Goal: Task Accomplishment & Management: Manage account settings

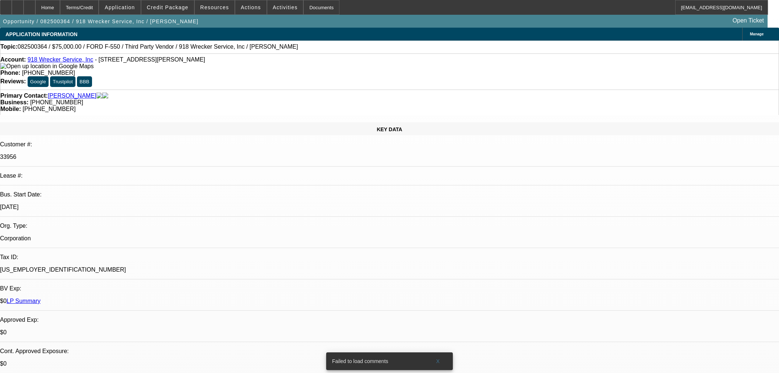
select select "0"
select select "6"
select select "0"
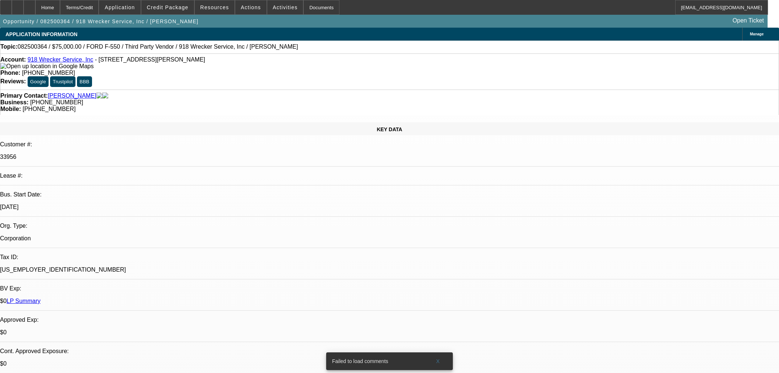
select select "0"
select select "6"
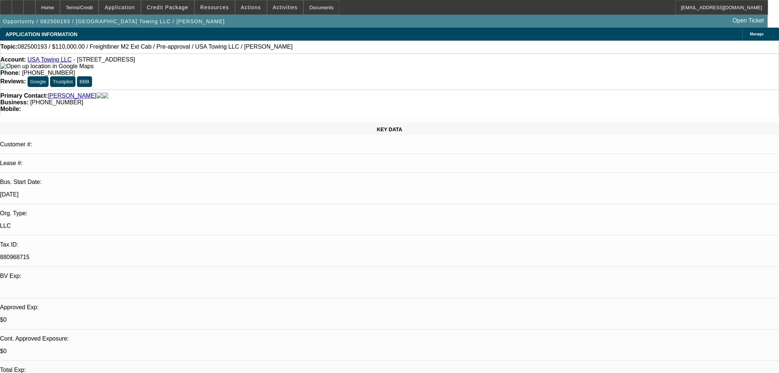
select select "0.1"
select select "2"
select select "0"
select select "6"
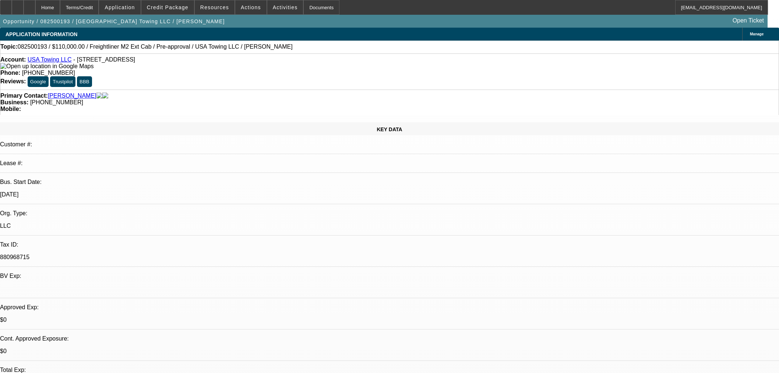
select select "0.15"
select select "0"
select select "3"
select select "0.1"
select select "4"
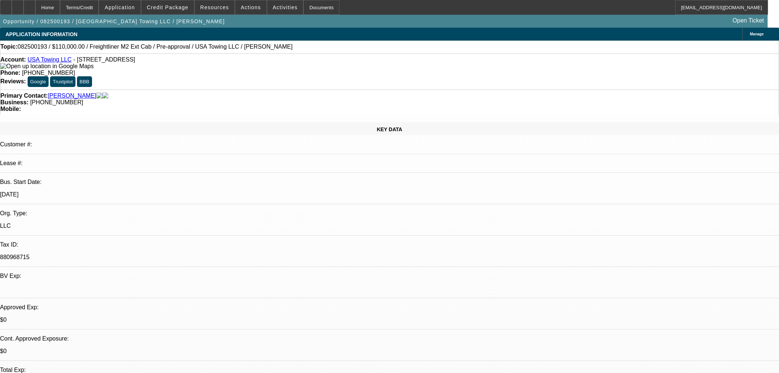
select select "0.15"
select select "0"
select select "3"
select select "0.1"
select select "4"
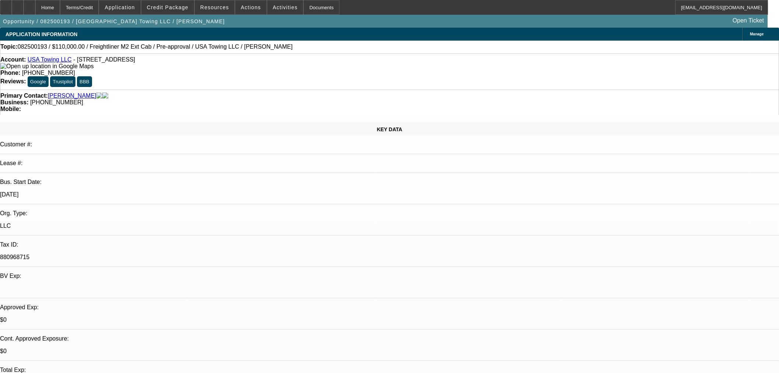
select select "0"
select select "2"
select select "0.1"
select select "4"
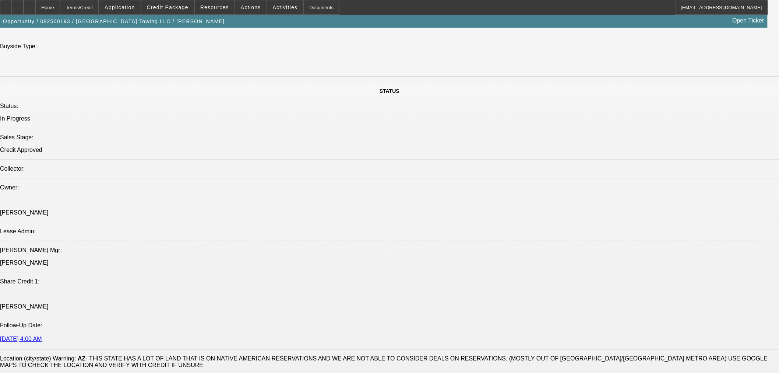
scroll to position [1023, 0]
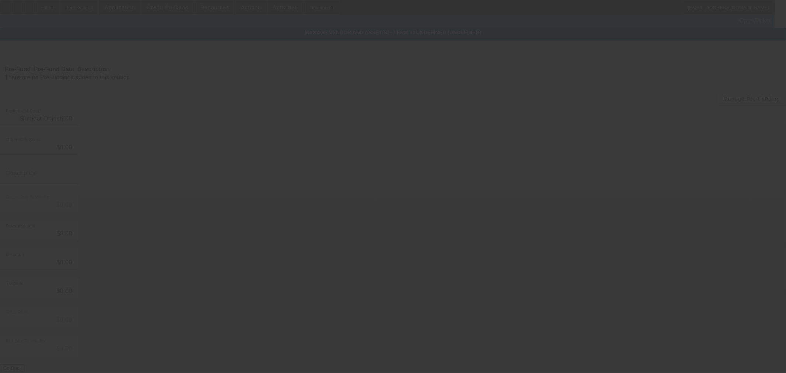
type input "$133,599.00"
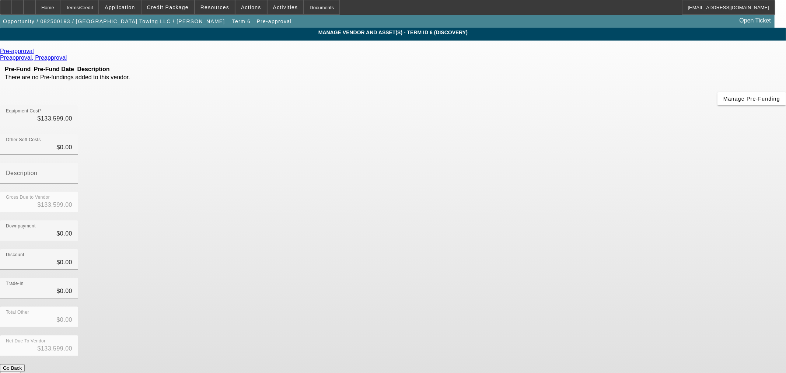
click at [36, 54] on icon at bounding box center [36, 51] width 0 height 6
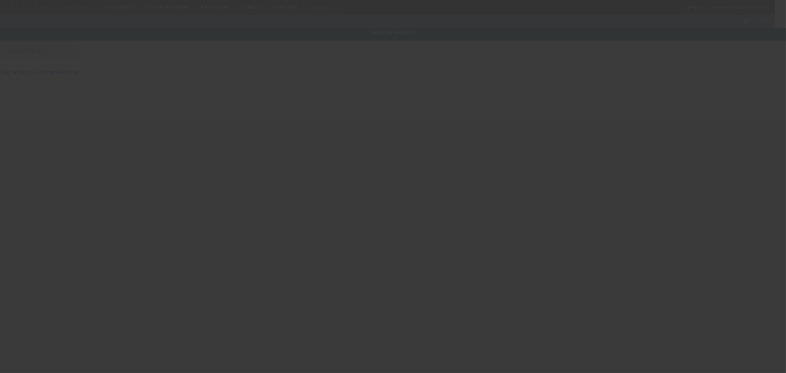
click at [50, 54] on mat-label "Account Search" at bounding box center [28, 51] width 44 height 6
click at [72, 55] on input "Account Search" at bounding box center [39, 53] width 66 height 9
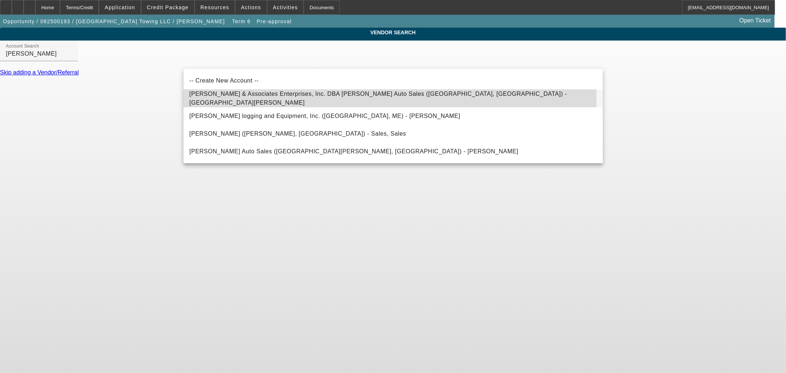
click at [242, 96] on span "Davis & Associates Enterprises, Inc. DBA Davis Auto Sales (North Chesterfield, …" at bounding box center [392, 98] width 407 height 18
type input "Davis & Associates Enterprises, Inc. DBA Davis Auto Sales (North Chesterfield, …"
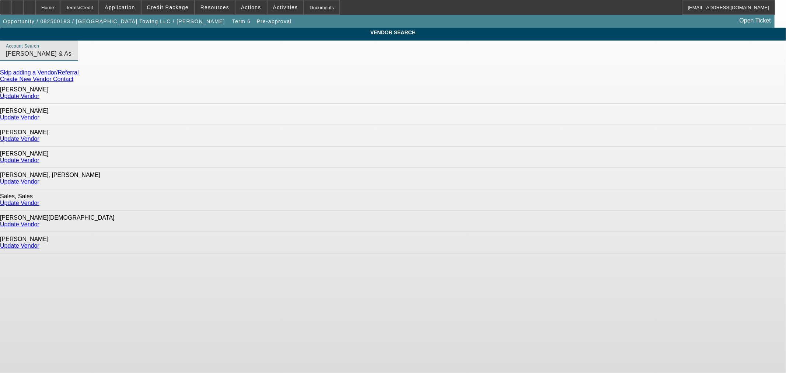
click at [39, 242] on link "Update Vendor" at bounding box center [19, 245] width 39 height 6
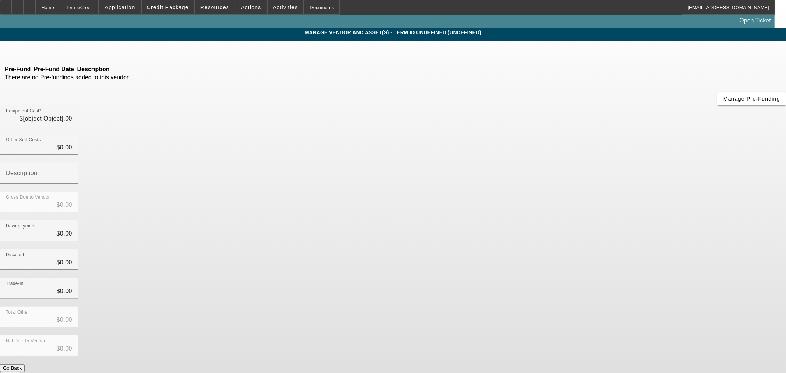
type input "$133,599.00"
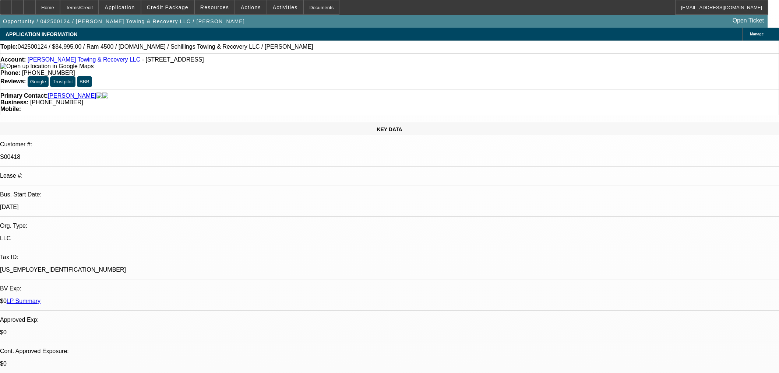
select select "0"
select select "3"
select select "0"
select select "6"
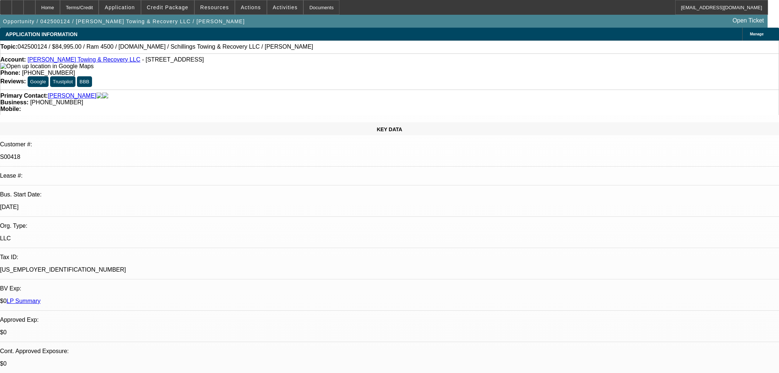
select select "0"
select select "3"
select select "0"
select select "6"
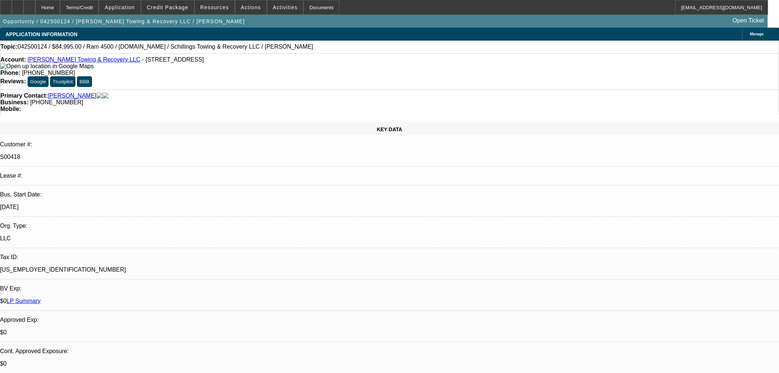
select select "0"
select select "3"
select select "0"
select select "6"
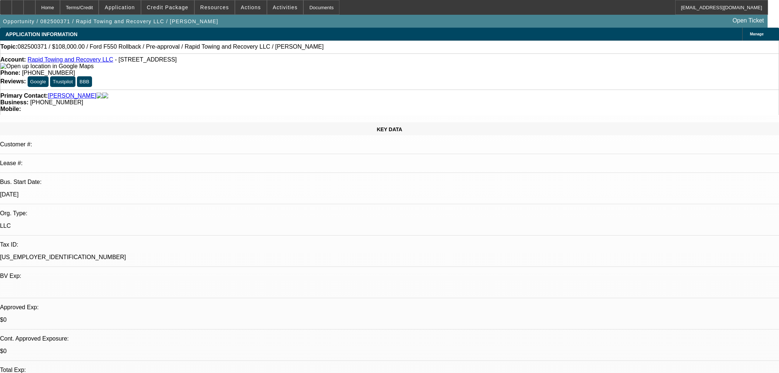
select select "0.1"
select select "0"
select select "2"
select select "0"
select select "6"
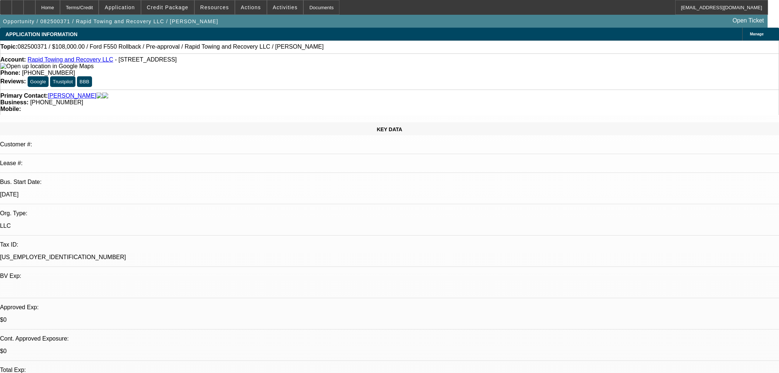
select select "0.1"
select select "0"
select select "2"
select select "0"
select select "6"
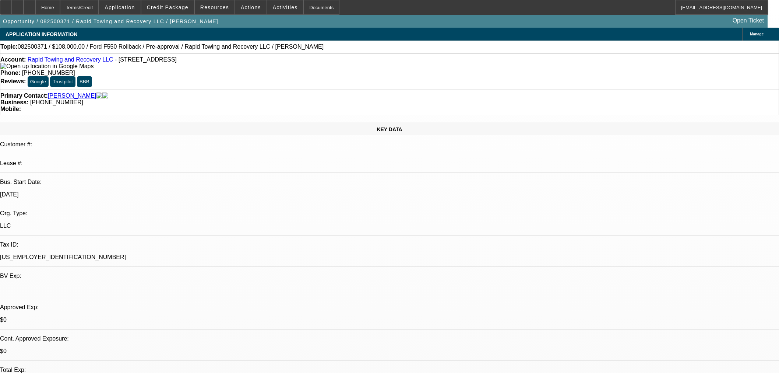
select select "0"
select select "2"
select select "0"
select select "6"
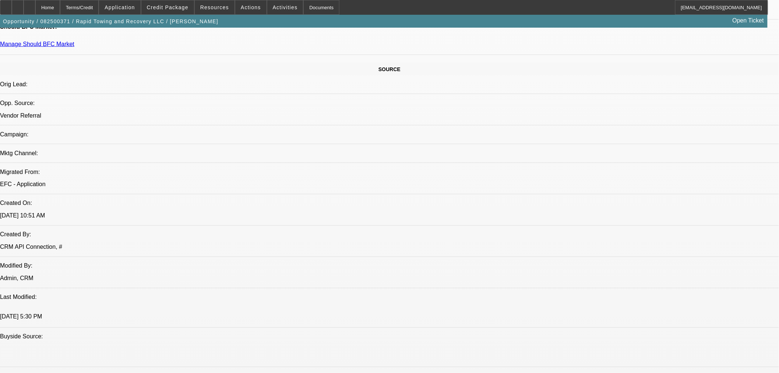
scroll to position [286, 0]
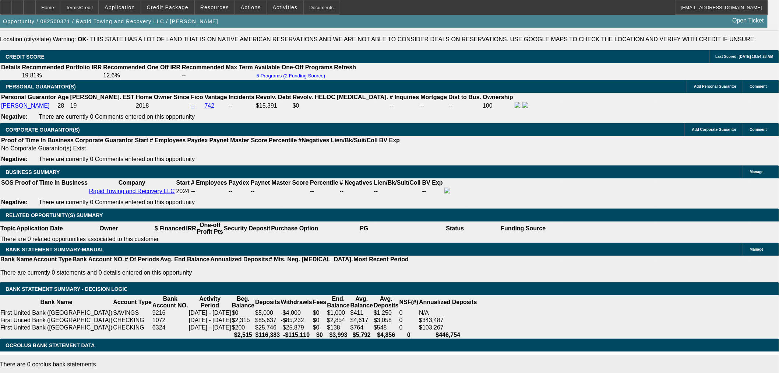
scroll to position [1105, 0]
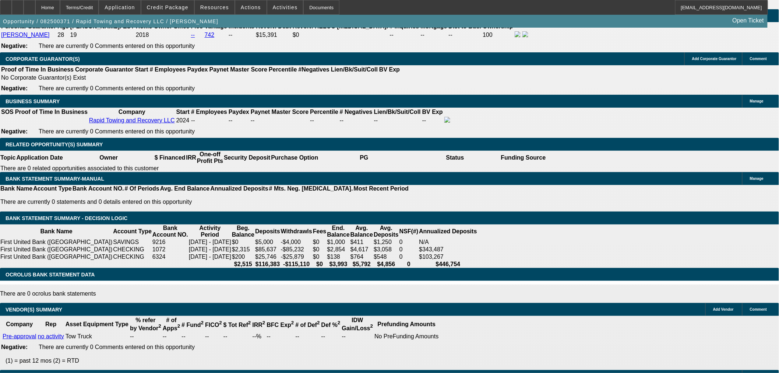
drag, startPoint x: 169, startPoint y: 112, endPoint x: 196, endPoint y: 109, distance: 27.7
drag, startPoint x: 120, startPoint y: 111, endPoint x: 161, endPoint y: 107, distance: 41.4
type input "268"
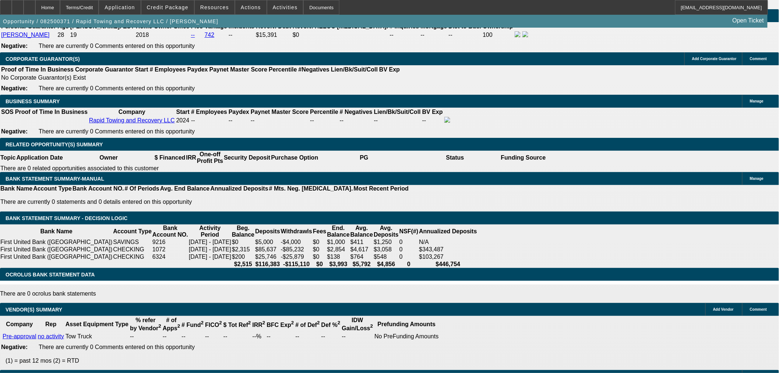
type input "UNKNOWN"
type input "2698"
type input "17.2"
type input "2698."
type input "17.2"
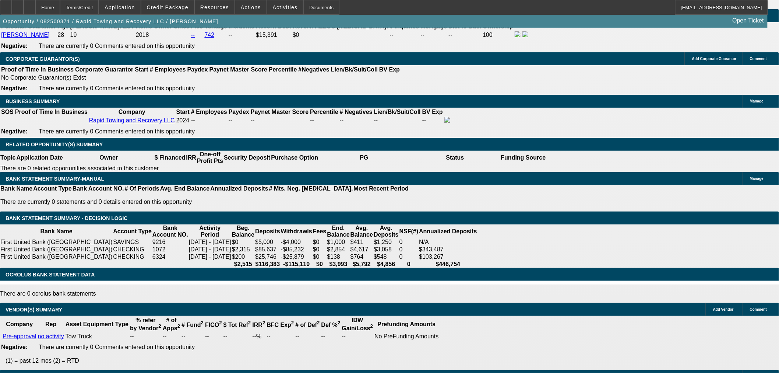
type input "$2,698.55"
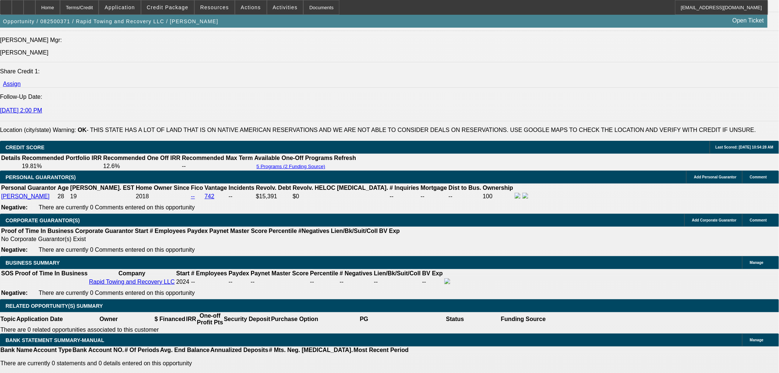
scroll to position [941, 0]
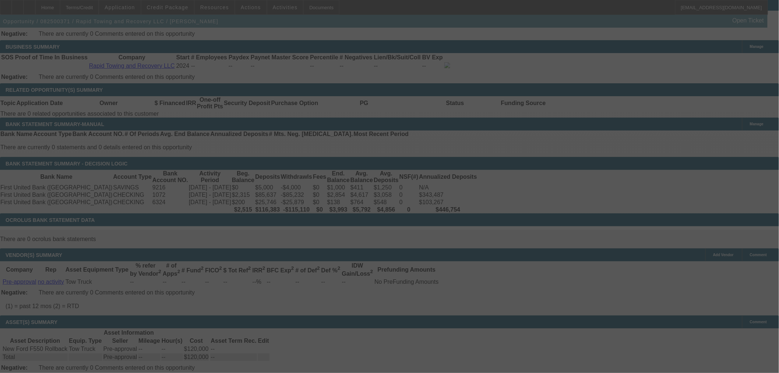
scroll to position [1225, 0]
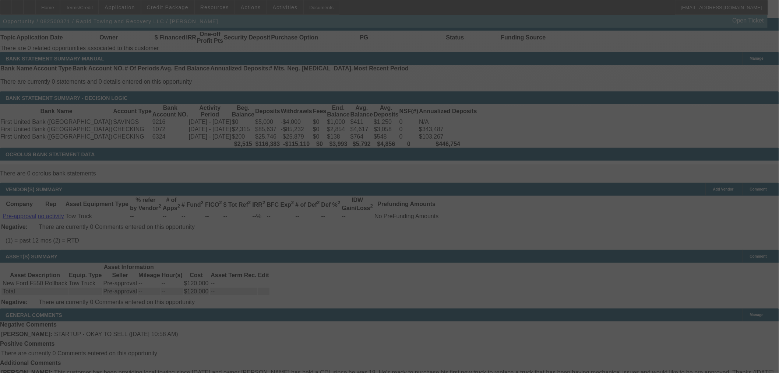
select select "0.1"
select select "0"
select select "2"
select select "0"
select select "6"
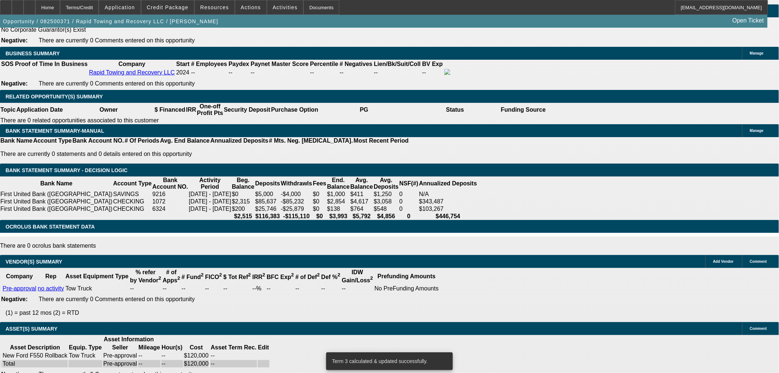
scroll to position [1096, 0]
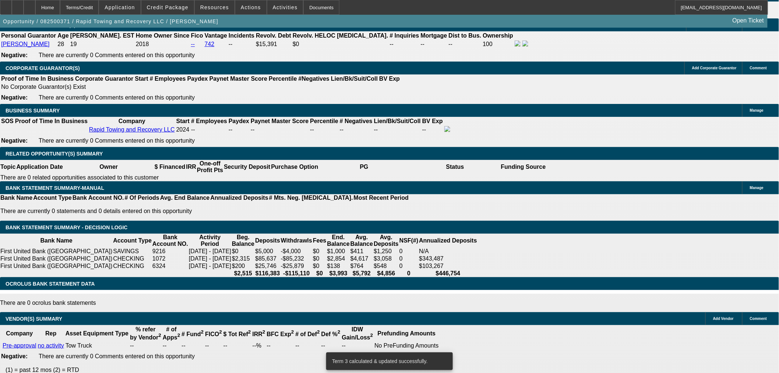
drag, startPoint x: 182, startPoint y: 120, endPoint x: 203, endPoint y: 119, distance: 20.7
type input "UNKNOWN"
type input "18.4"
type input "$2,766.04"
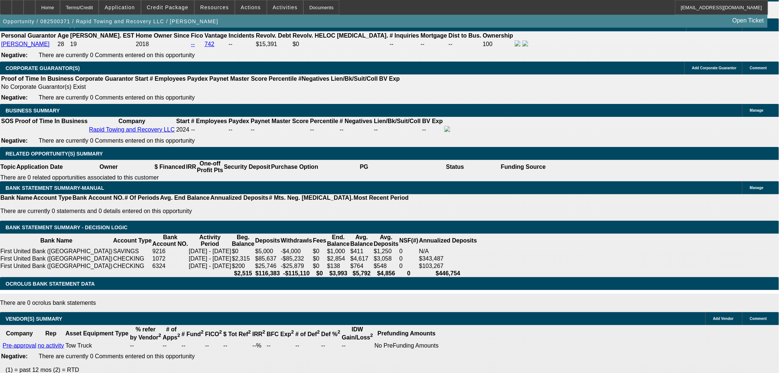
type input "18.4"
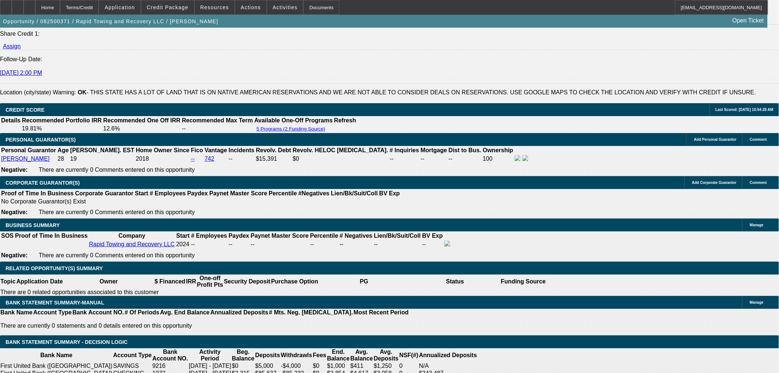
scroll to position [973, 0]
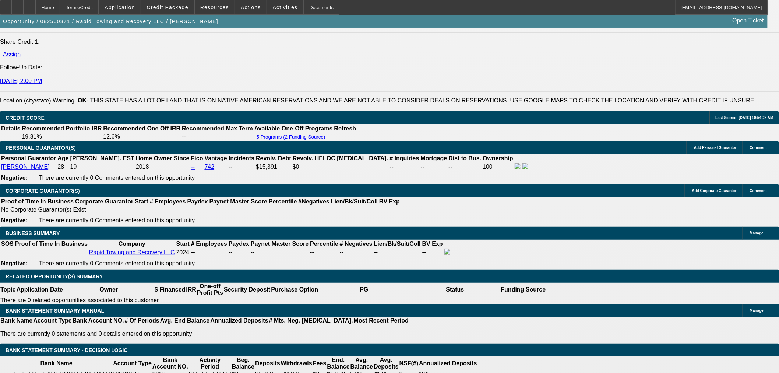
drag, startPoint x: 120, startPoint y: 50, endPoint x: 116, endPoint y: 57, distance: 7.4
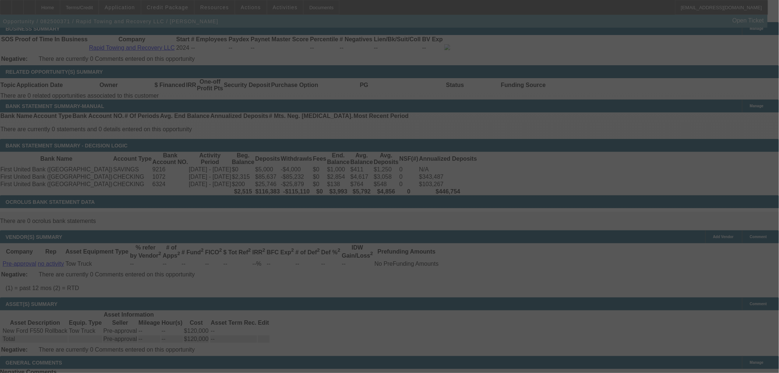
scroll to position [1014, 0]
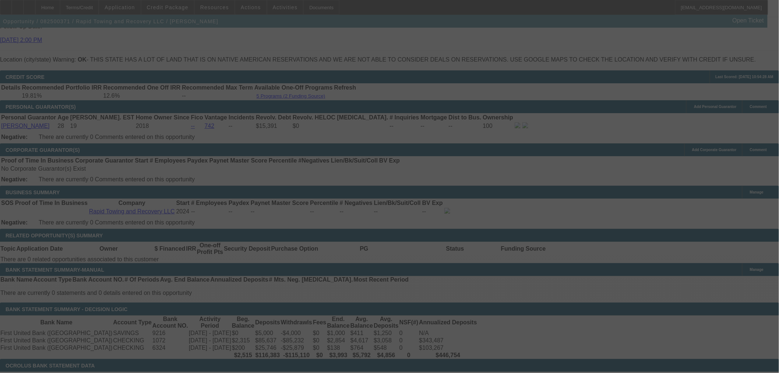
select select "0.1"
select select "0"
select select "2"
select select "0"
select select "6"
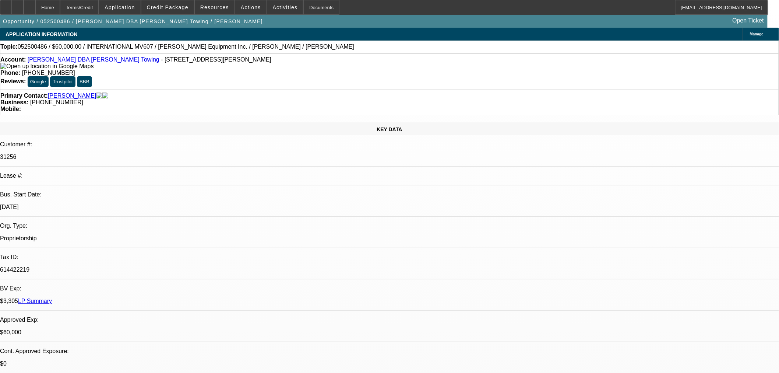
select select "0"
select select "2"
select select "0.1"
select select "4"
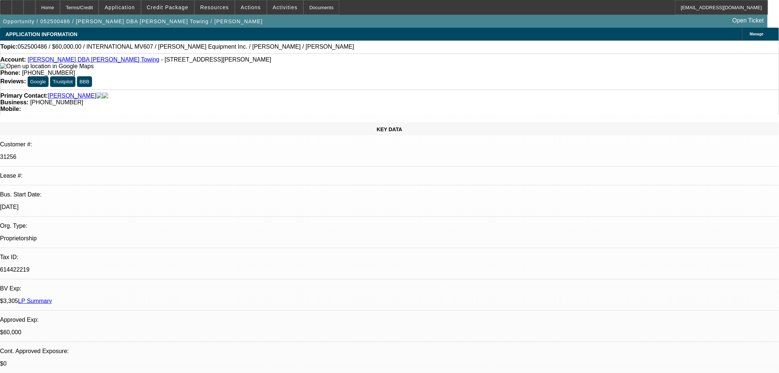
select select "0"
select select "2"
select select "0.1"
select select "4"
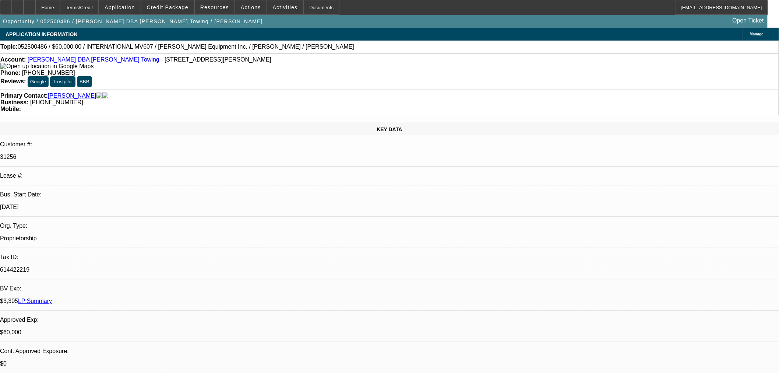
select select "0"
select select "3"
select select "0.1"
select select "4"
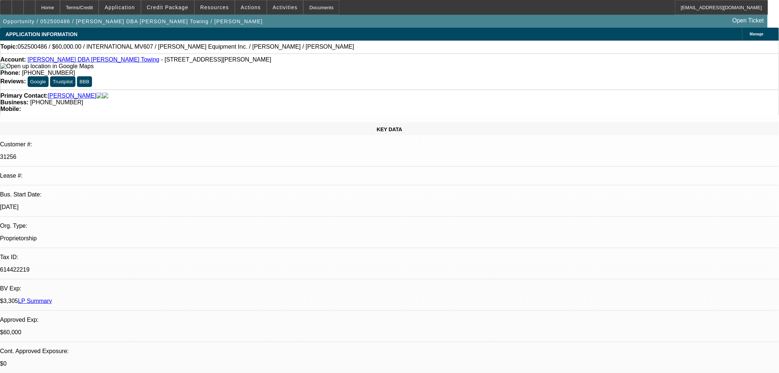
select select "0"
select select "3"
select select "0.1"
select select "4"
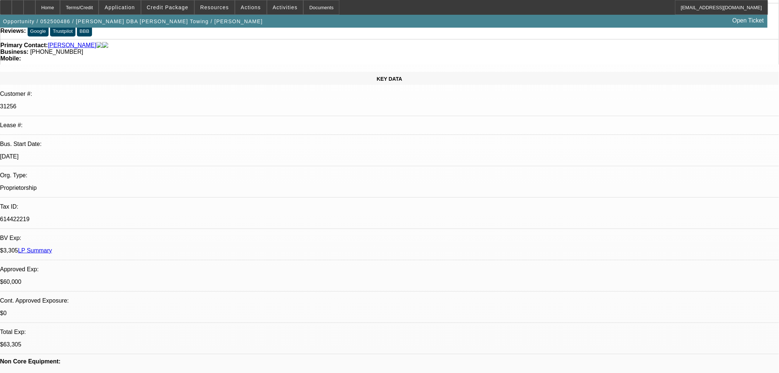
scroll to position [123, 0]
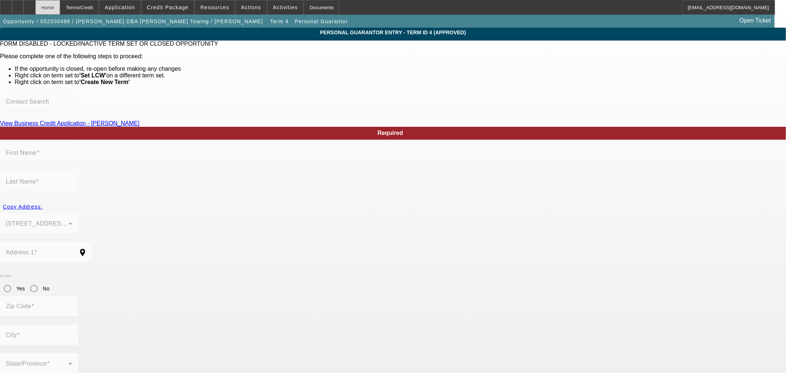
click at [60, 7] on div "Home" at bounding box center [47, 7] width 25 height 15
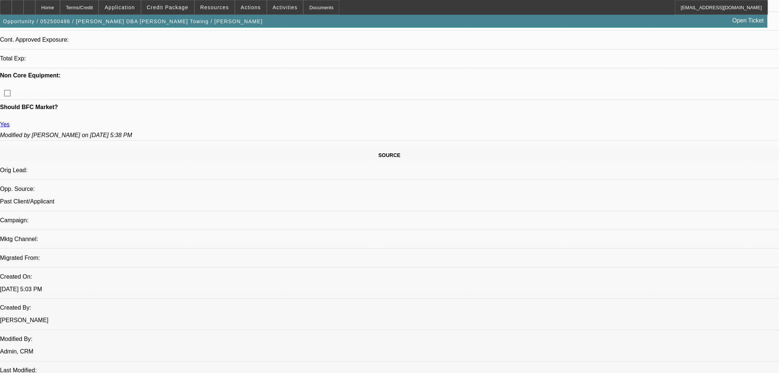
select select "0"
select select "2"
select select "0.1"
select select "4"
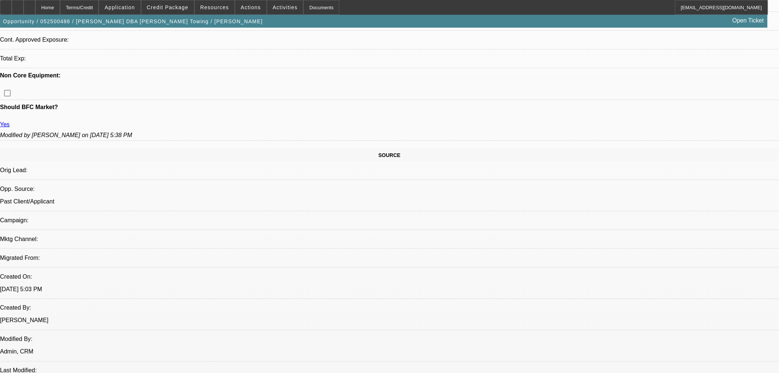
select select "0"
select select "2"
select select "0.1"
select select "4"
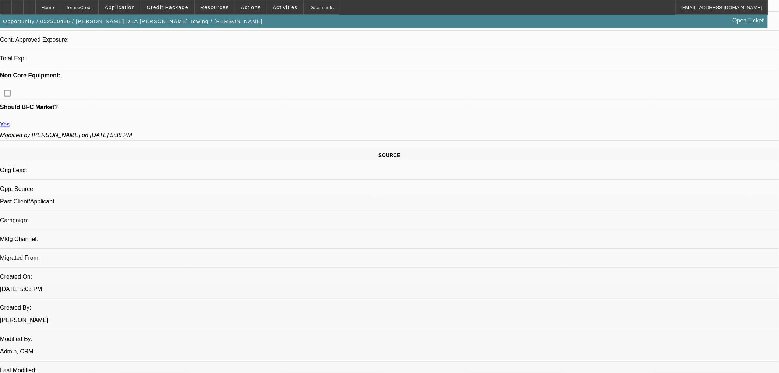
select select "0"
select select "3"
select select "0.1"
select select "4"
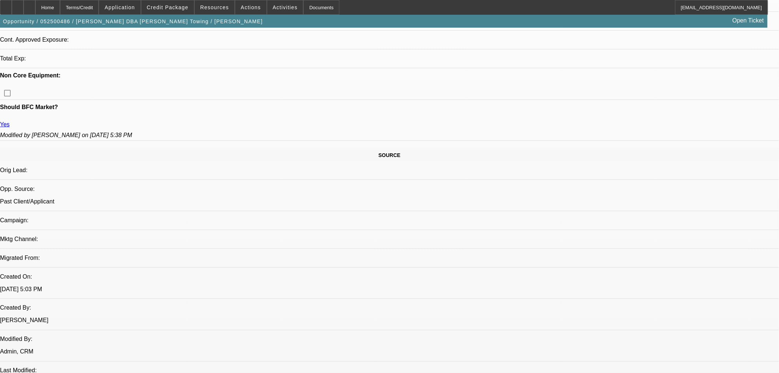
select select "0"
select select "3"
select select "0.1"
select select "4"
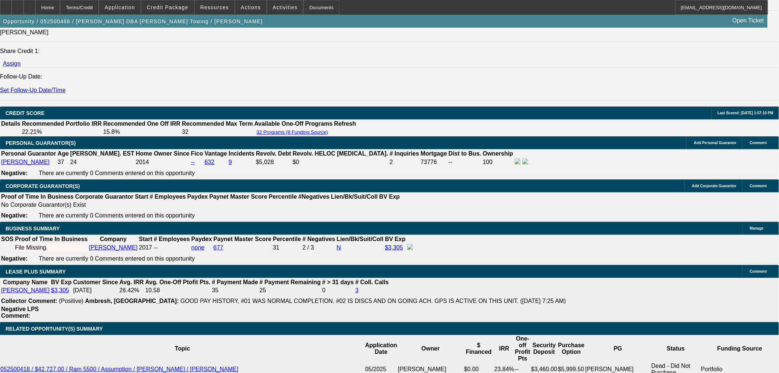
scroll to position [1064, 0]
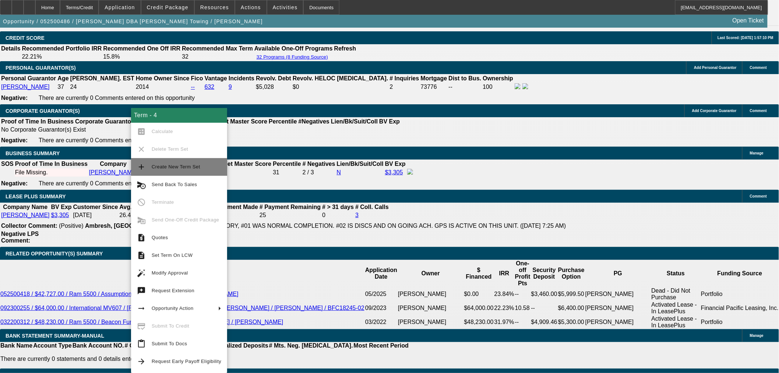
click at [172, 170] on span "Create New Term Set" at bounding box center [187, 166] width 70 height 9
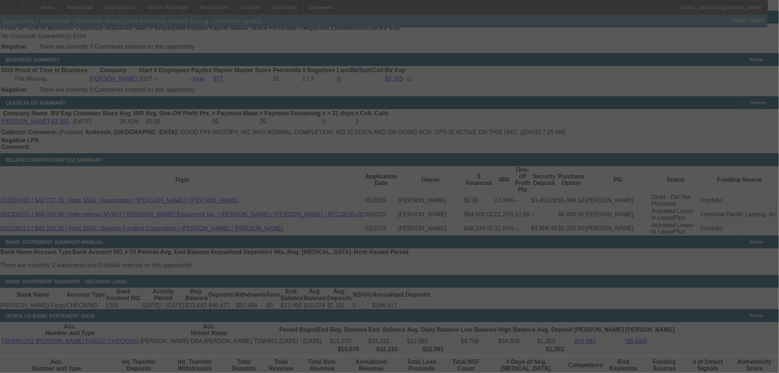
scroll to position [1268, 0]
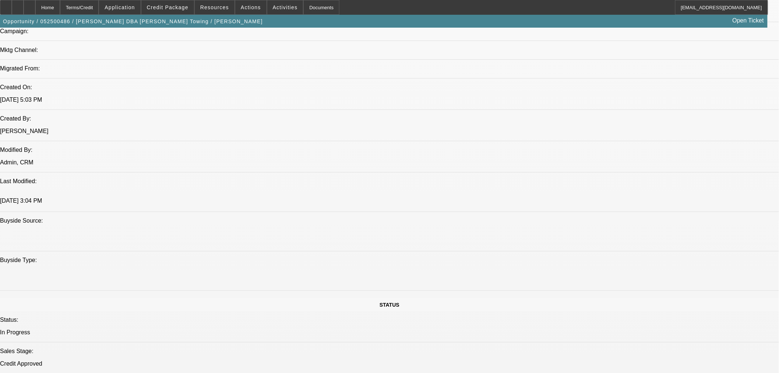
select select "0"
select select "2"
select select "0.1"
select select "4"
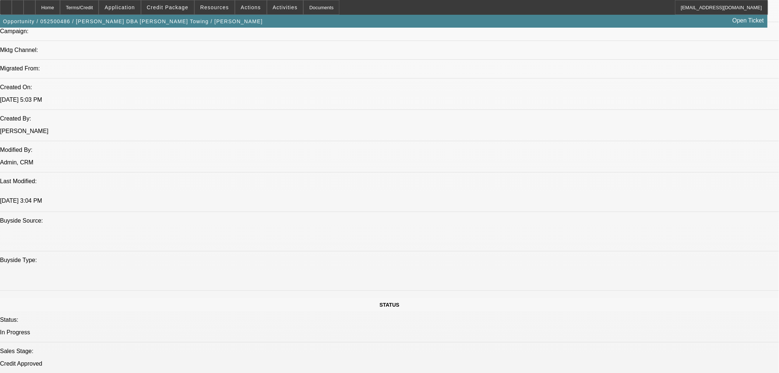
select select "0"
select select "2"
select select "0.1"
select select "4"
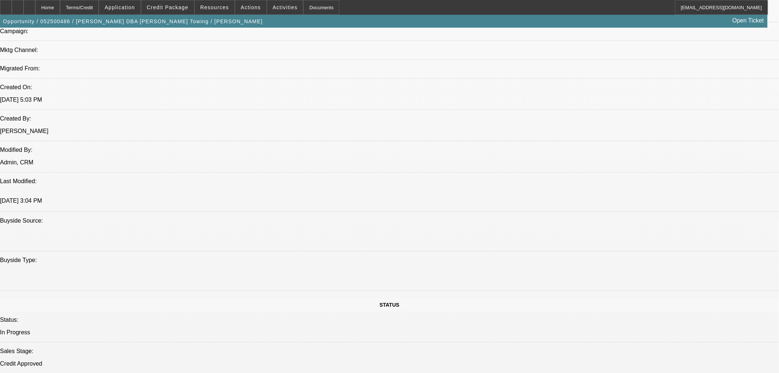
select select "0"
select select "2"
select select "0.1"
select select "4"
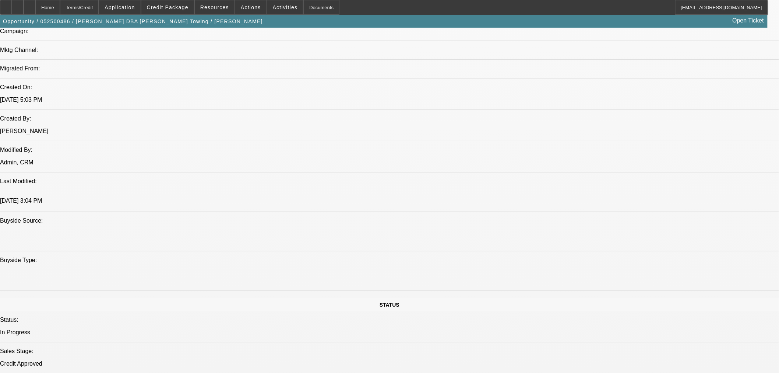
select select "0"
select select "3"
select select "0.1"
select select "4"
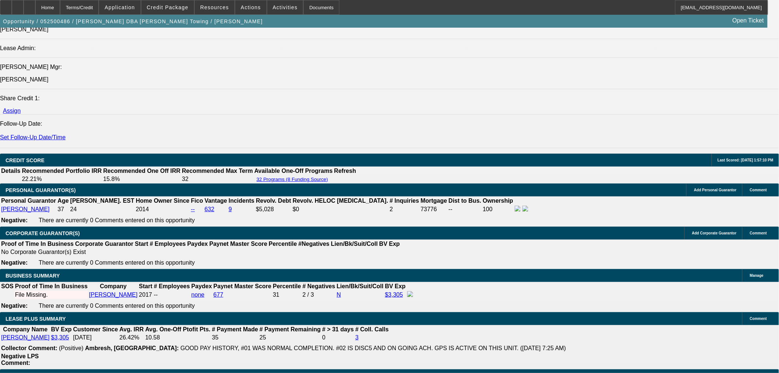
scroll to position [1102, 0]
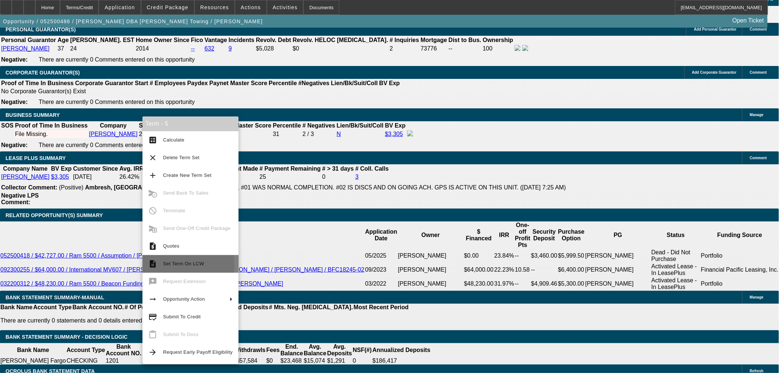
click at [169, 265] on span "Set Term On LCW" at bounding box center [183, 264] width 41 height 6
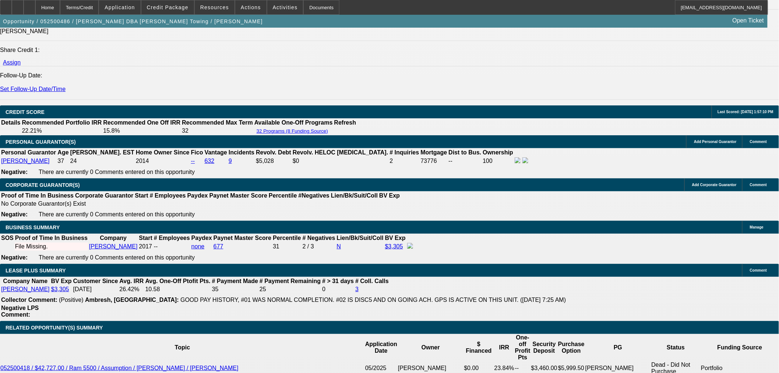
scroll to position [752, 0]
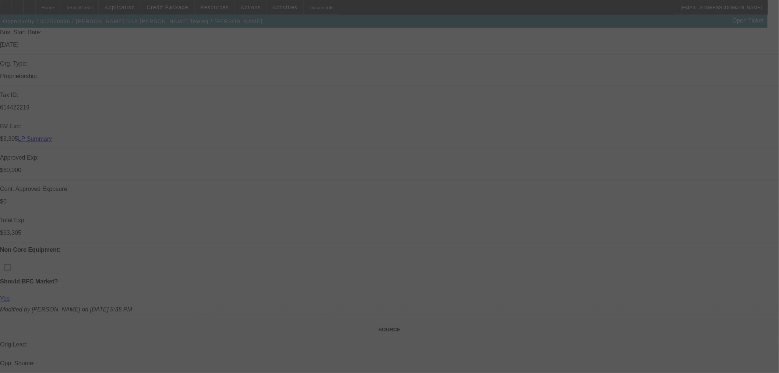
scroll to position [164, 0]
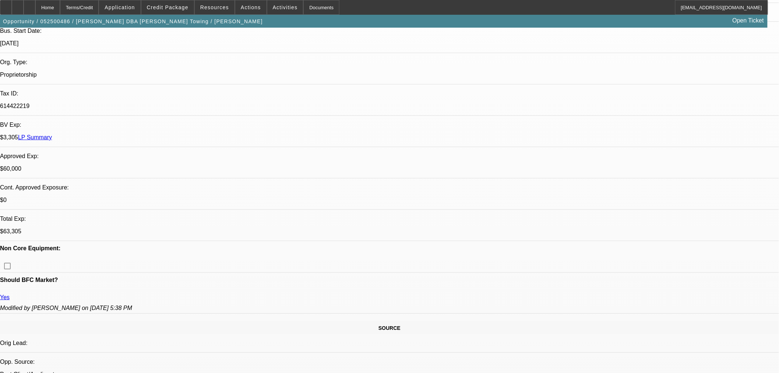
select select "0"
select select "2"
select select "0.1"
select select "4"
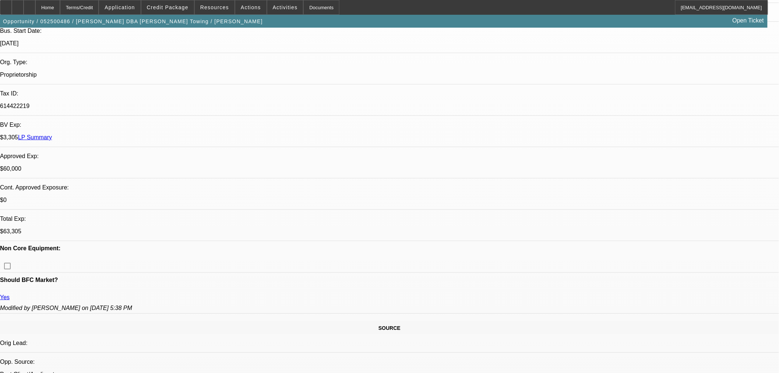
select select "0"
select select "2"
select select "0.1"
select select "4"
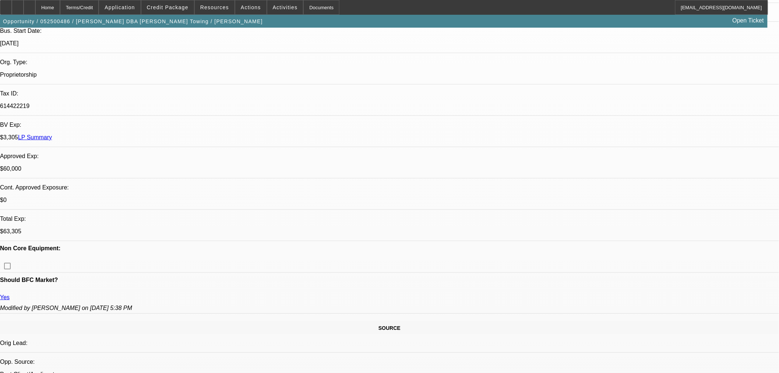
select select "0"
select select "2"
select select "0.1"
select select "4"
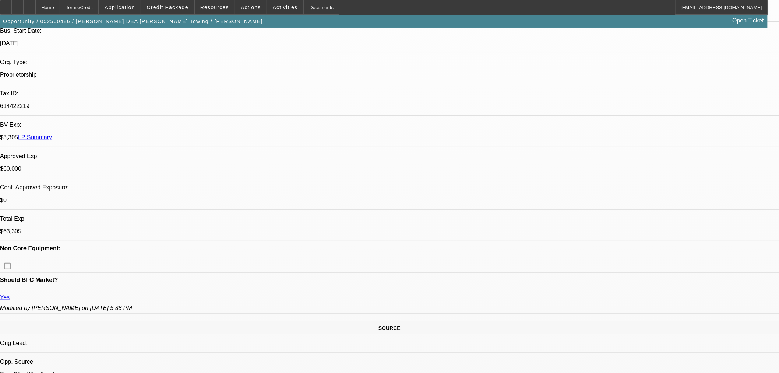
select select "0"
select select "3"
select select "0.1"
select select "4"
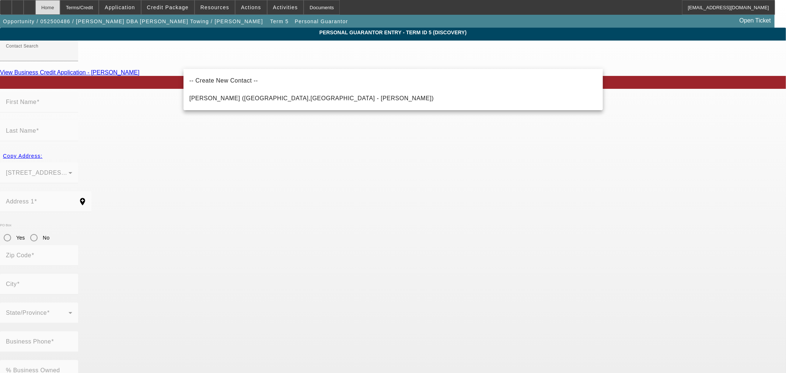
click at [60, 5] on div "Home" at bounding box center [47, 7] width 25 height 15
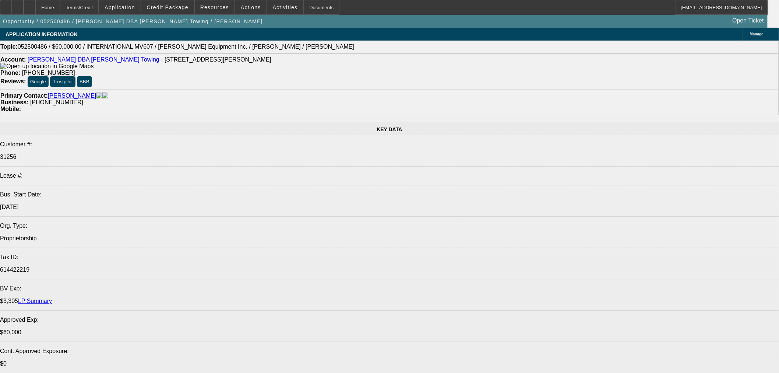
select select "0"
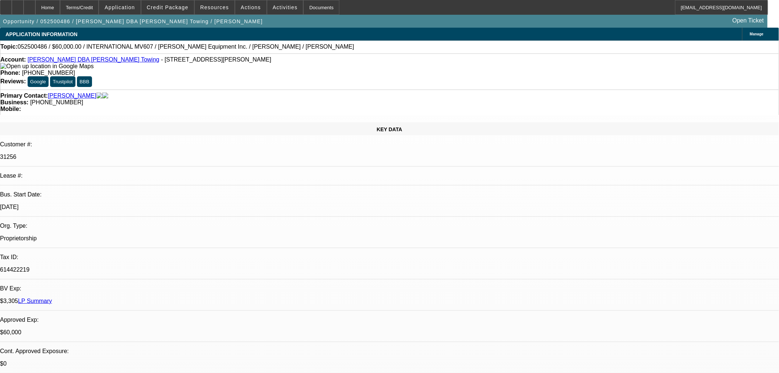
select select "2"
select select "0.1"
select select "4"
select select "0"
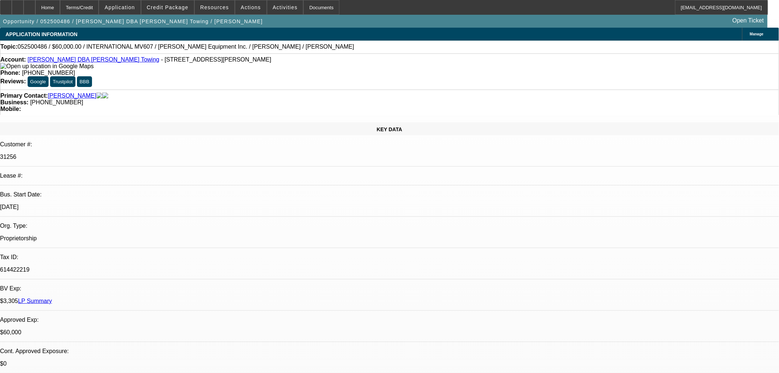
select select "2"
select select "0.1"
select select "4"
select select "0"
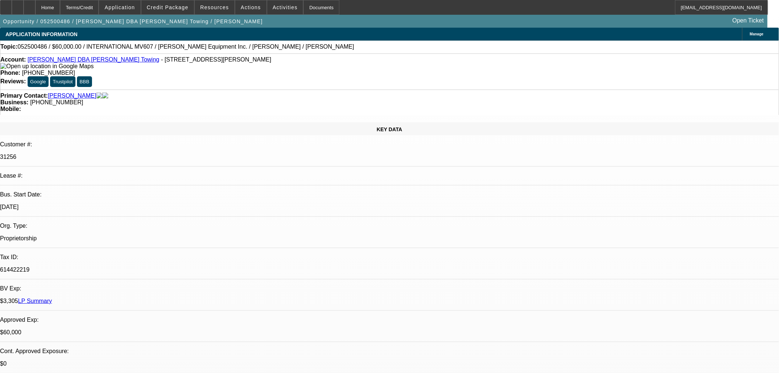
select select "2"
select select "0.1"
select select "4"
select select "0"
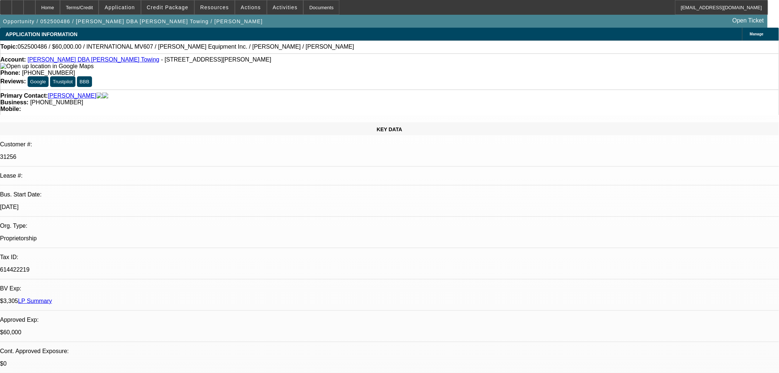
select select "0"
select select "3"
select select "0.1"
select select "4"
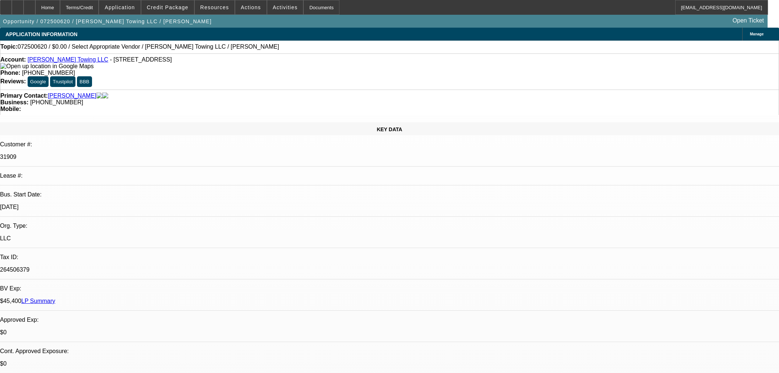
select select "0"
select select "2"
select select "0.1"
select select "4"
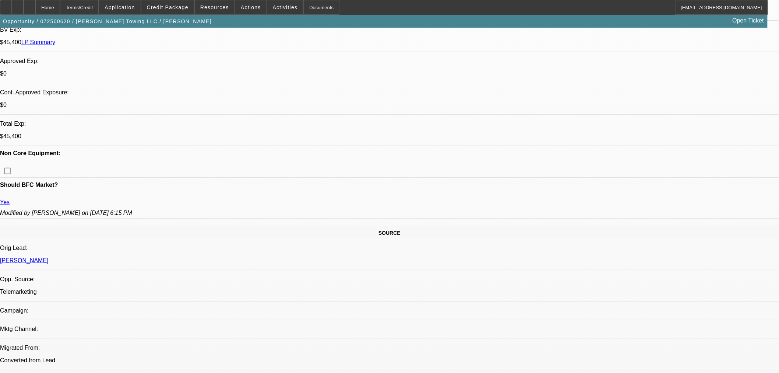
scroll to position [409, 0]
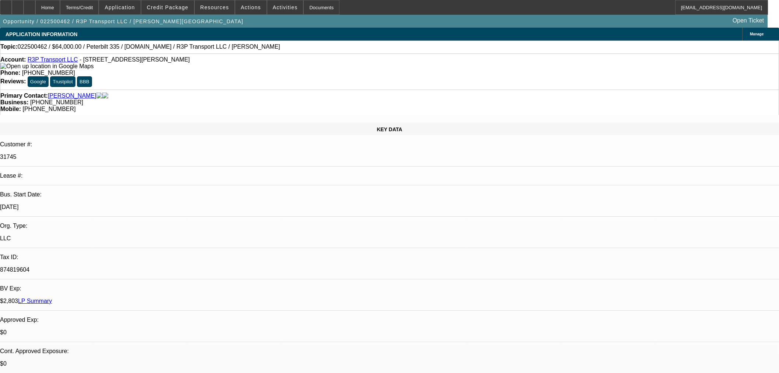
select select "0"
select select "3"
select select "0.1"
select select "4"
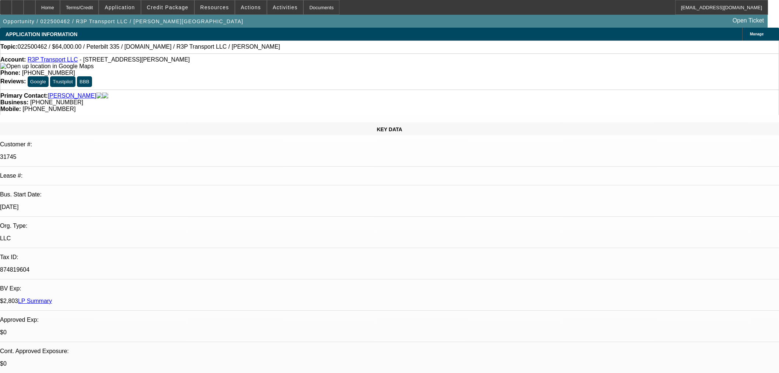
select select "0"
select select "0.1"
select select "4"
select select "0"
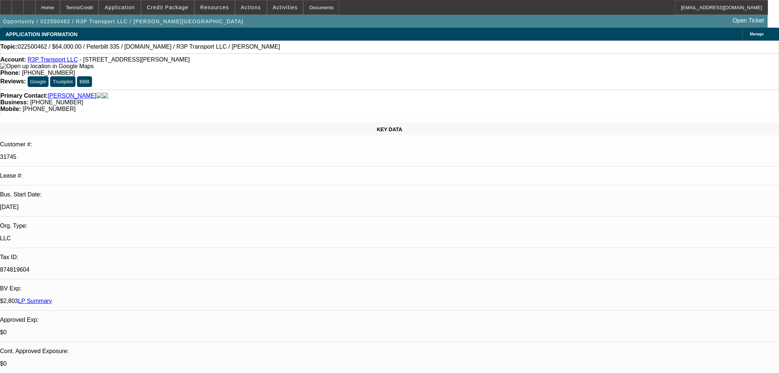
select select "0"
select select "0.1"
select select "4"
select select "0"
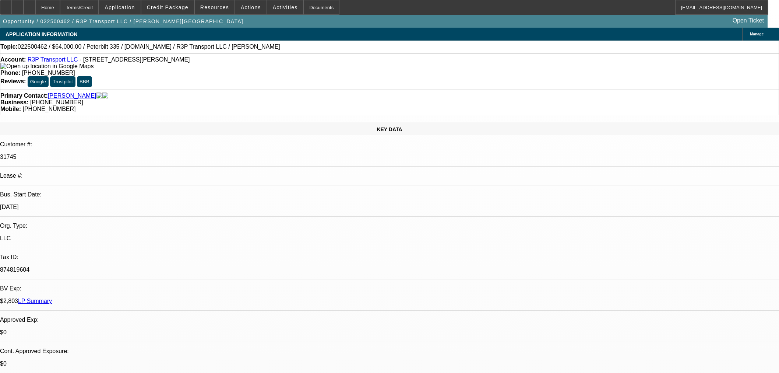
select select "0.1"
select select "4"
select select "0.1"
select select "2"
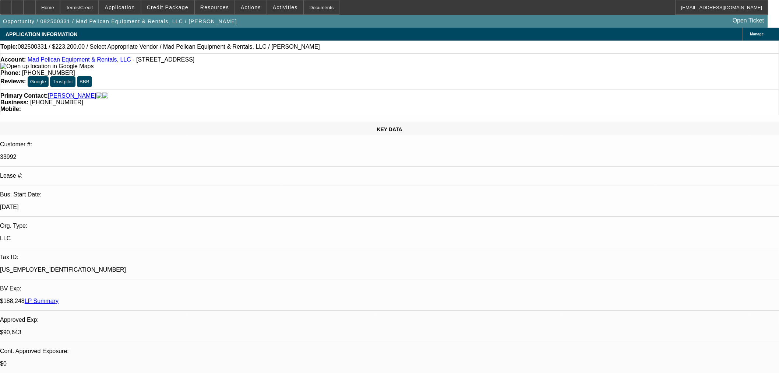
select select "0"
select select "6"
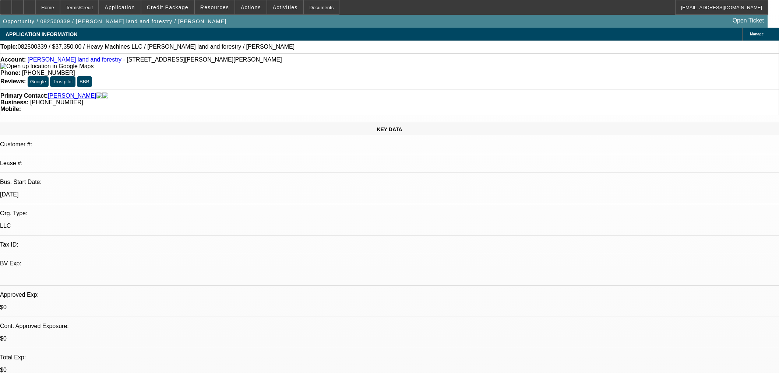
select select "0.1"
select select "2"
select select "0.1"
select select "4"
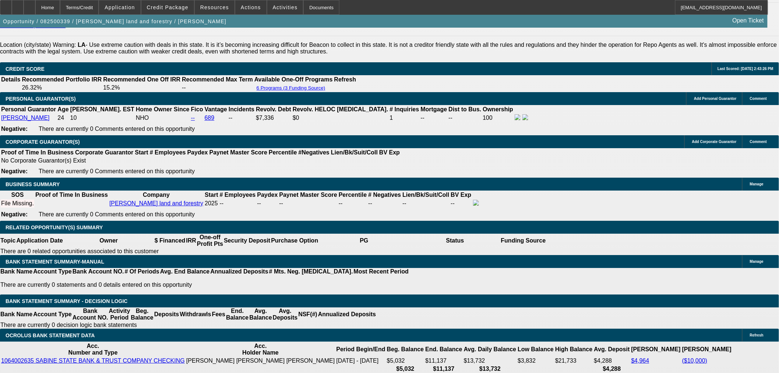
scroll to position [1023, 0]
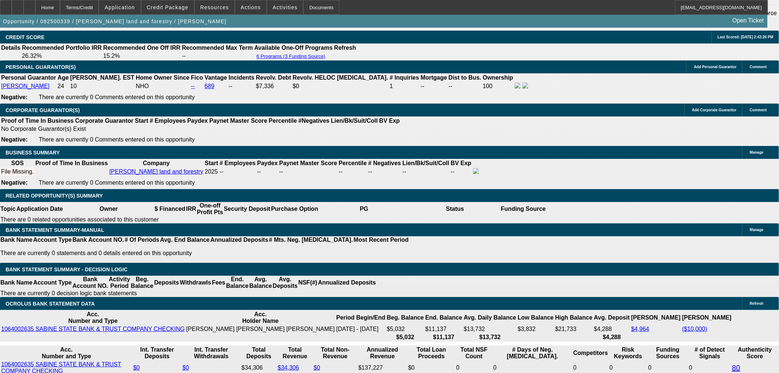
drag, startPoint x: 185, startPoint y: 166, endPoint x: 185, endPoint y: 170, distance: 4.4
select select "0.2"
type input "$8,300.00"
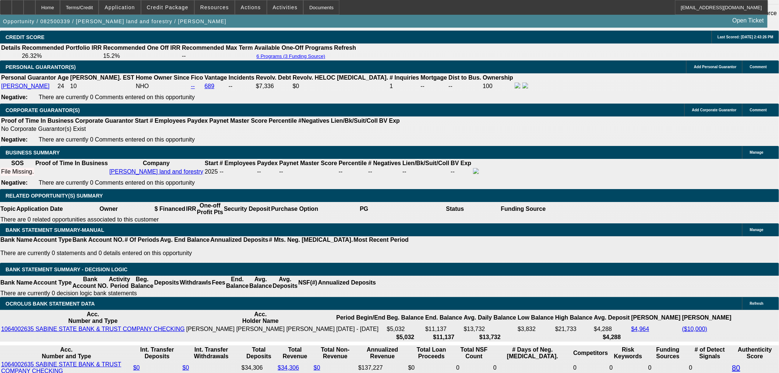
type input "UNKNOWN"
type input "$807.36"
type input "$1,614.72"
drag, startPoint x: 181, startPoint y: 225, endPoint x: 190, endPoint y: 227, distance: 9.4
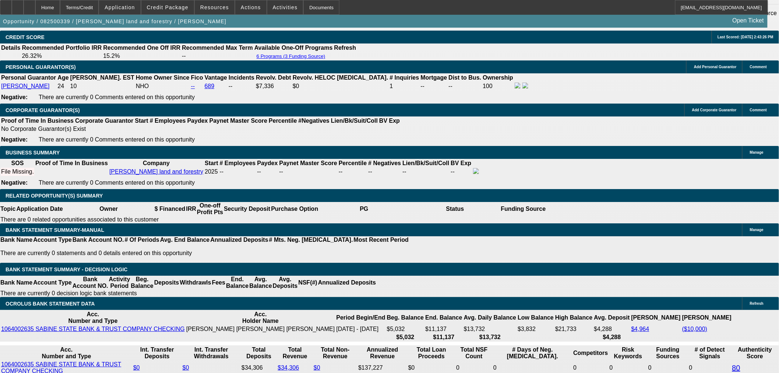
type input "48"
type input "$8,578.50"
type input "$17,157.00"
type input "$940.90"
type input "$1,881.80"
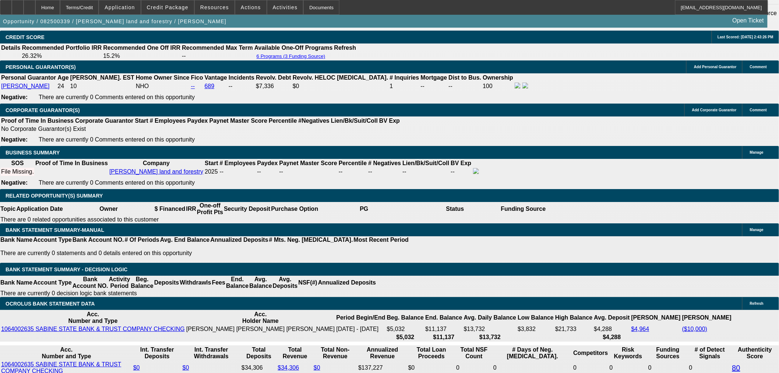
scroll to position [982, 0]
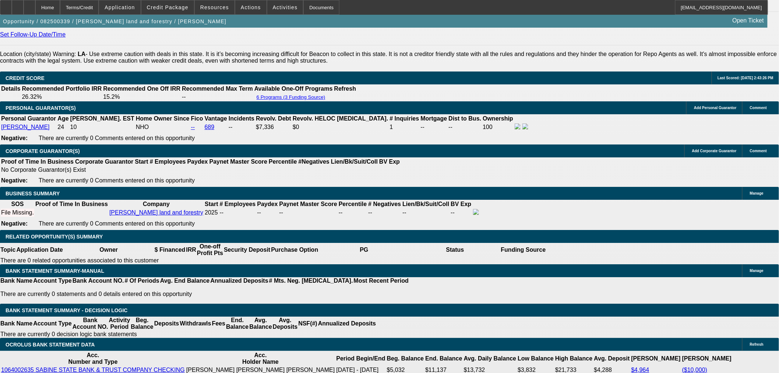
type input "48"
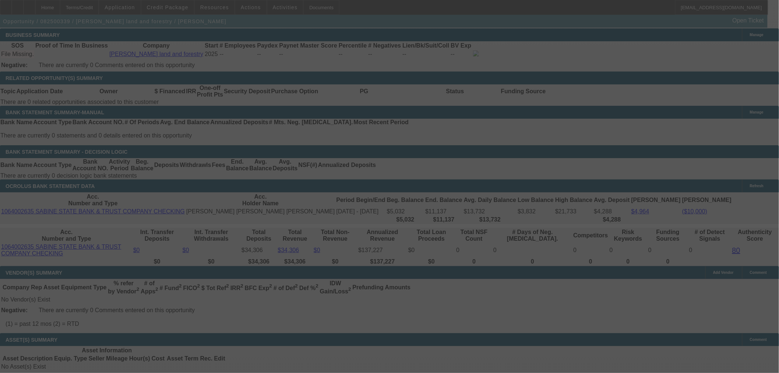
scroll to position [1187, 0]
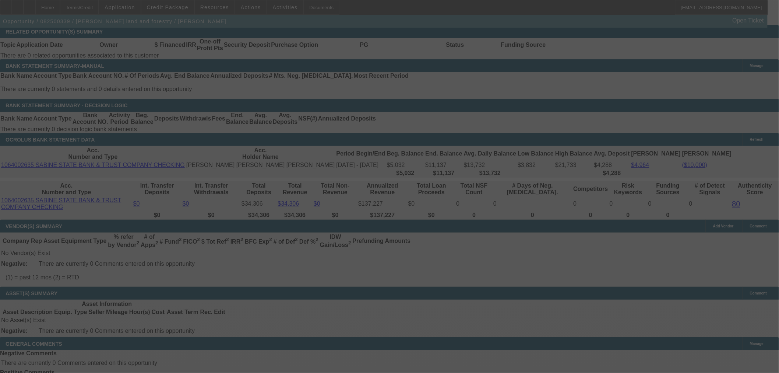
select select "0.2"
select select "2"
select select "0.1"
select select "4"
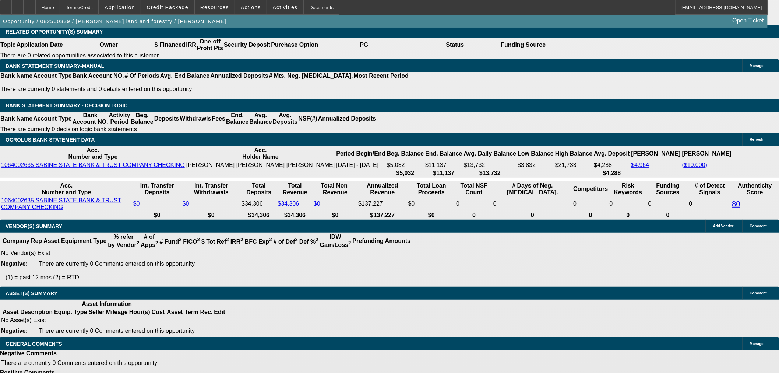
scroll to position [1064, 0]
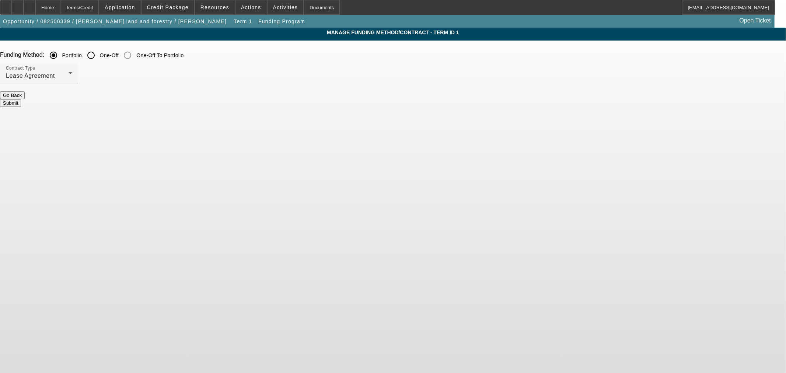
click at [98, 57] on input "One-Off" at bounding box center [91, 55] width 15 height 15
radio input "true"
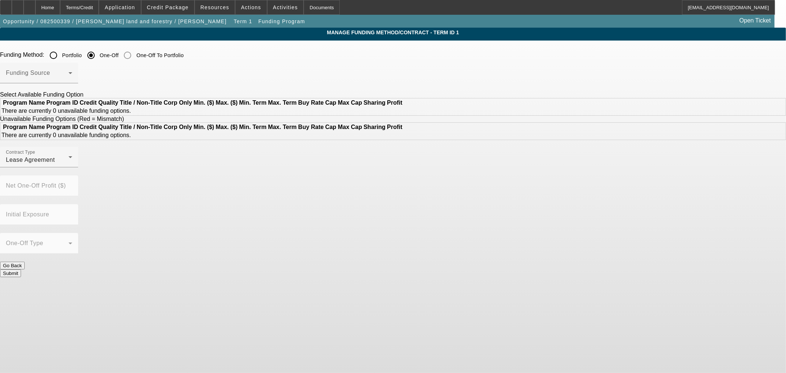
click at [61, 56] on input "Portfolio" at bounding box center [53, 55] width 15 height 15
radio input "true"
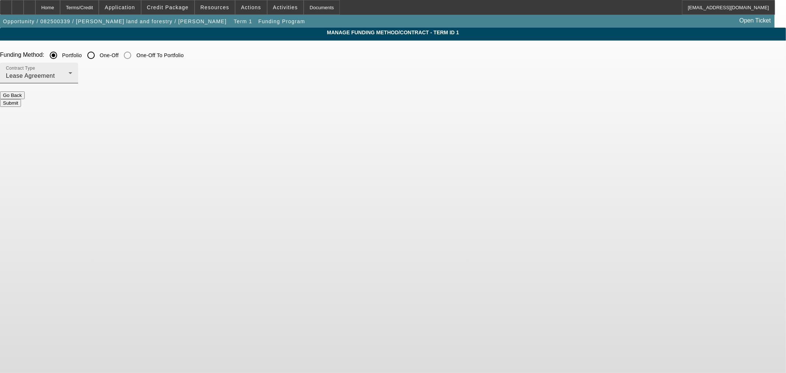
click at [72, 82] on div "Contract Type Lease Agreement" at bounding box center [39, 73] width 66 height 21
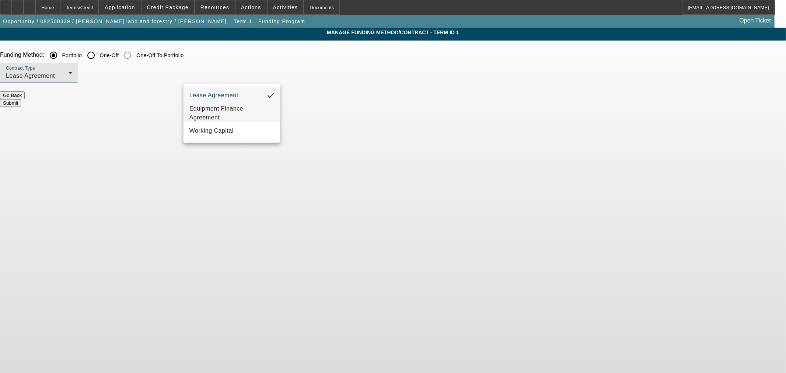
click at [239, 122] on span "Equipment Finance Agreement" at bounding box center [231, 113] width 85 height 18
drag, startPoint x: 304, startPoint y: 95, endPoint x: 305, endPoint y: 102, distance: 7.1
click at [21, 99] on button "Submit" at bounding box center [10, 103] width 21 height 8
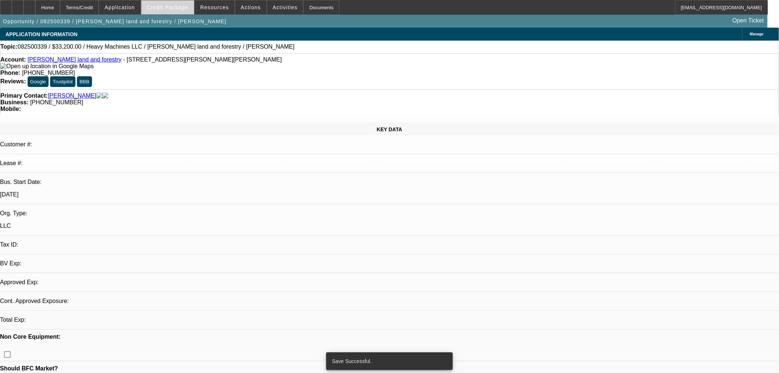
select select "0.2"
select select "2"
select select "0"
select select "6"
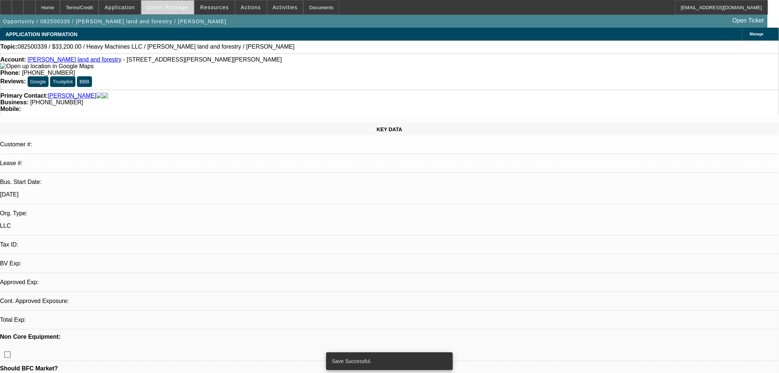
click at [185, 6] on span "Credit Package" at bounding box center [168, 7] width 42 height 6
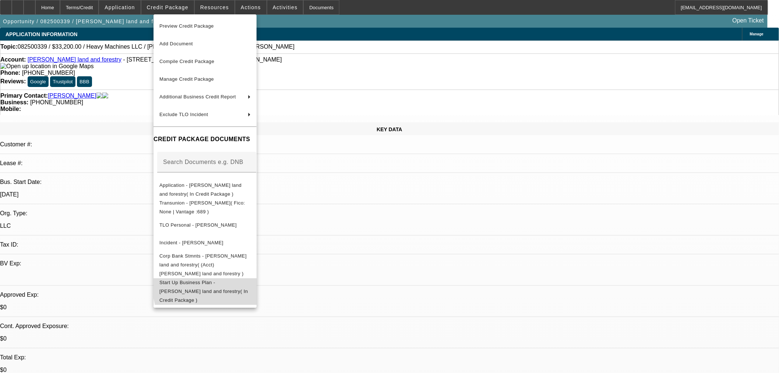
click at [245, 278] on button "Start Up Business Plan - Harper land and forestry( In Credit Package )" at bounding box center [205, 291] width 103 height 27
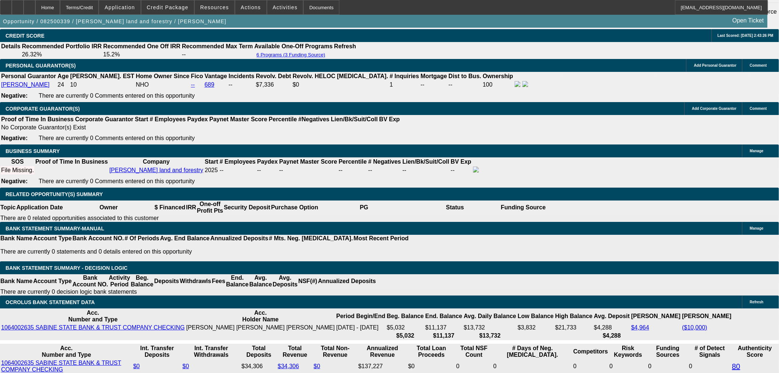
scroll to position [1105, 0]
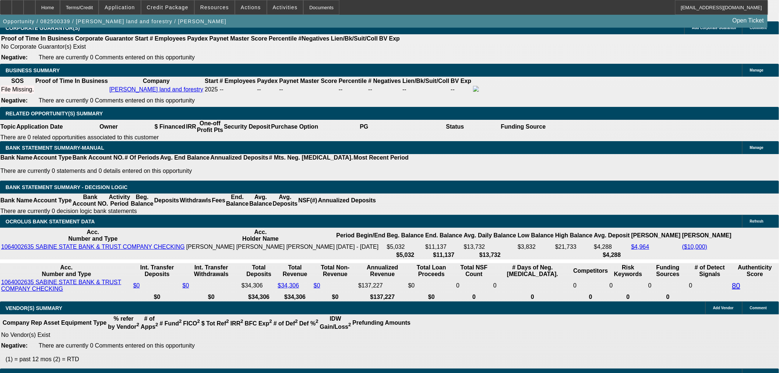
drag, startPoint x: 187, startPoint y: 140, endPoint x: 282, endPoint y: 131, distance: 95.8
type input "UNKNOWN"
type input "18"
type input "$1,411.76"
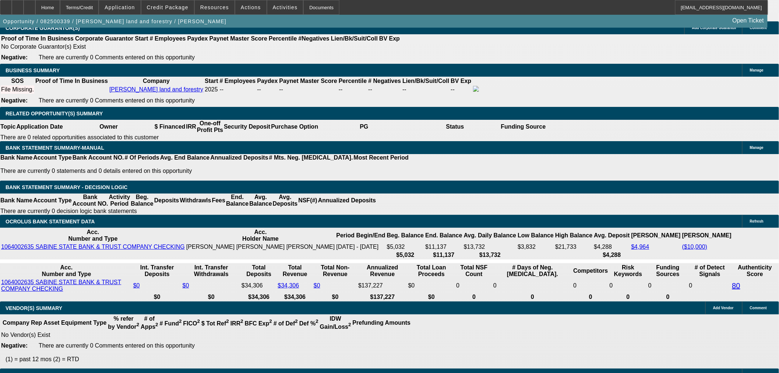
type input "$705.88"
type input "$1,950.50"
type input "$975.25"
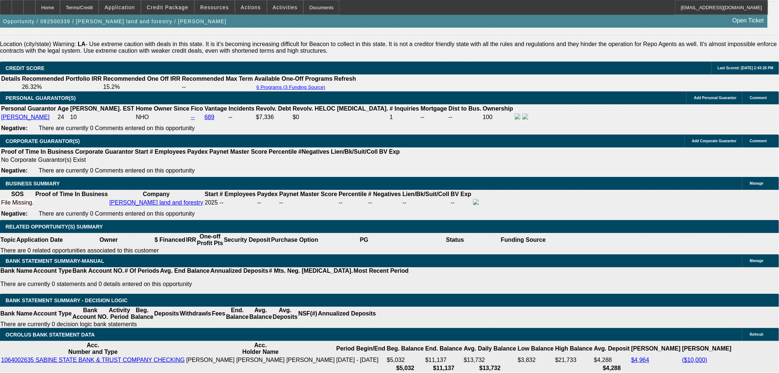
scroll to position [941, 0]
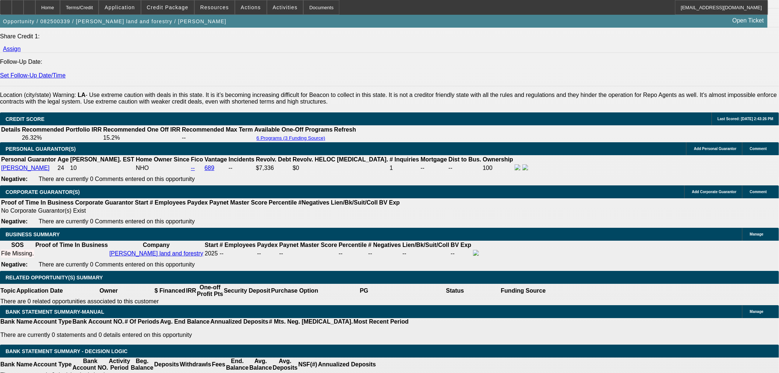
type input "18"
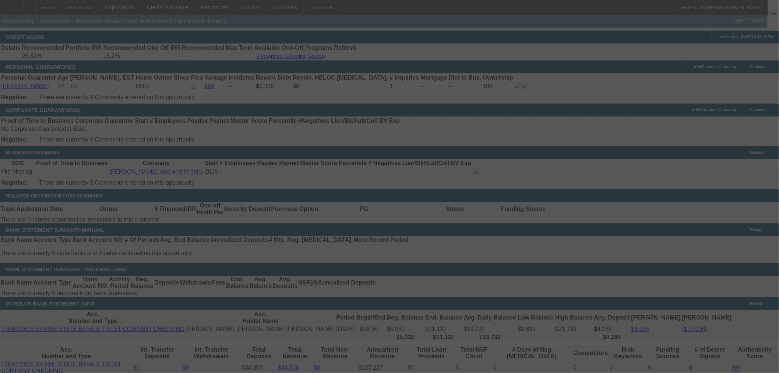
scroll to position [1228, 0]
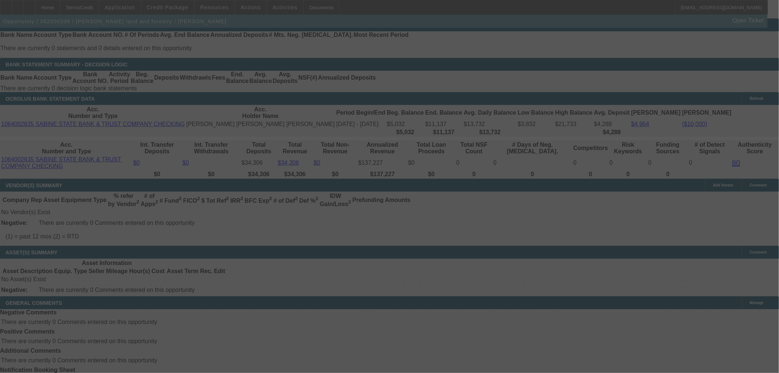
select select "0.2"
select select "2"
select select "0"
select select "6"
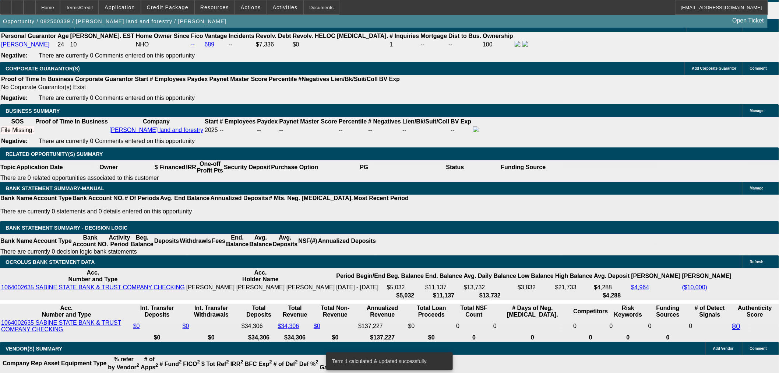
scroll to position [1062, 0]
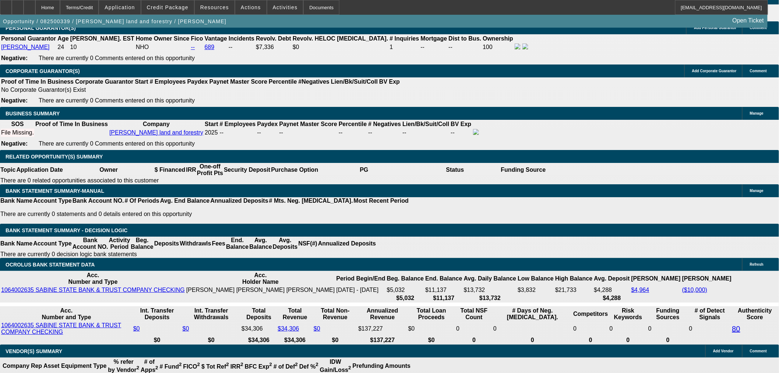
type input "0"
drag, startPoint x: 123, startPoint y: 195, endPoint x: 172, endPoint y: 188, distance: 49.9
type input "UNKNOWN"
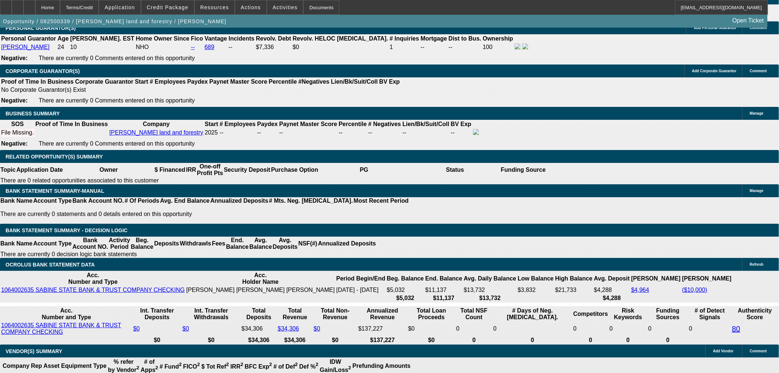
drag, startPoint x: 119, startPoint y: 196, endPoint x: 193, endPoint y: 199, distance: 74.1
type input "$4,150.00"
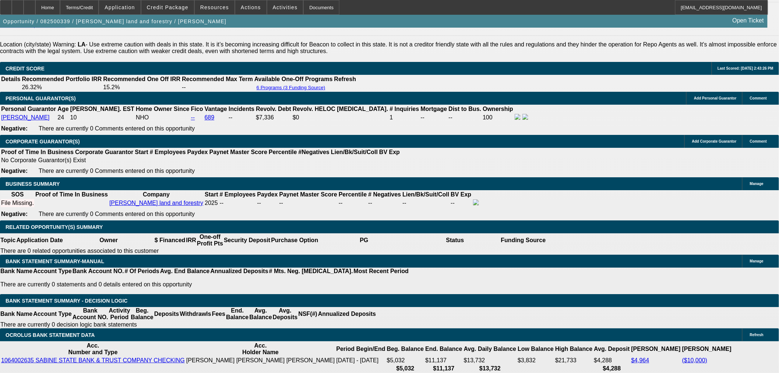
scroll to position [898, 0]
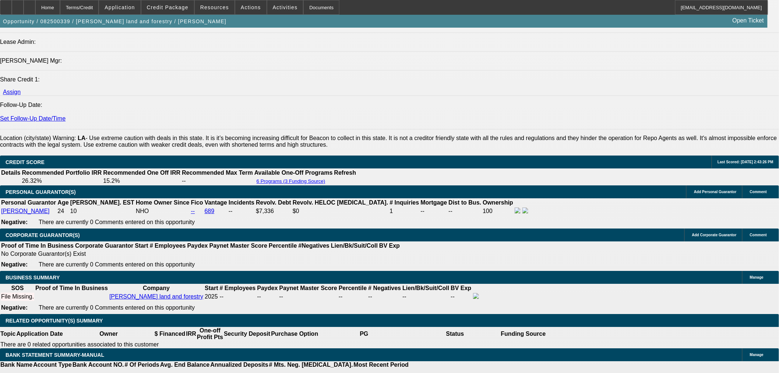
drag, startPoint x: 122, startPoint y: 155, endPoint x: 112, endPoint y: 194, distance: 40.4
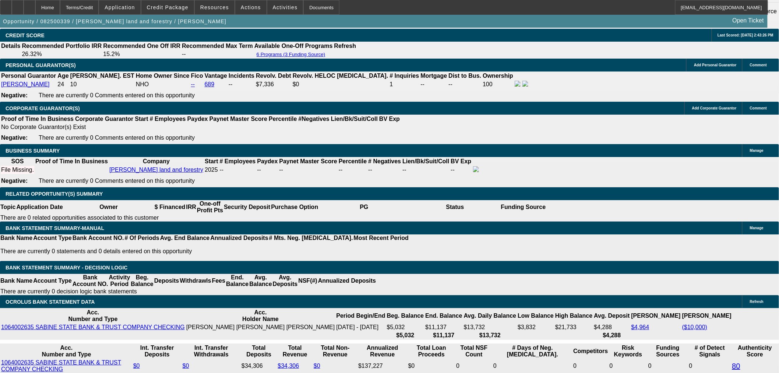
scroll to position [1103, 0]
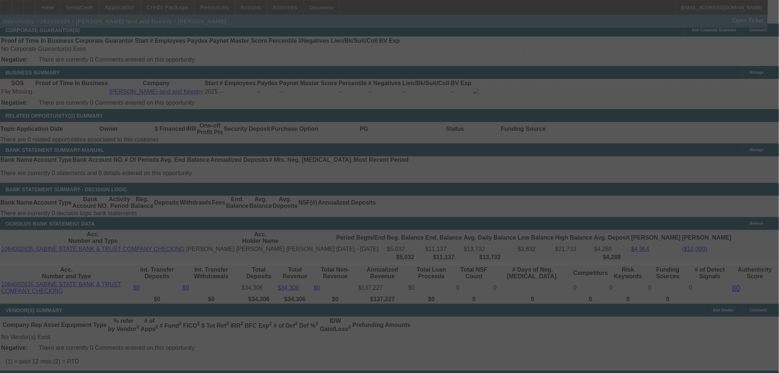
select select "0.2"
select select "2"
select select "0"
select select "6"
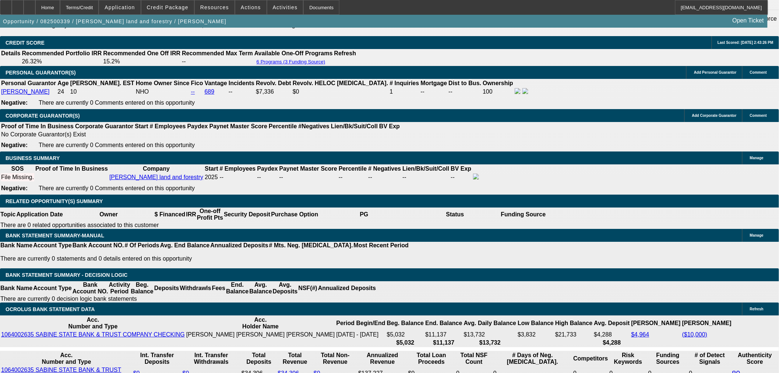
scroll to position [1017, 0]
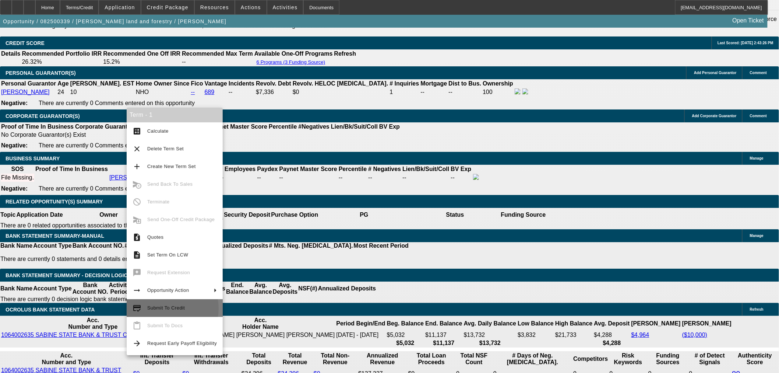
click at [164, 308] on span "Submit To Credit" at bounding box center [166, 308] width 38 height 6
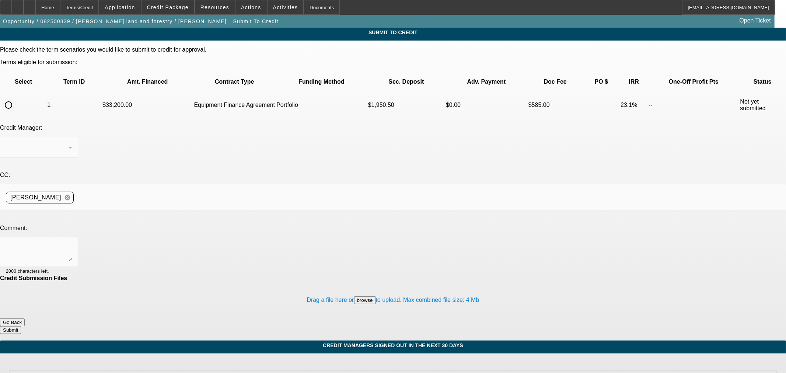
click at [16, 98] on input "radio" at bounding box center [8, 105] width 15 height 15
radio input "true"
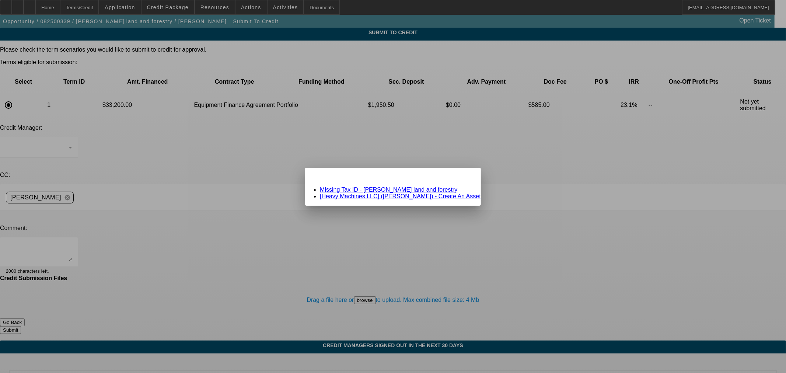
click at [356, 189] on link "Missing Tax ID - Harper land and forestry" at bounding box center [388, 189] width 137 height 6
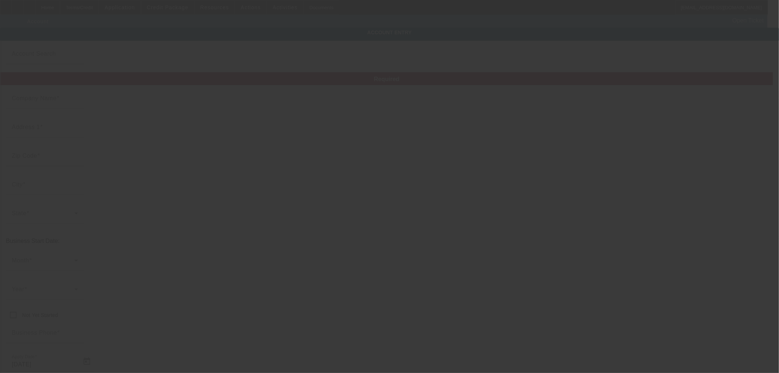
type input "Harper land and forestry"
type input "230 Aubrey Bass Rd"
type input "71438"
type input "Hineston"
type input "(337) 353-9774"
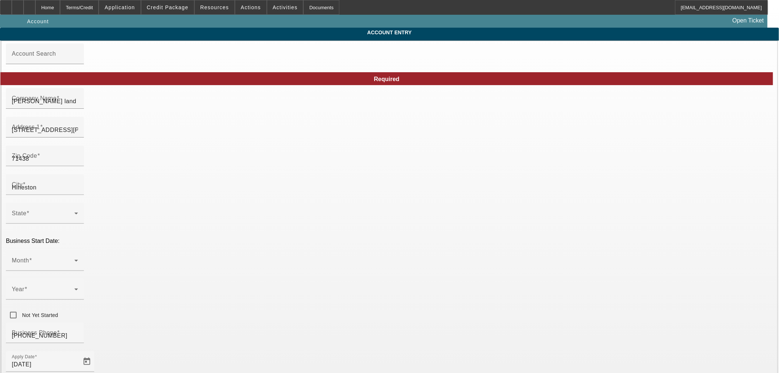
type input "8/13/2025"
click at [183, 4] on span "Credit Package" at bounding box center [168, 7] width 42 height 6
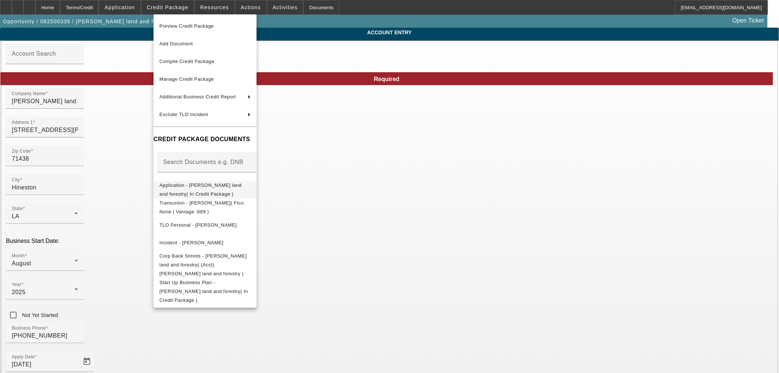
click at [201, 185] on span "Application - Harper land and forestry( In Credit Package )" at bounding box center [200, 189] width 82 height 14
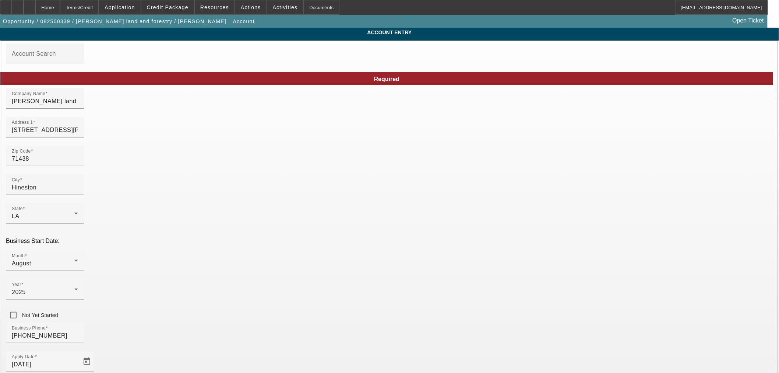
paste input "662-03-7785"
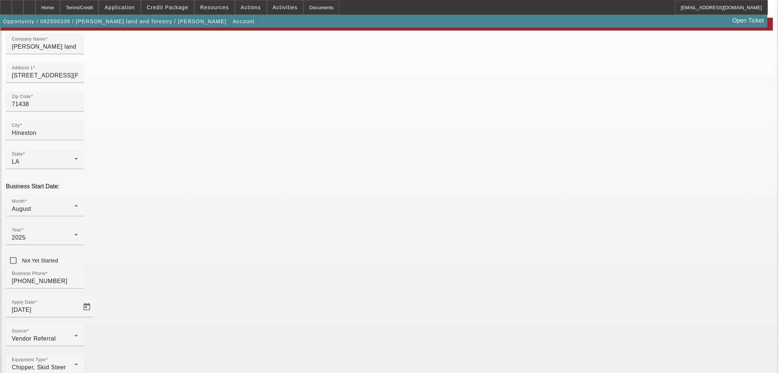
scroll to position [55, 0]
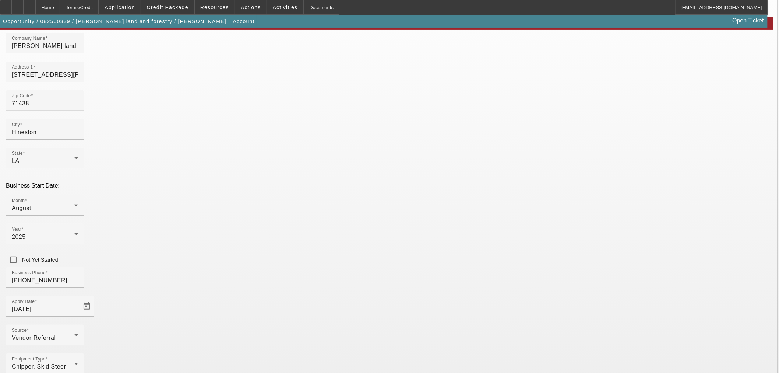
type input "662-03-7785"
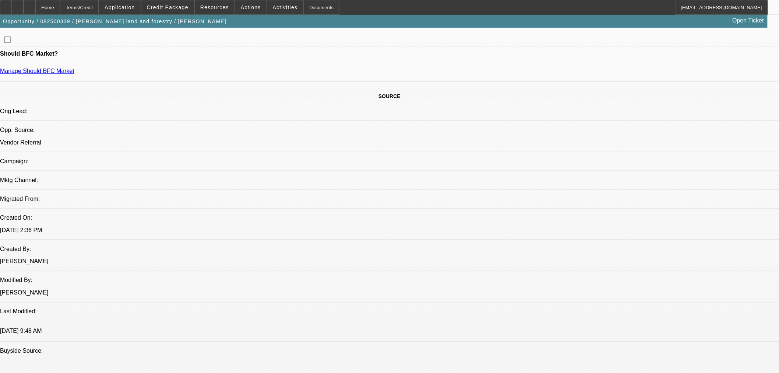
select select "0.2"
select select "2"
select select "0"
select select "6"
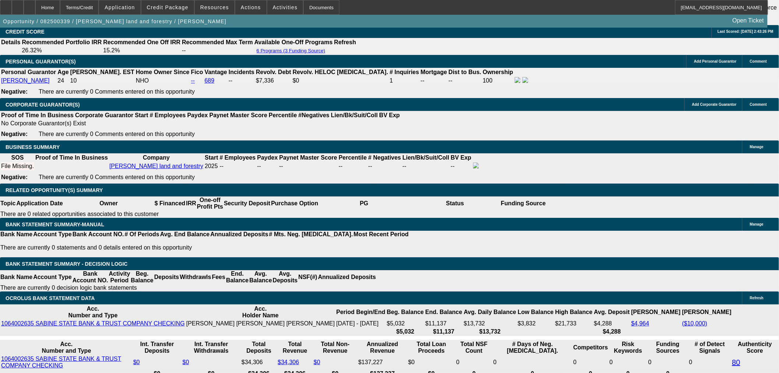
scroll to position [859, 0]
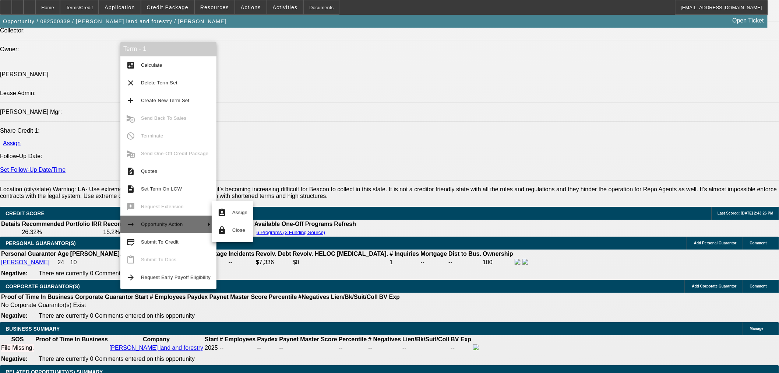
click at [158, 232] on button "arrow_right_alt Opportunity Action" at bounding box center [168, 224] width 96 height 18
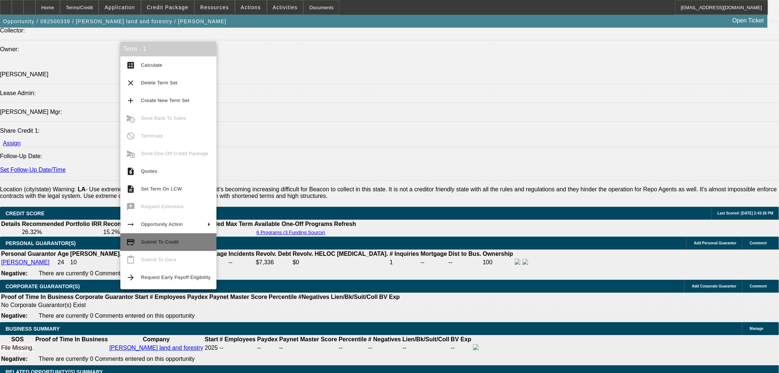
click at [163, 245] on span "Submit To Credit" at bounding box center [176, 242] width 70 height 9
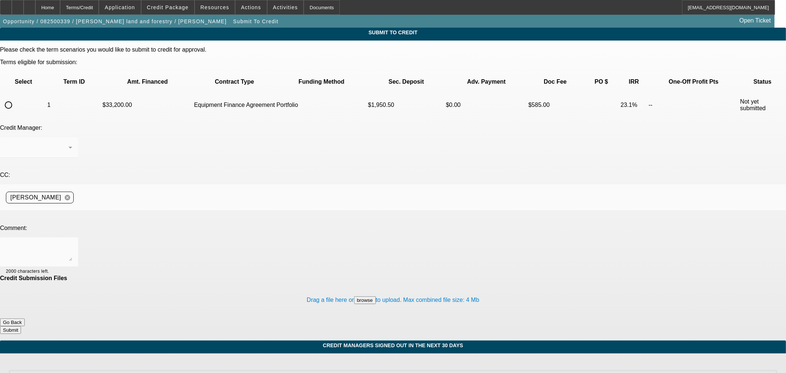
click at [16, 98] on input "radio" at bounding box center [8, 105] width 15 height 15
radio input "true"
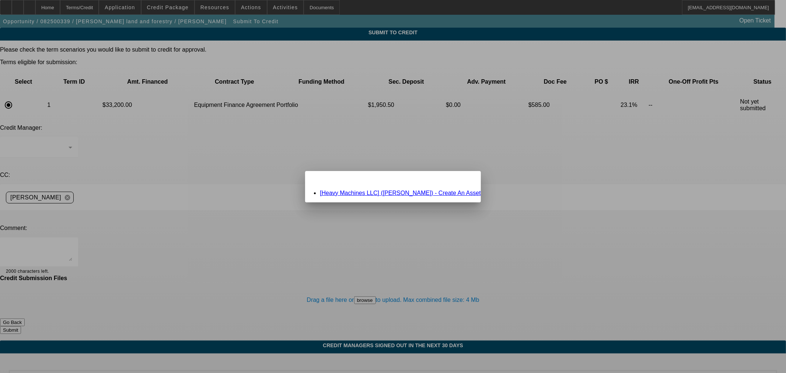
click at [410, 192] on link "[Heavy Machines LLC] (Moody, Scott) - Create An Asset" at bounding box center [400, 193] width 161 height 6
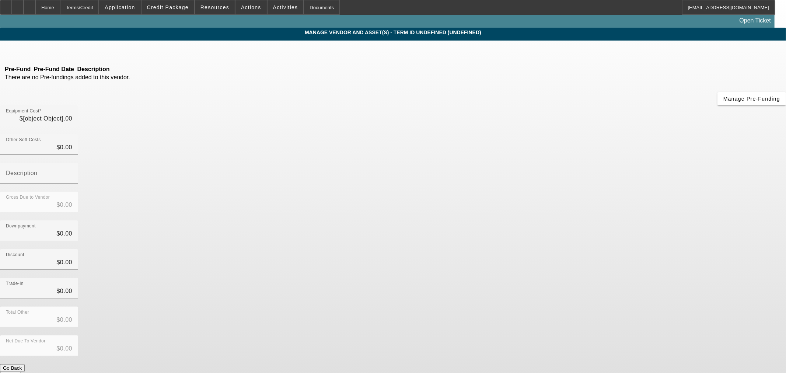
type input "$41,500.00"
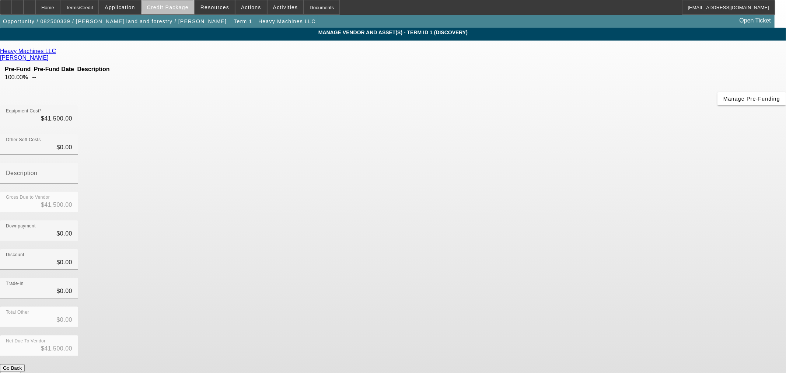
click at [186, 4] on span at bounding box center [167, 8] width 53 height 18
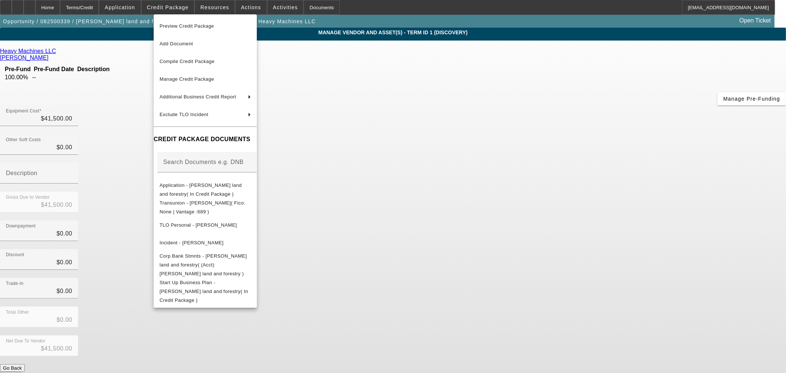
click at [111, 229] on div at bounding box center [393, 186] width 786 height 373
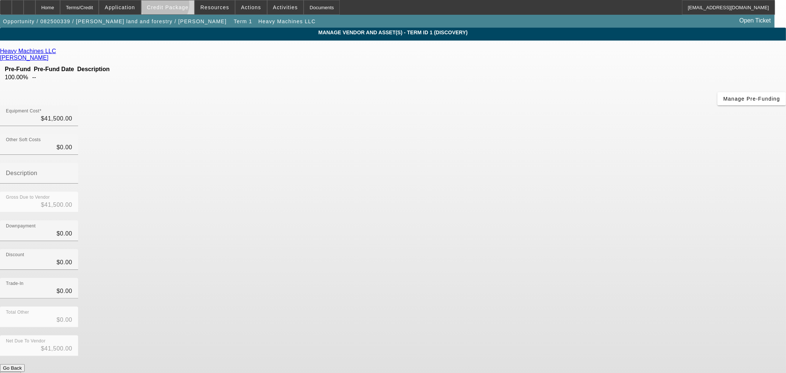
click at [177, 6] on span "Credit Package" at bounding box center [168, 7] width 42 height 6
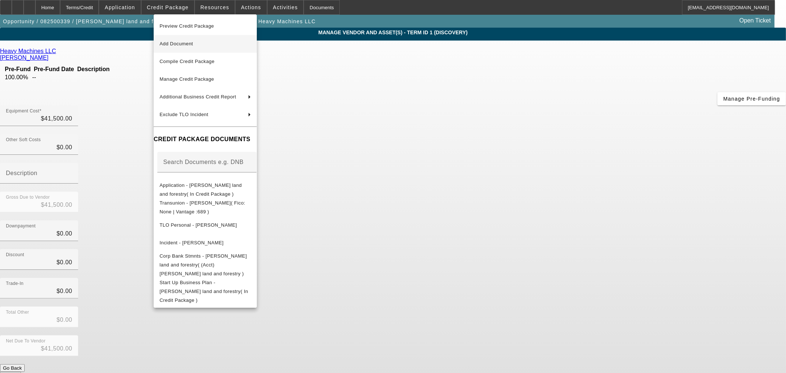
click at [177, 51] on button "Add Document" at bounding box center [205, 44] width 103 height 18
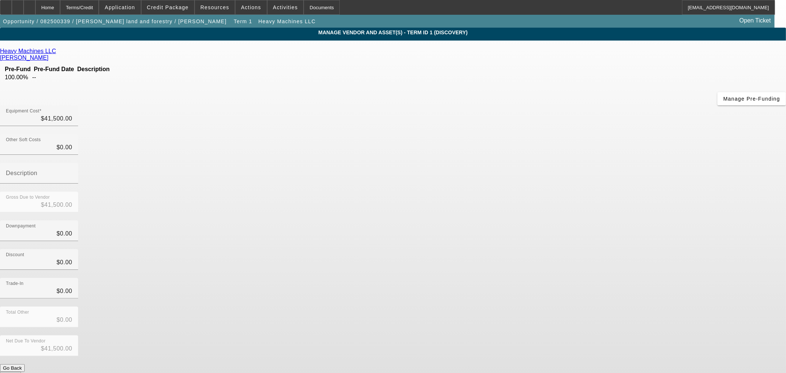
click at [95, 183] on app-vendor-asset-manage "MANAGE VENDOR AND ASSET(S) - Term ID 1 (Discovery) Remove Vendor Heavy Machines…" at bounding box center [393, 226] width 786 height 396
drag, startPoint x: 583, startPoint y: 304, endPoint x: 546, endPoint y: 326, distance: 43.0
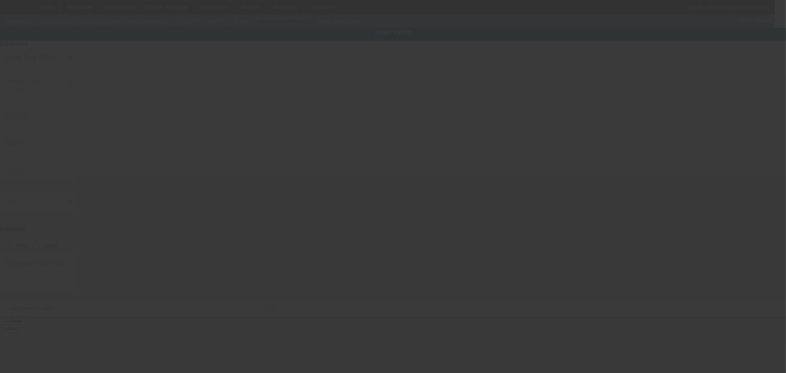
type input "230 Aubrey Bass Rd"
type input "Hineston"
type input "71438"
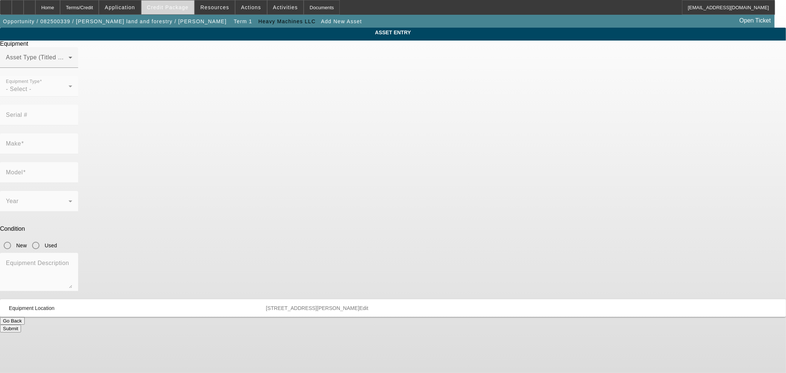
click at [175, 11] on span at bounding box center [167, 8] width 53 height 18
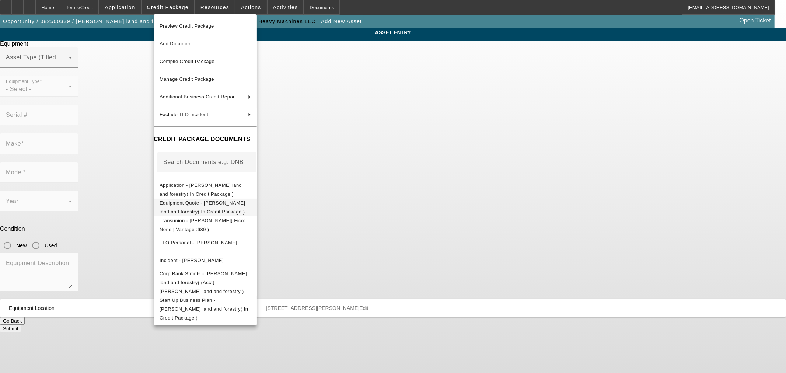
click at [190, 208] on span "Equipment Quote - Harper land and forestry( In Credit Package )" at bounding box center [204, 207] width 91 height 18
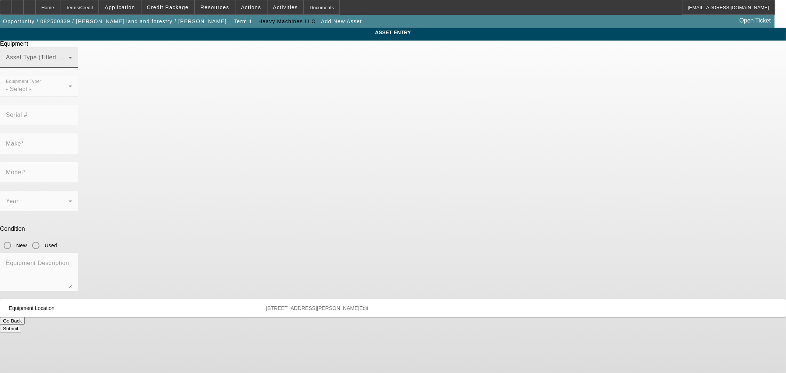
click at [69, 65] on span at bounding box center [37, 60] width 63 height 9
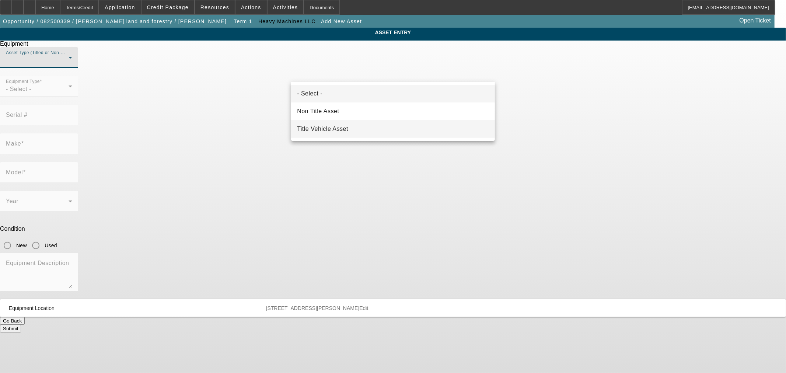
click at [341, 124] on span "Title Vehicle Asset" at bounding box center [322, 128] width 51 height 9
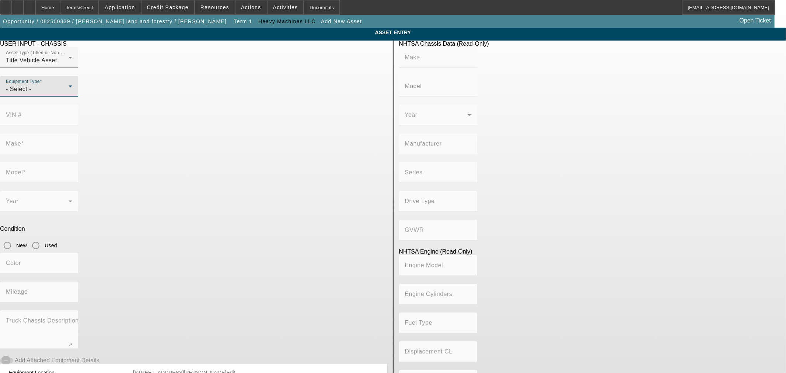
click at [69, 94] on div "- Select -" at bounding box center [37, 89] width 63 height 9
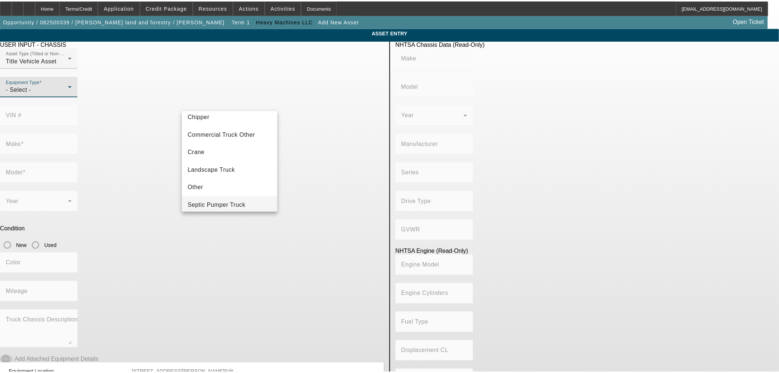
scroll to position [81, 0]
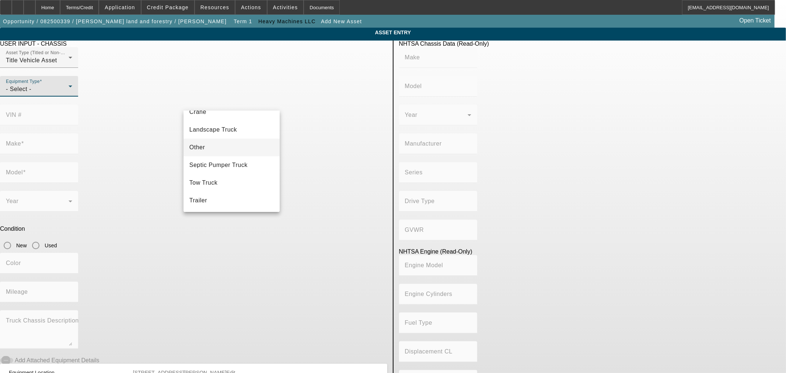
click at [221, 146] on mat-option "Other" at bounding box center [231, 147] width 96 height 18
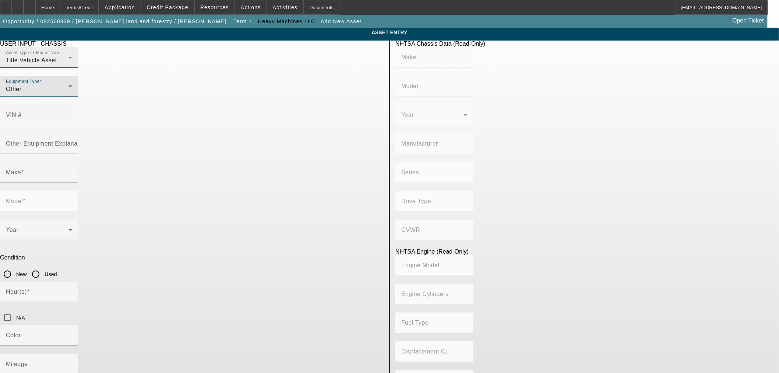
click at [72, 68] on div "Asset Type (Titled or Non-Titled) Title Vehicle Asset" at bounding box center [39, 57] width 66 height 21
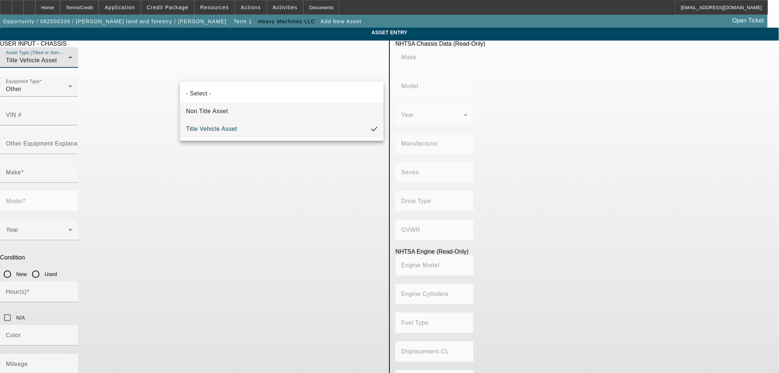
click at [225, 113] on span "Non Title Asset" at bounding box center [207, 111] width 42 height 9
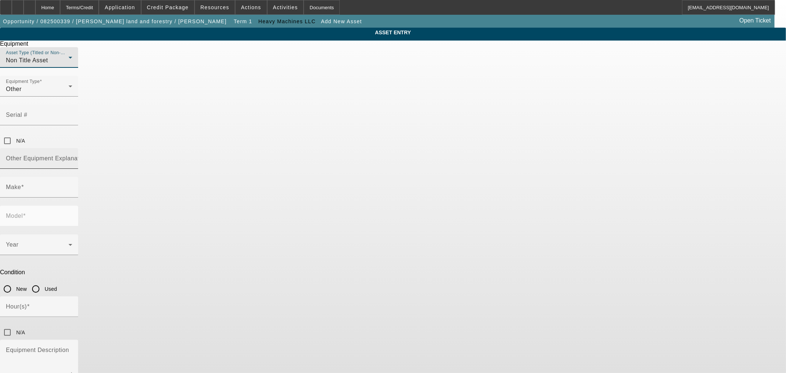
click at [72, 157] on input "Other Equipment Explanation" at bounding box center [39, 161] width 66 height 9
type input "Mulcher"
click at [72, 177] on div "Make" at bounding box center [39, 187] width 66 height 21
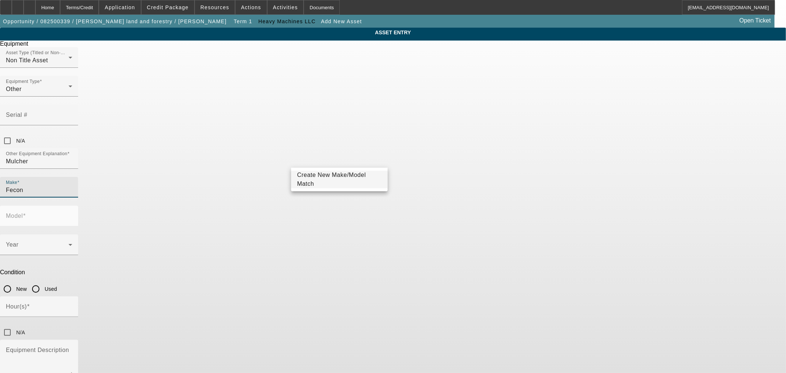
type input "Fecon"
click at [320, 180] on span "Create New Make/Model Match" at bounding box center [331, 179] width 69 height 15
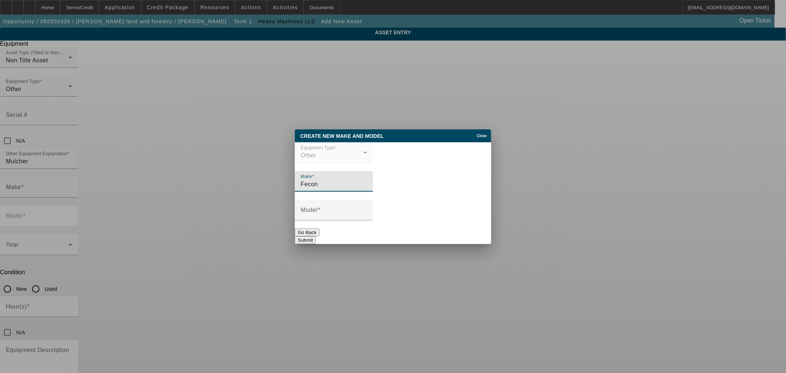
type input "Fecon"
click at [367, 217] on input "Model" at bounding box center [334, 212] width 66 height 9
paste input "BK6218-FCR-1V"
type input "BK6218-FCR-1V"
click at [316, 236] on button "Submit" at bounding box center [305, 240] width 21 height 8
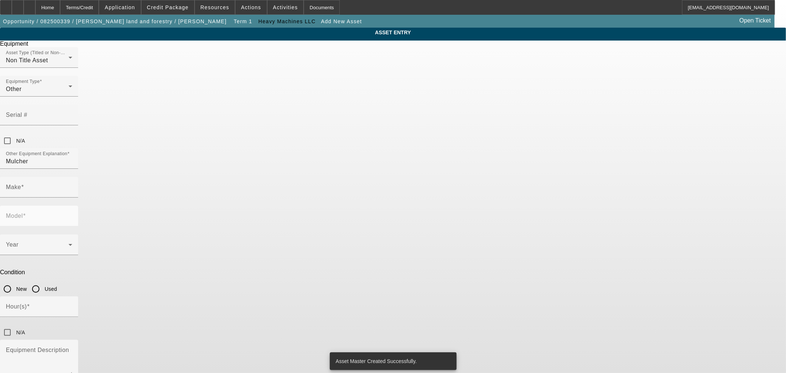
type input "Fecon"
type input "BK6218-FCR-1V"
click at [15, 281] on input "New" at bounding box center [7, 288] width 15 height 15
radio input "true"
click at [69, 243] on span at bounding box center [37, 247] width 63 height 9
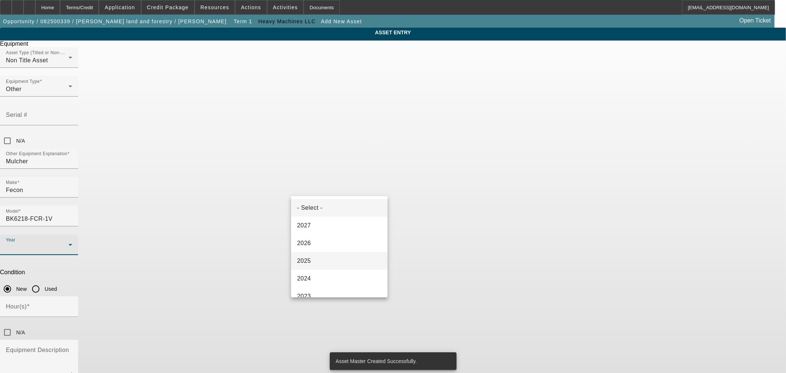
click at [309, 258] on span "2025" at bounding box center [304, 260] width 14 height 9
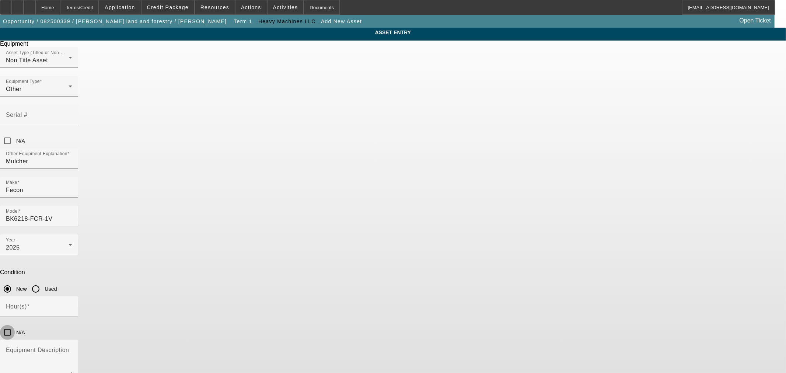
click at [15, 325] on input "N/A" at bounding box center [7, 332] width 15 height 15
checkbox input "true"
click at [72, 348] on textarea "Equipment Description" at bounding box center [39, 361] width 66 height 27
type textarea "Mulcher for land clearing"
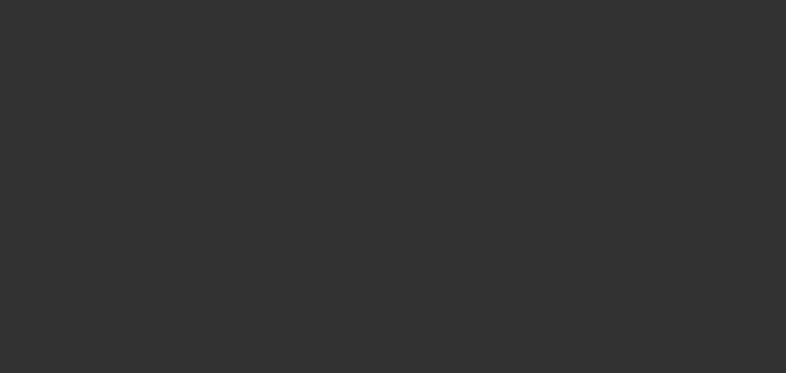
type input "$41,500.00"
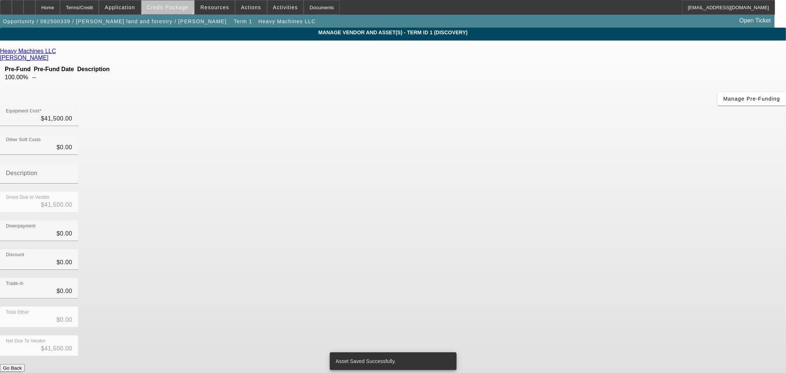
click at [179, 6] on span "Credit Package" at bounding box center [168, 7] width 42 height 6
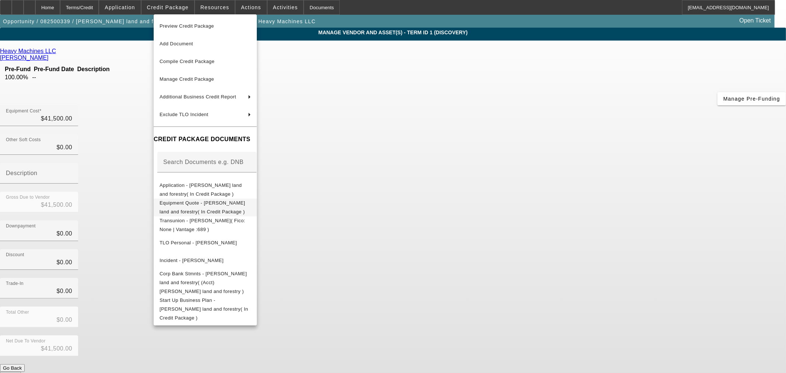
click at [181, 199] on button "Equipment Quote - Harper land and forestry( In Credit Package )" at bounding box center [205, 207] width 103 height 18
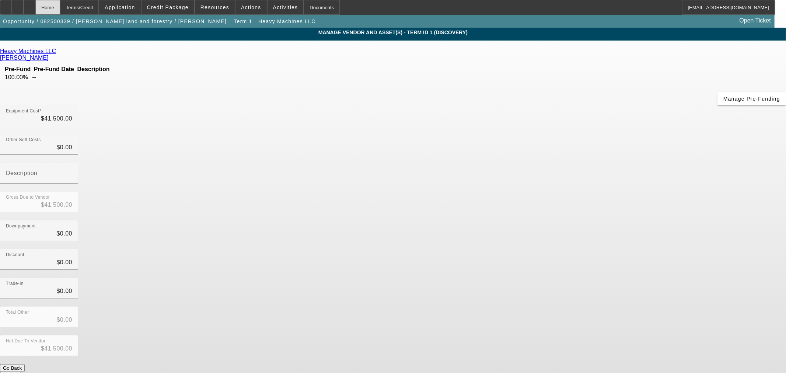
click at [60, 5] on div "Home" at bounding box center [47, 7] width 25 height 15
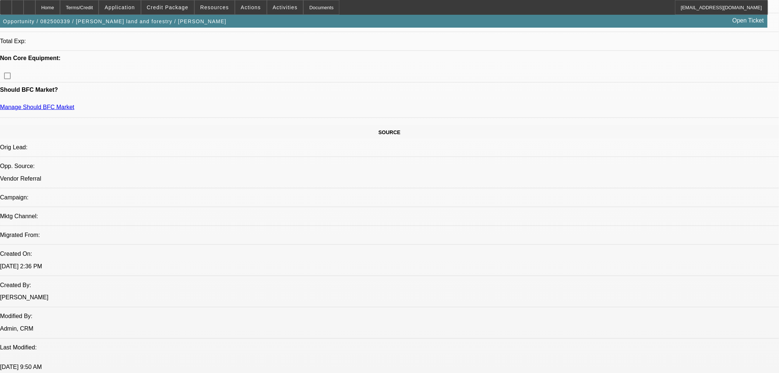
select select "0.2"
select select "2"
select select "0"
select select "6"
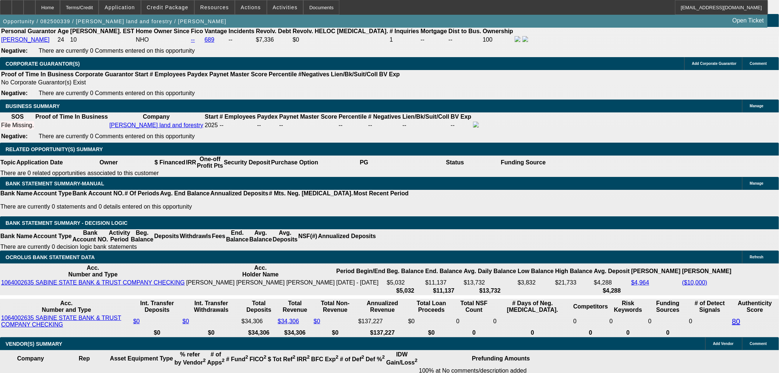
scroll to position [905, 0]
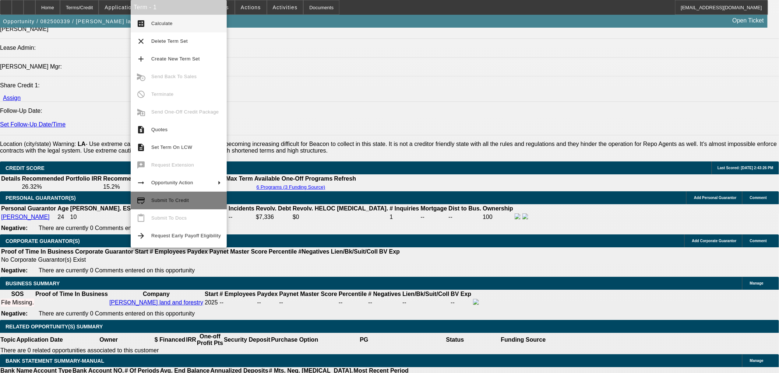
click at [166, 203] on span "Submit To Credit" at bounding box center [170, 200] width 38 height 6
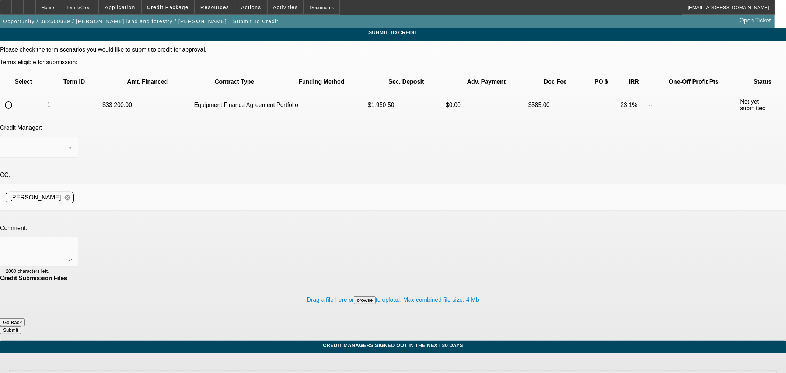
click at [16, 98] on input "radio" at bounding box center [8, 105] width 15 height 15
radio input "true"
click at [72, 243] on textarea at bounding box center [39, 252] width 66 height 18
type textarea "Good Morning George, Start up customer purchasing a mulcher for land clearing t…"
click at [21, 326] on button "Submit" at bounding box center [10, 330] width 21 height 8
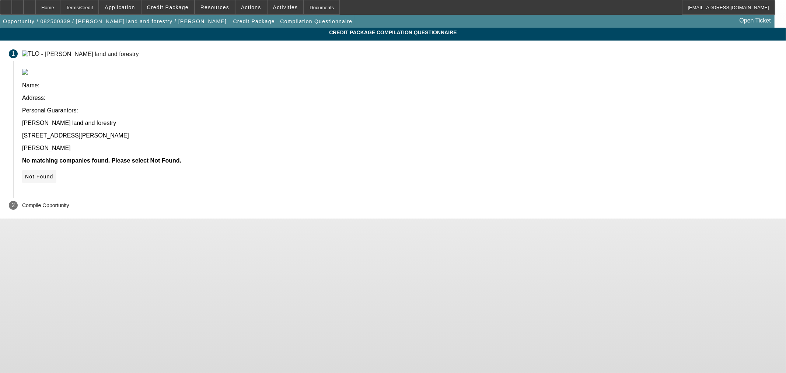
click at [576, 157] on div "No matching companies found. Please select Not Found." at bounding box center [399, 160] width 755 height 7
click at [25, 173] on icon at bounding box center [25, 176] width 0 height 6
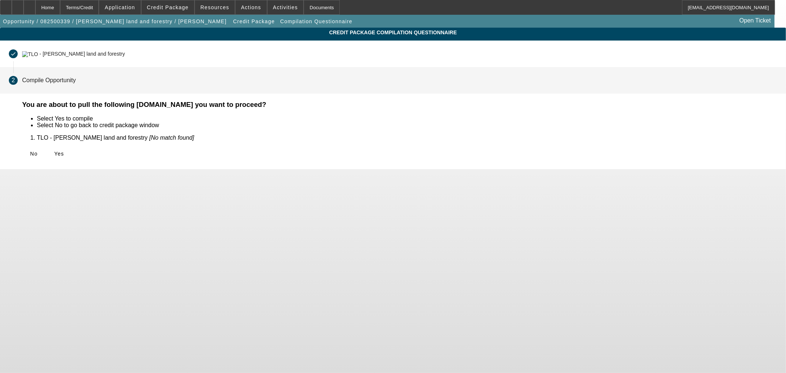
drag, startPoint x: 225, startPoint y: 153, endPoint x: 220, endPoint y: 167, distance: 15.4
click at [54, 153] on icon at bounding box center [54, 154] width 0 height 6
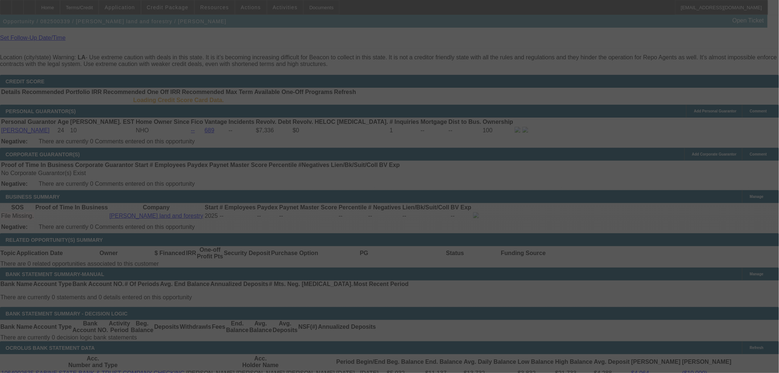
scroll to position [988, 0]
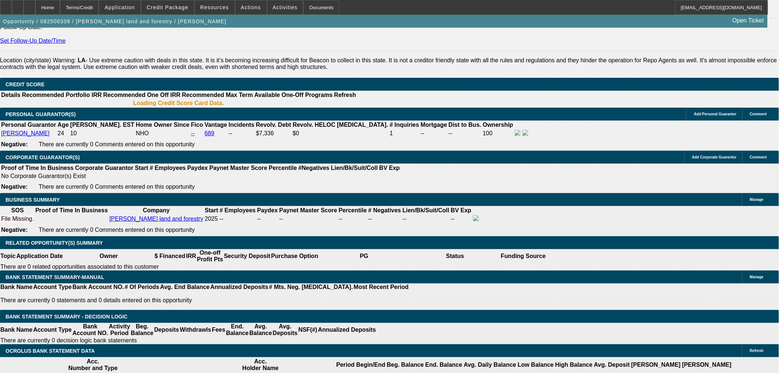
select select "0.2"
select select "2"
select select "0"
select select "6"
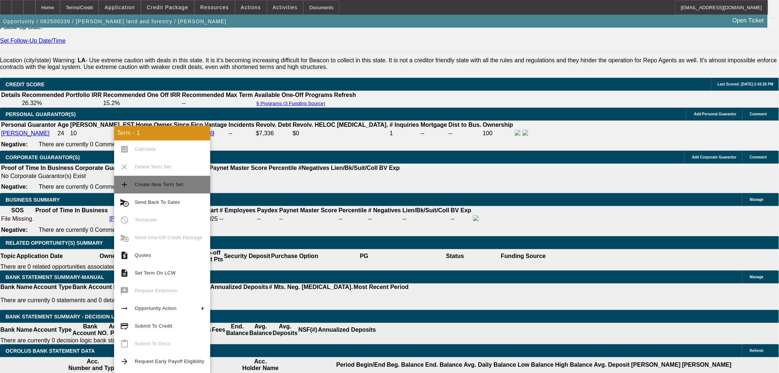
click at [130, 187] on button "add Create New Term Set" at bounding box center [162, 185] width 96 height 18
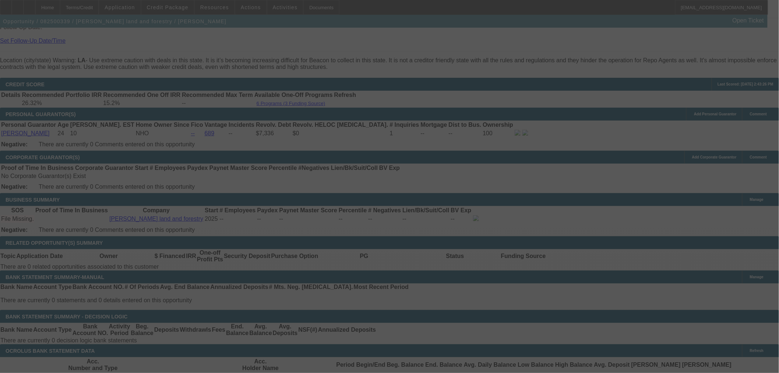
scroll to position [999, 0]
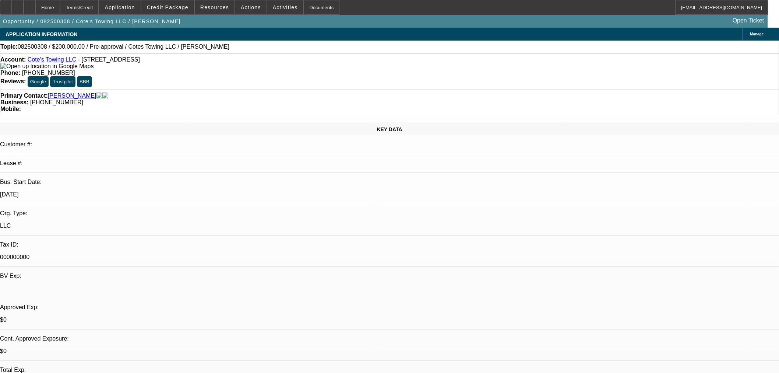
select select "0"
select select "3"
select select "0"
select select "6"
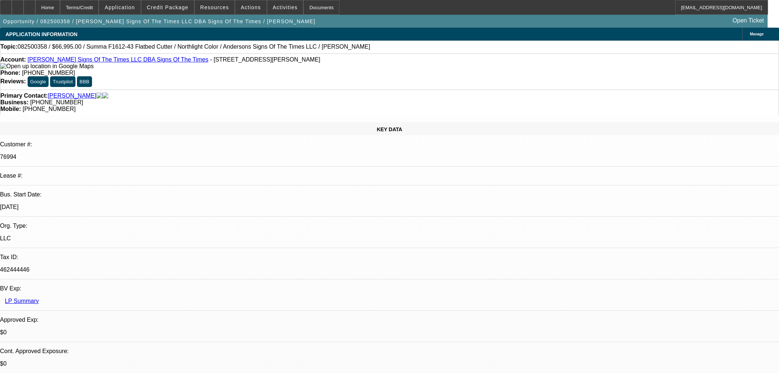
select select "0"
select select "6"
select select "0"
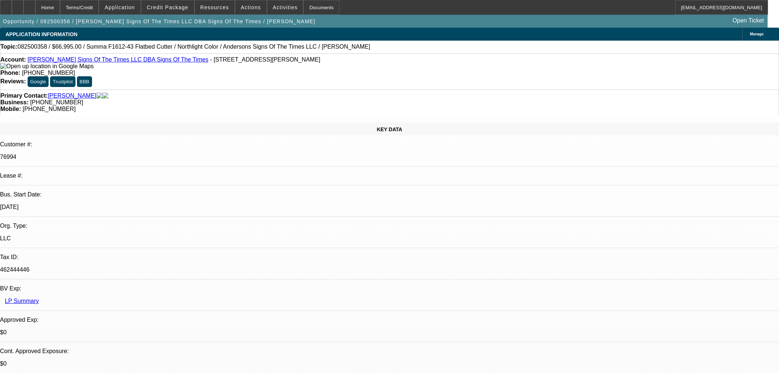
select select "0"
select select "6"
select select "0"
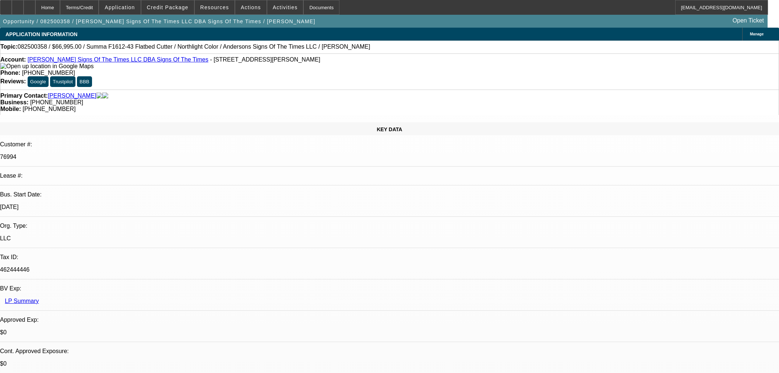
select select "0"
select select "6"
select select "0"
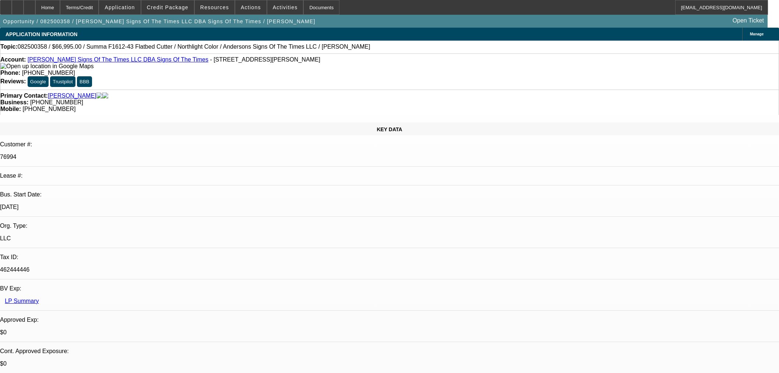
select select "6"
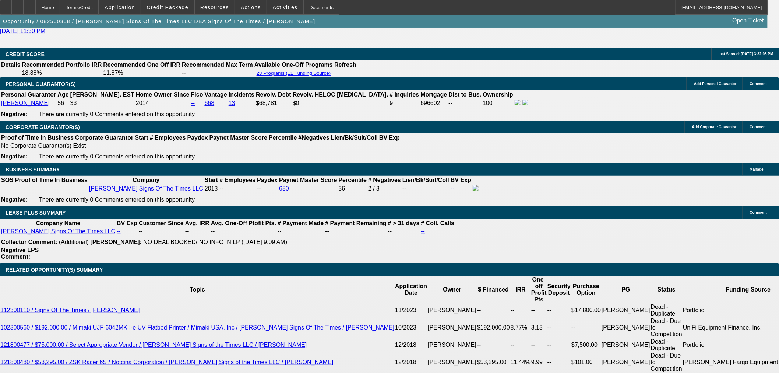
scroll to position [1105, 0]
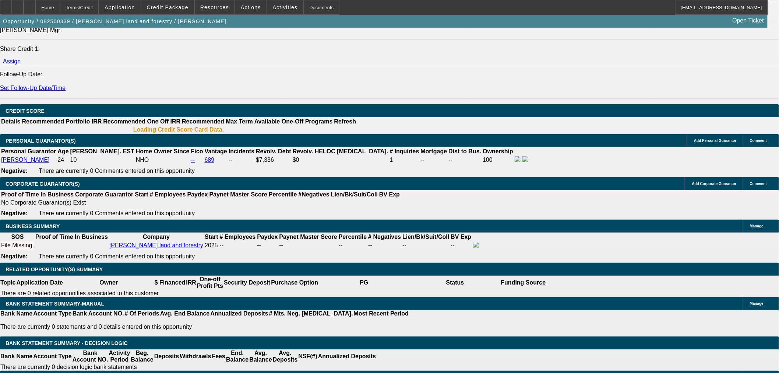
select select "0.2"
select select "2"
select select "0"
select select "0.2"
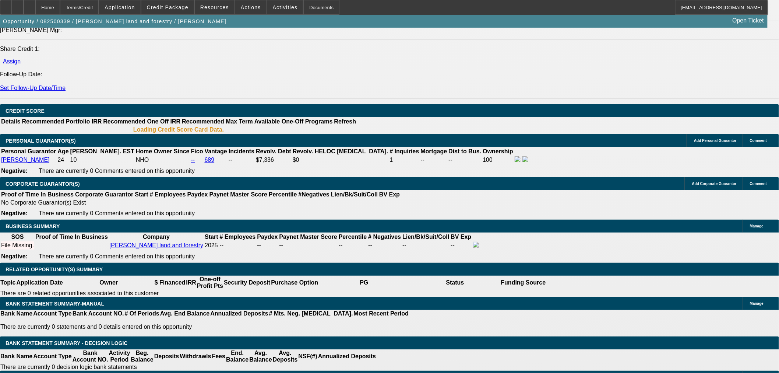
select select "2"
select select "0"
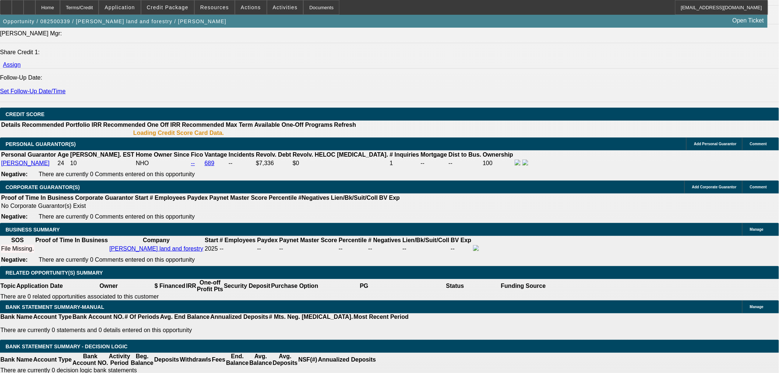
select select "6"
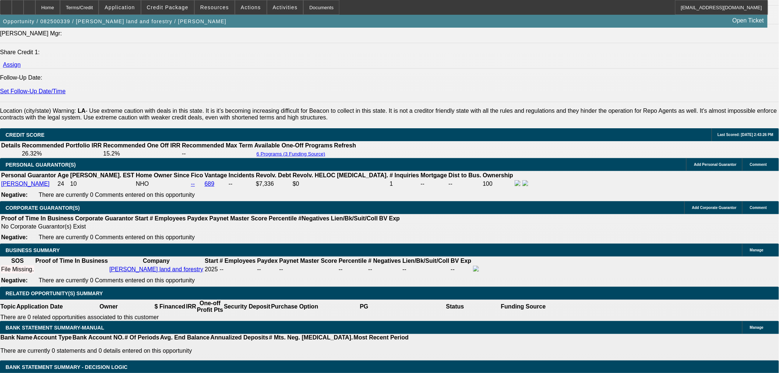
scroll to position [970, 0]
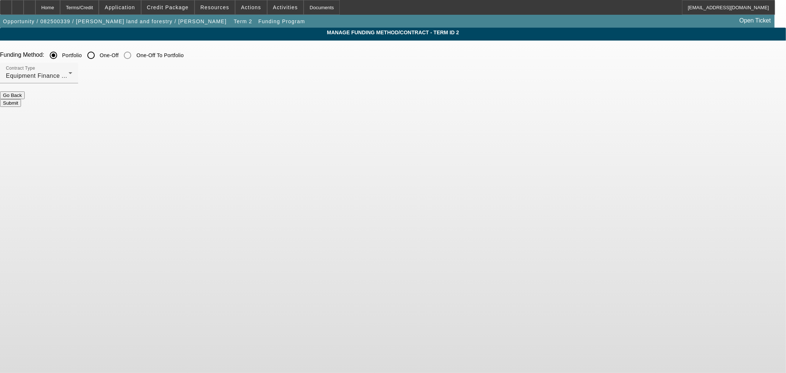
click at [98, 57] on input "One-Off" at bounding box center [91, 55] width 15 height 15
radio input "true"
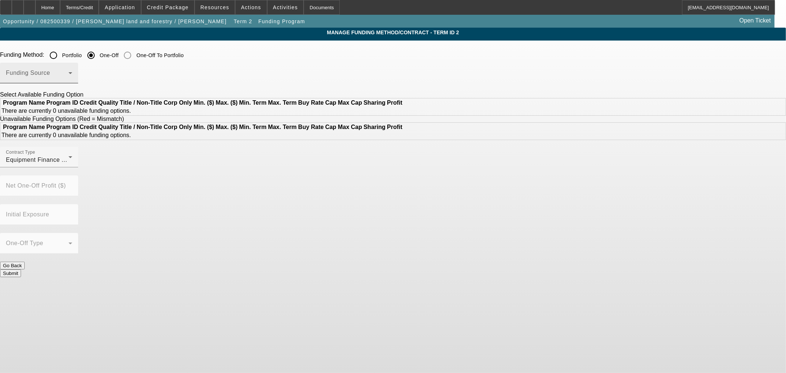
click at [69, 74] on span at bounding box center [37, 75] width 63 height 9
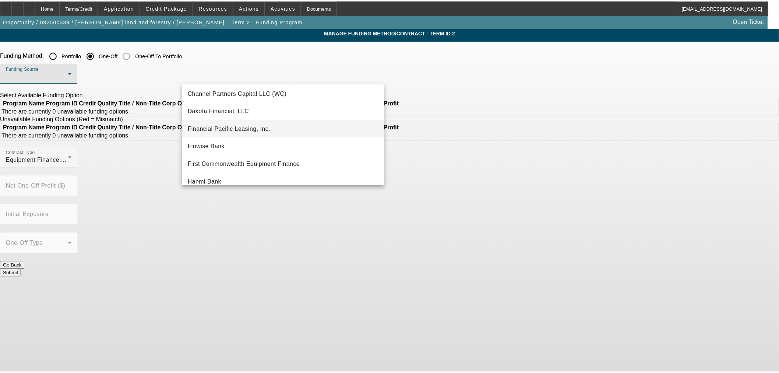
scroll to position [41, 0]
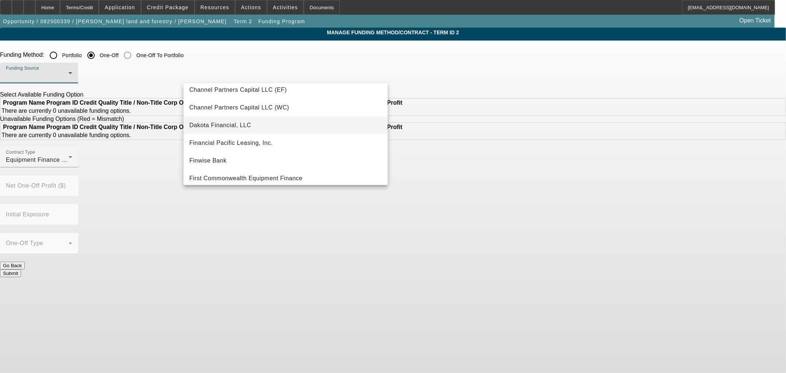
click at [224, 123] on span "Dakota Financial, LLC" at bounding box center [220, 125] width 62 height 9
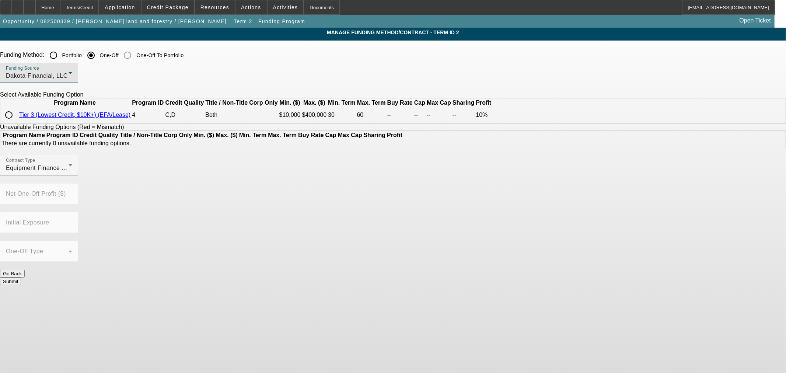
click at [16, 122] on input "radio" at bounding box center [8, 115] width 15 height 15
radio input "true"
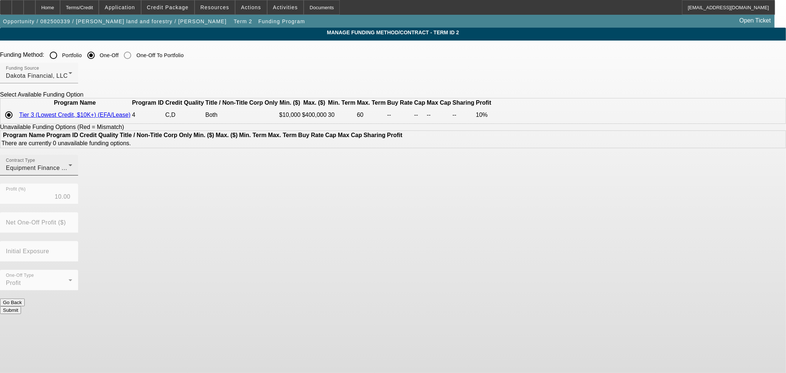
click at [92, 171] on span "Equipment Finance Agreement" at bounding box center [49, 168] width 86 height 6
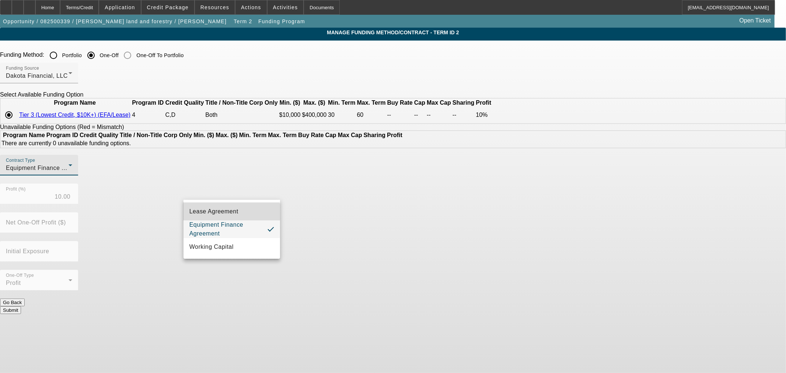
click at [231, 214] on span "Lease Agreement" at bounding box center [213, 211] width 49 height 9
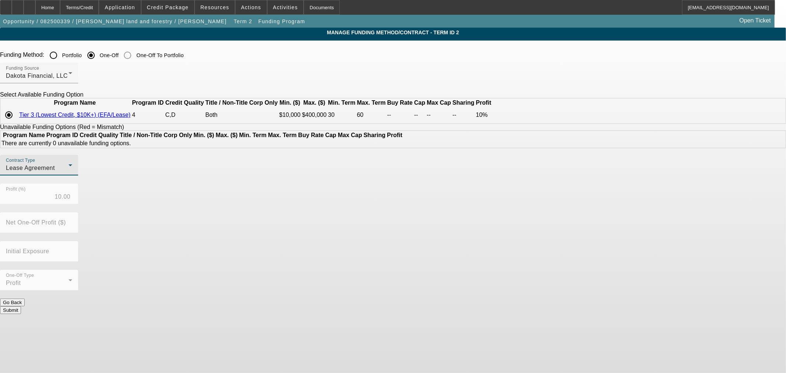
click at [21, 306] on button "Submit" at bounding box center [10, 310] width 21 height 8
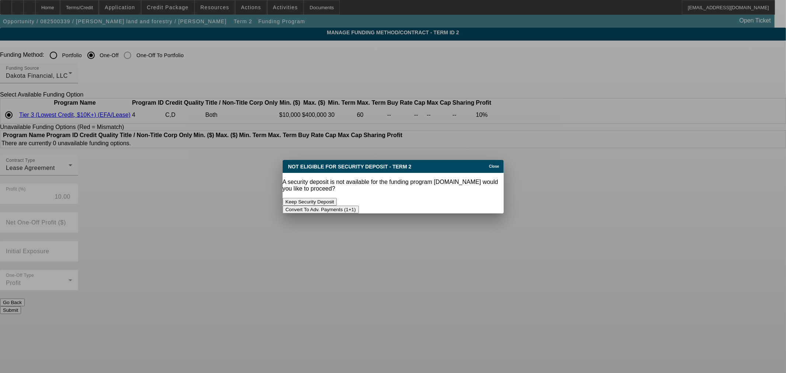
click at [359, 206] on button "Convert To Adv. Payments (1+1)" at bounding box center [320, 210] width 76 height 8
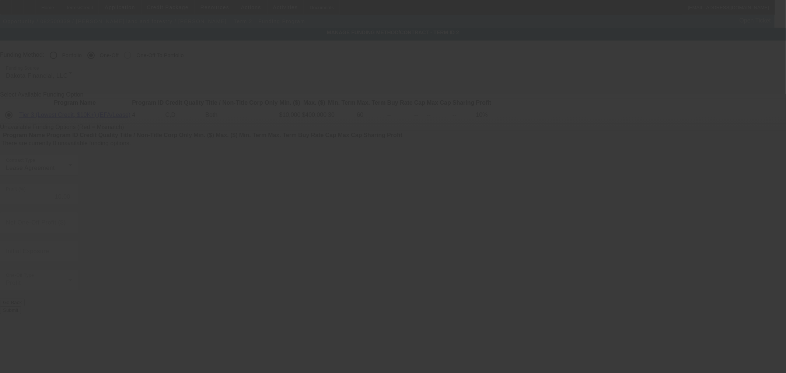
radio input "true"
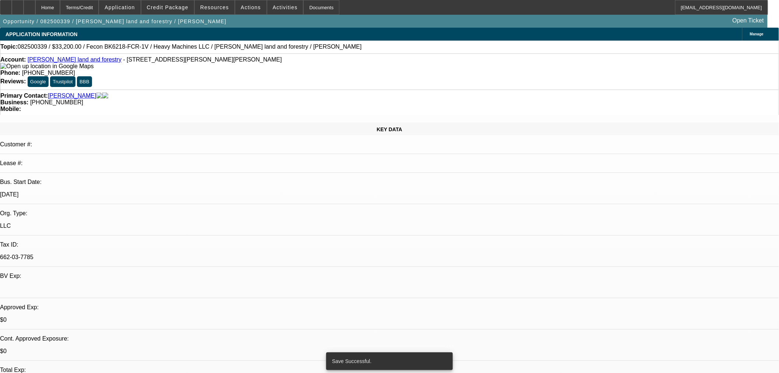
select select "0.2"
select select "0"
select select "6"
select select "0.2"
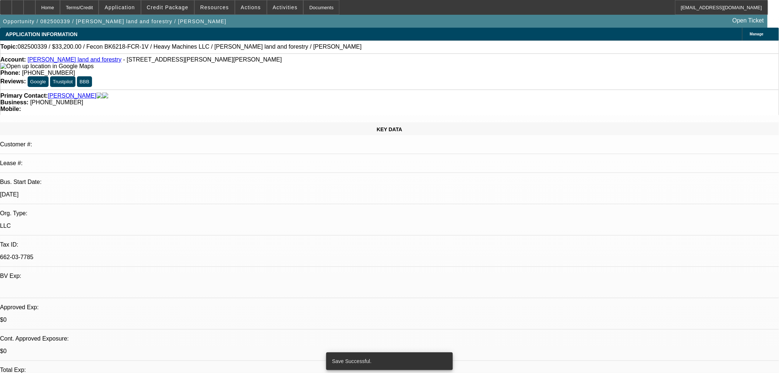
select select "2"
select select "0"
select select "6"
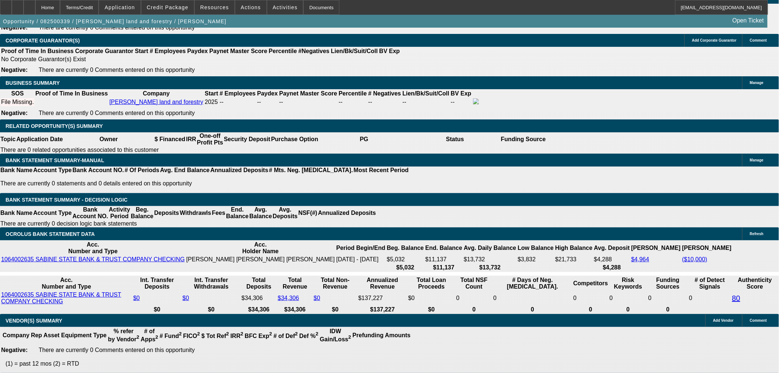
scroll to position [1115, 0]
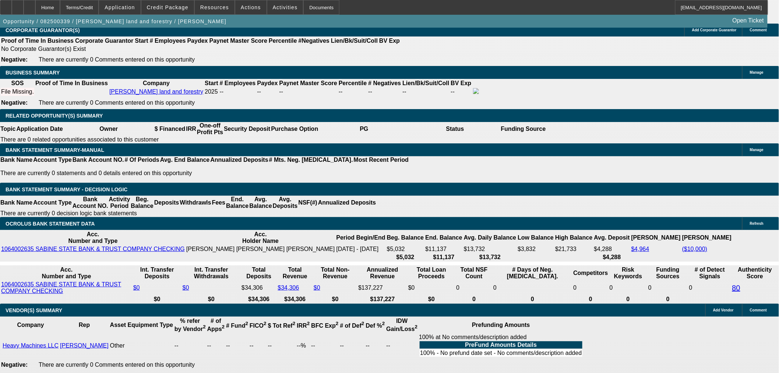
select select "0.2"
type input "$8,300.00"
type input "UNKNOWN"
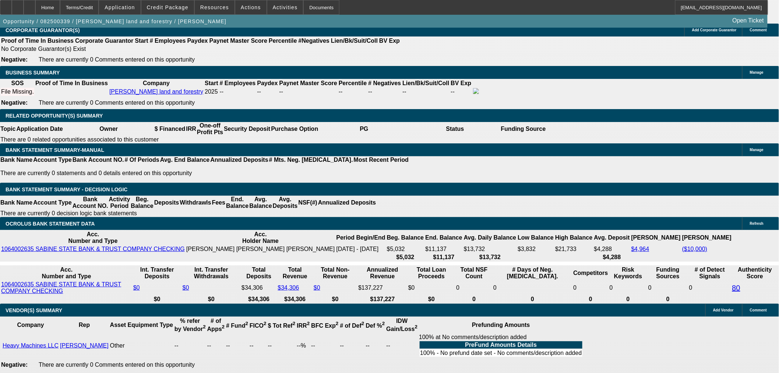
select select "17"
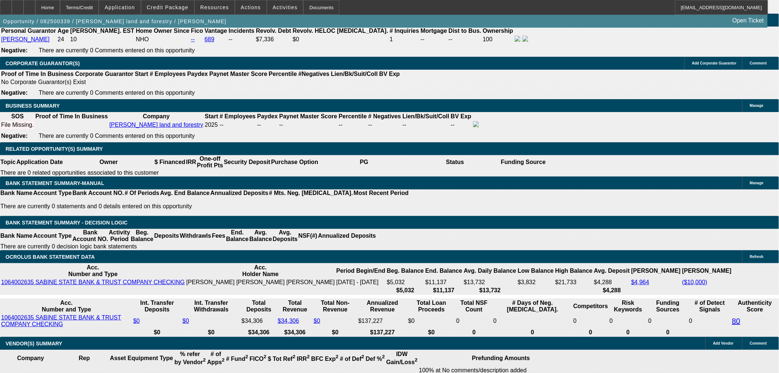
scroll to position [1033, 0]
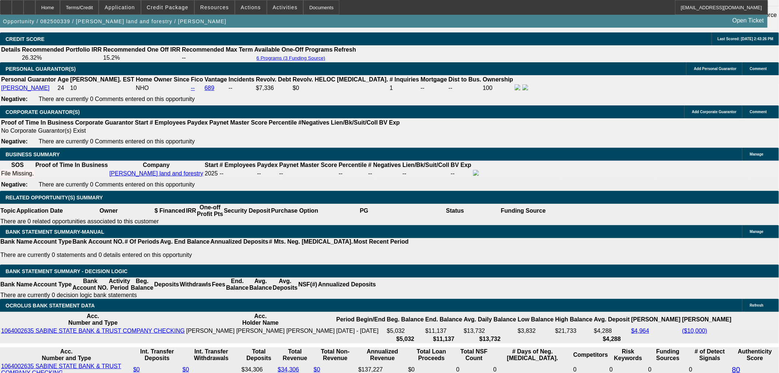
select select "0"
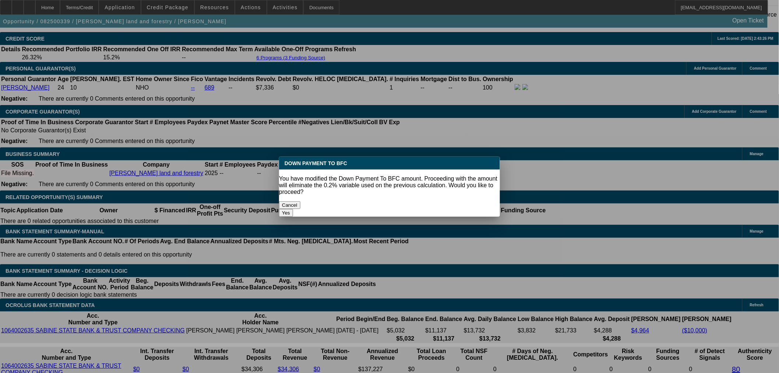
click at [293, 209] on button "Yes" at bounding box center [286, 213] width 14 height 8
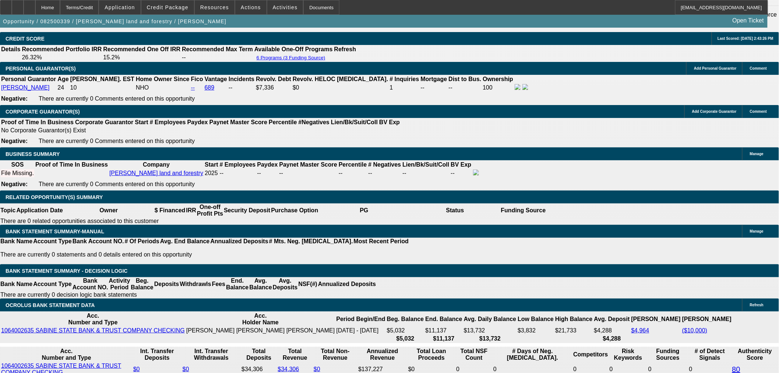
type input "$0.00"
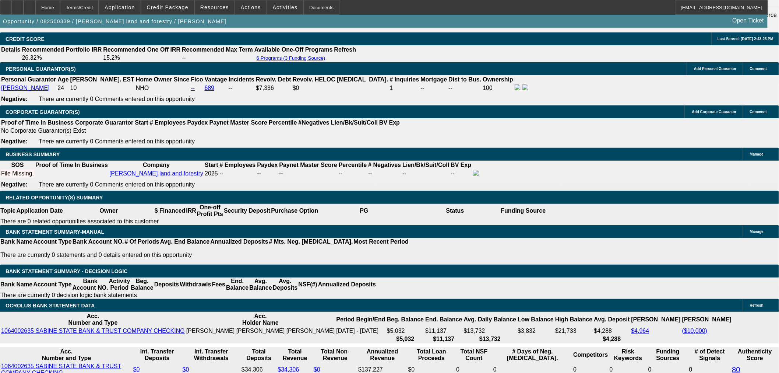
type input "$1,219.06"
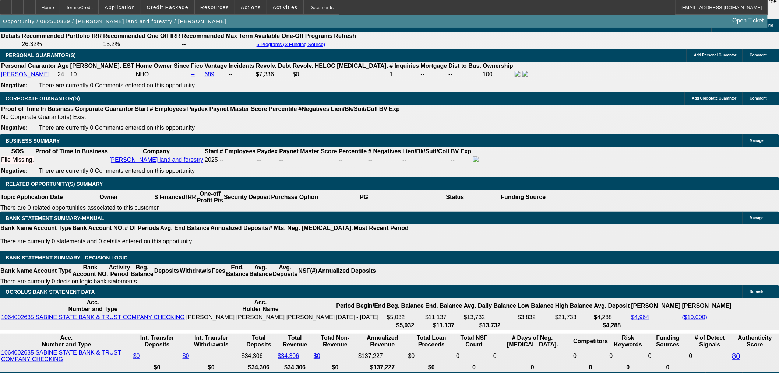
scroll to position [993, 0]
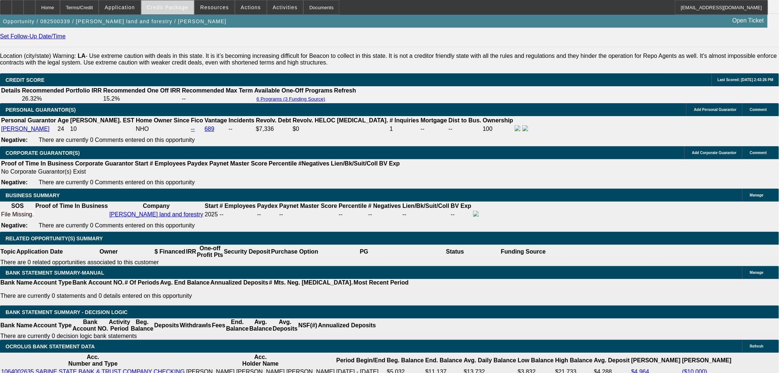
click at [178, 8] on span "Credit Package" at bounding box center [168, 7] width 42 height 6
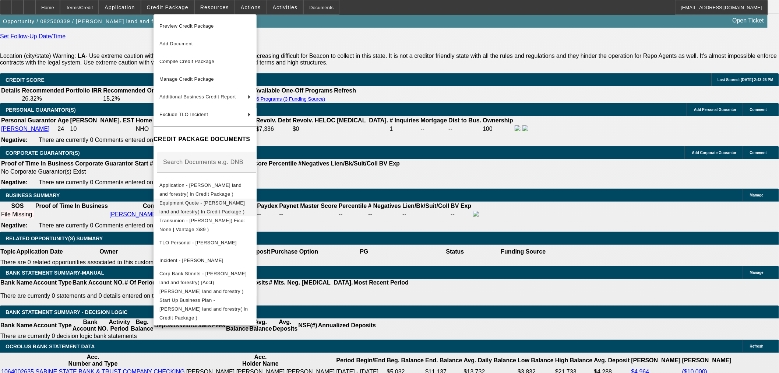
click at [182, 210] on button "Equipment Quote - Harper land and forestry( In Credit Package )" at bounding box center [205, 207] width 103 height 18
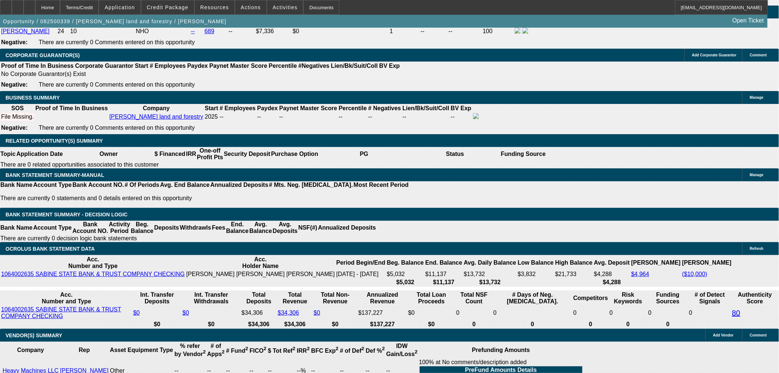
scroll to position [1033, 0]
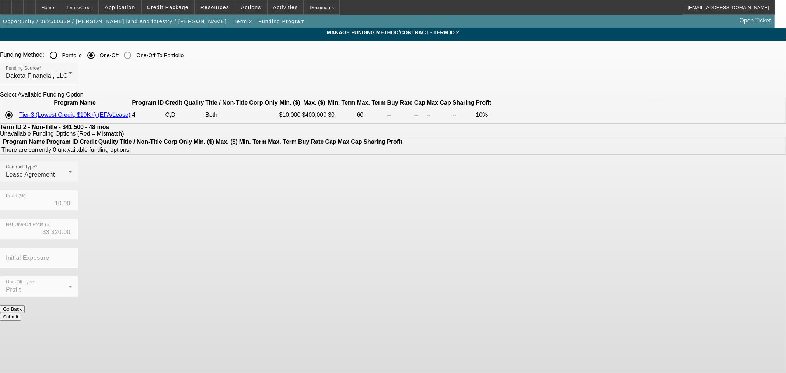
click at [130, 118] on link "Tier 3 (Lowest Credit, $10K+) (EFA/Lease)" at bounding box center [74, 115] width 111 height 6
click at [21, 313] on button "Submit" at bounding box center [10, 317] width 21 height 8
click at [60, 13] on div "Home" at bounding box center [47, 7] width 25 height 15
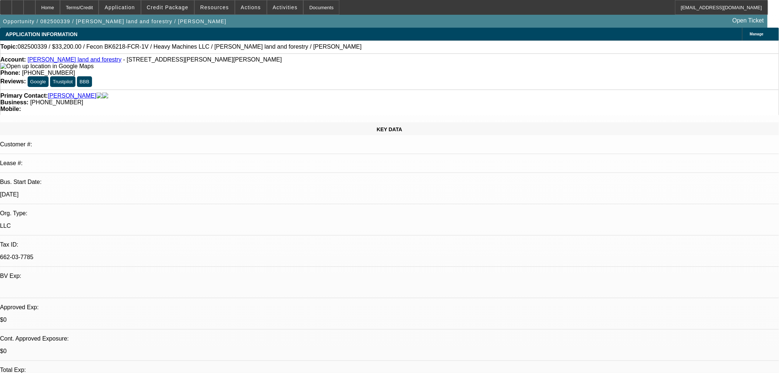
select select "0"
select select "0.2"
select select "17"
select select "0.2"
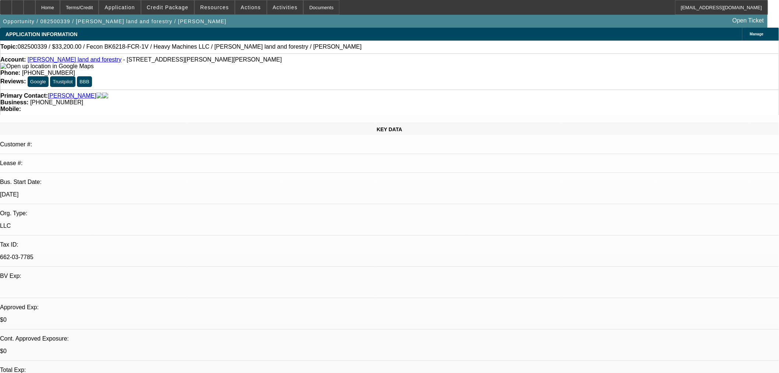
select select "2"
select select "0"
select select "6"
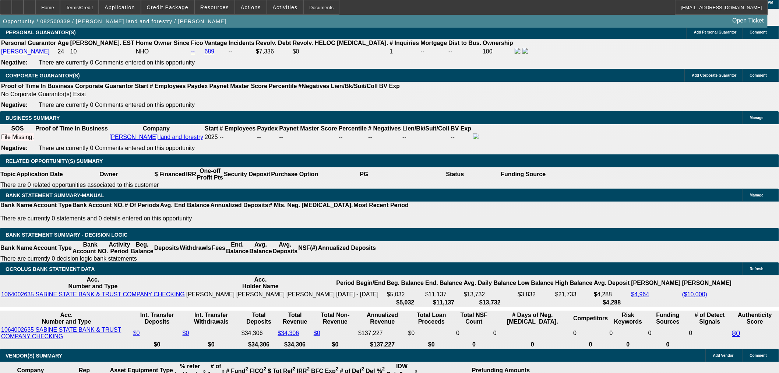
scroll to position [1105, 0]
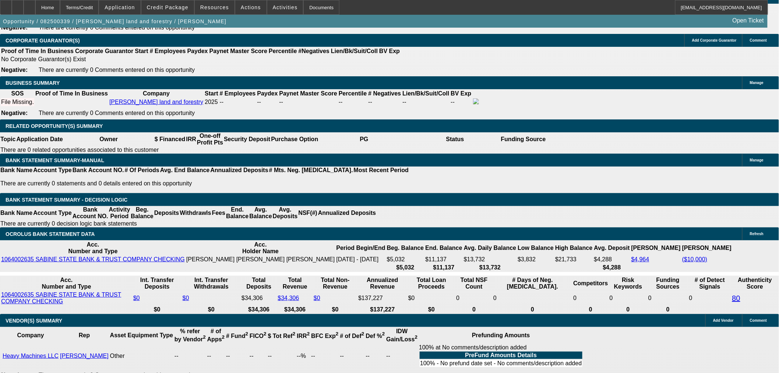
select select "2"
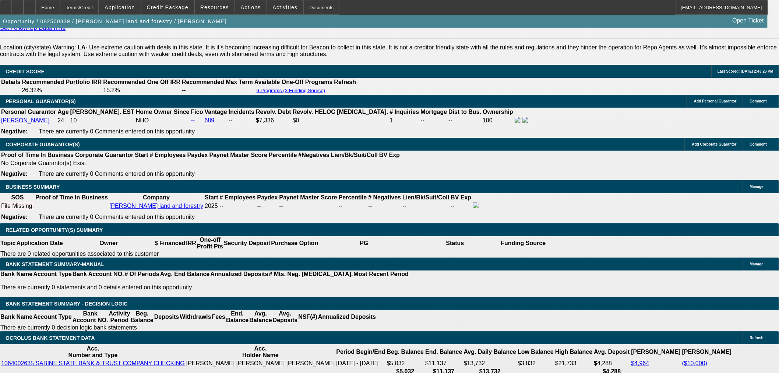
scroll to position [982, 0]
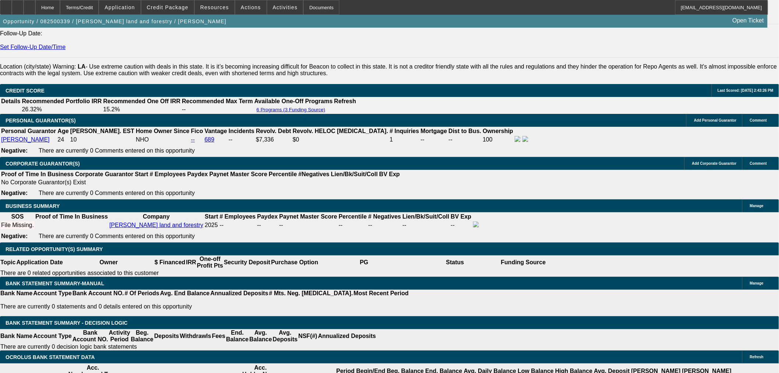
drag, startPoint x: 112, startPoint y: 81, endPoint x: 114, endPoint y: 160, distance: 79.2
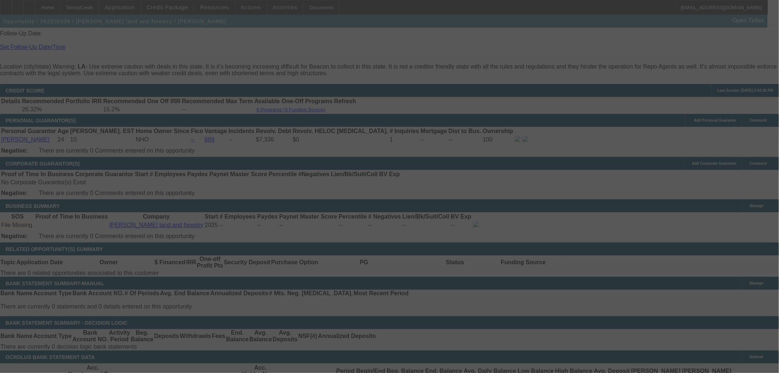
select select "0"
select select "2"
select select "0.2"
select select "17"
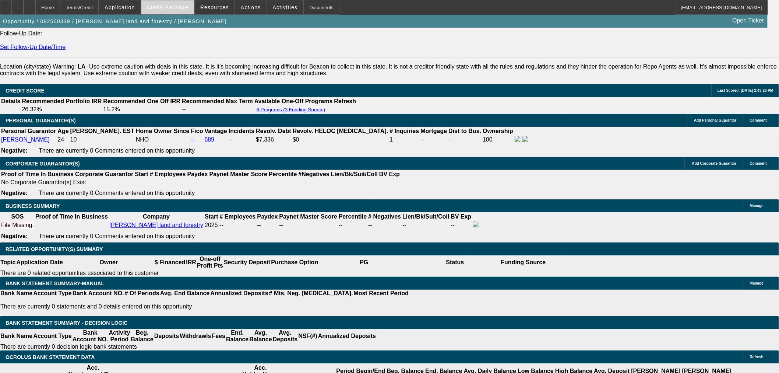
click at [192, 7] on span at bounding box center [167, 8] width 53 height 18
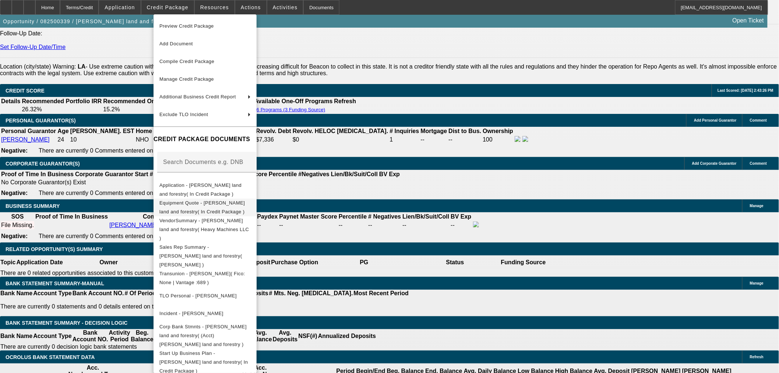
click at [222, 207] on span "Equipment Quote - Harper land and forestry( In Credit Package )" at bounding box center [204, 207] width 91 height 18
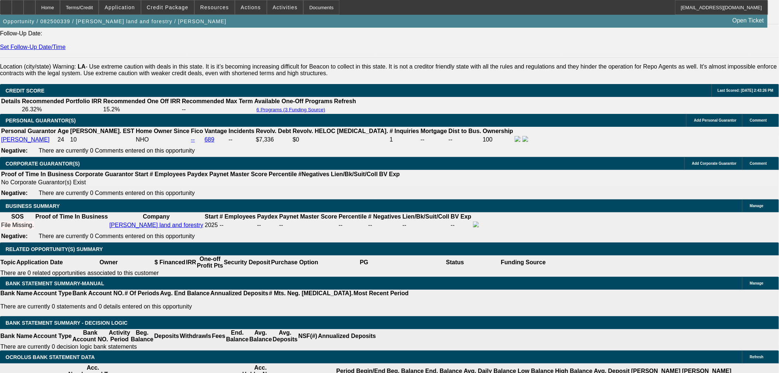
drag, startPoint x: 177, startPoint y: 120, endPoint x: 178, endPoint y: 124, distance: 4.5
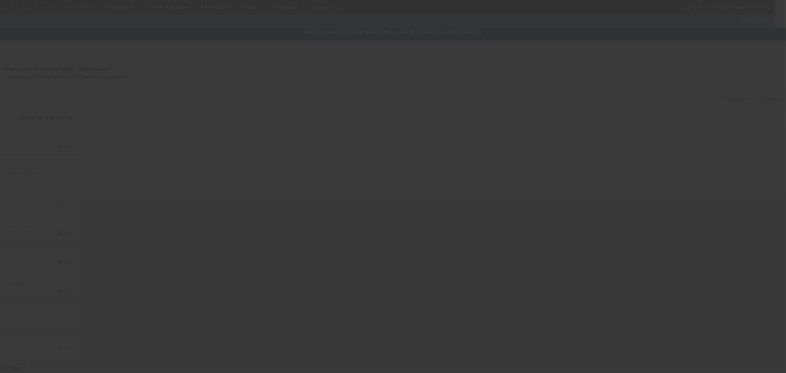
type input "$41,500.00"
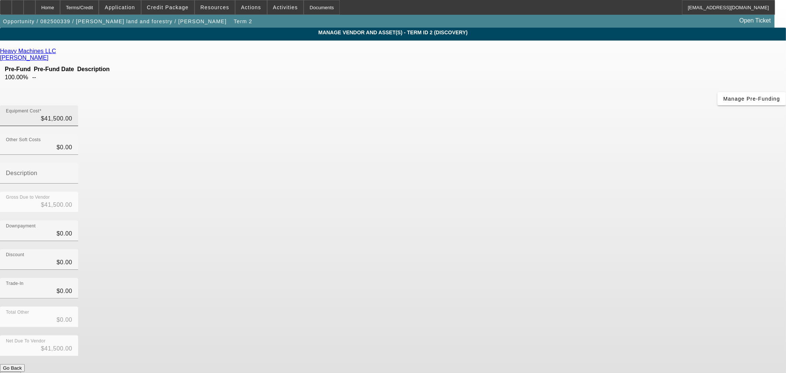
type input "41500"
drag, startPoint x: 447, startPoint y: 63, endPoint x: 785, endPoint y: 69, distance: 337.8
click at [785, 65] on app-vendor-asset-manage "MANAGE VENDOR AND ASSET(S) - Term ID 2 (Discovery) Remove Vendor Heavy Machines…" at bounding box center [393, 226] width 786 height 396
type input "$0.00"
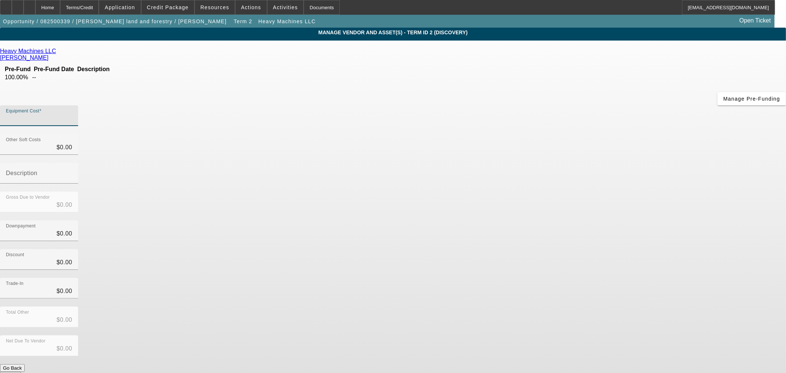
paste input "$45,484.00"
type input "$45,484.00"
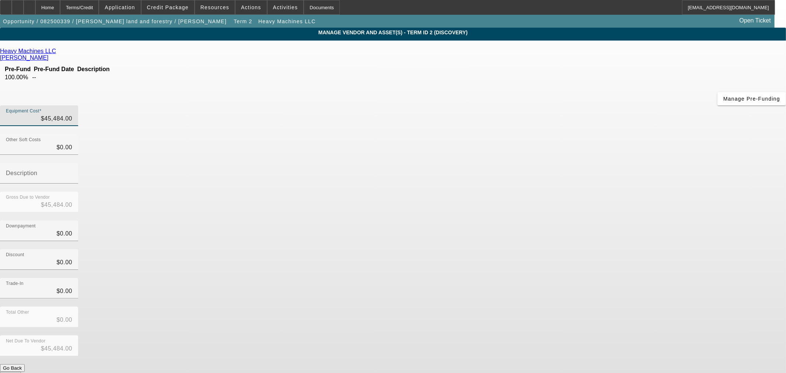
click at [563, 220] on div "Downpayment $0.00" at bounding box center [393, 234] width 786 height 29
click at [21, 372] on button "Submit" at bounding box center [10, 376] width 21 height 8
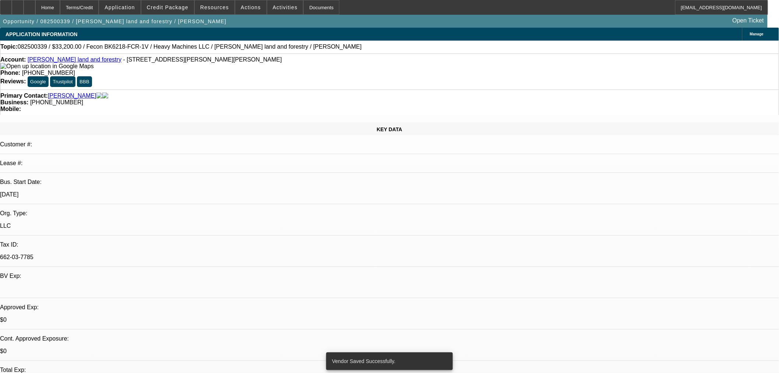
select select "0"
select select "2"
select select "0.2"
select select "17"
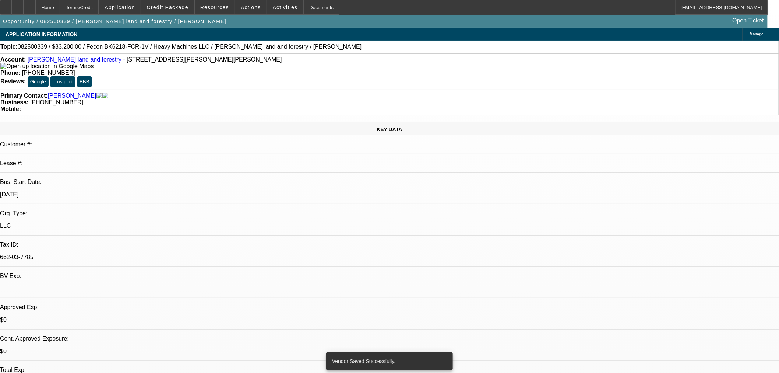
select select "0.2"
select select "2"
select select "0"
select select "6"
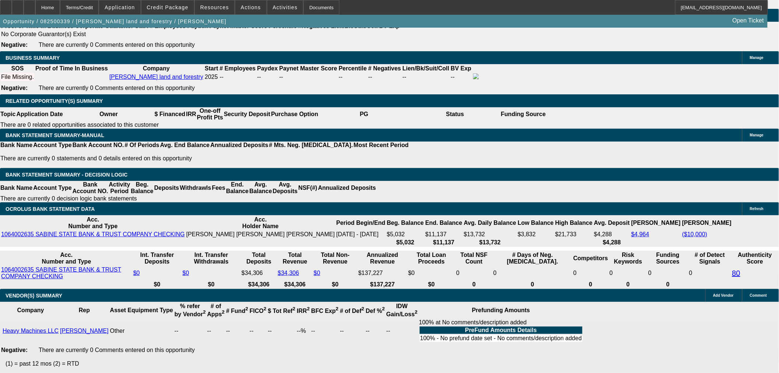
scroll to position [1105, 0]
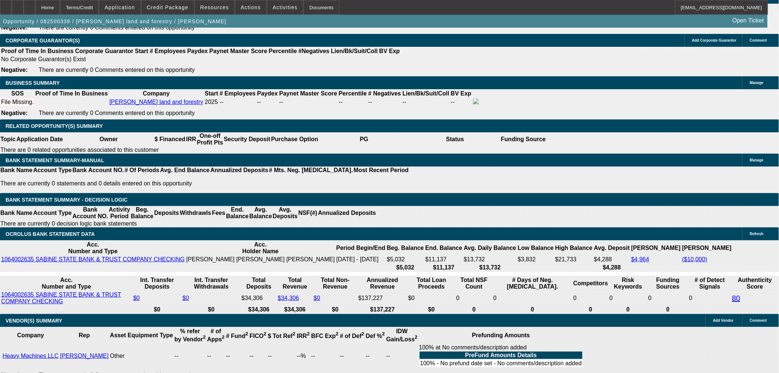
drag, startPoint x: 167, startPoint y: 76, endPoint x: 190, endPoint y: 76, distance: 23.6
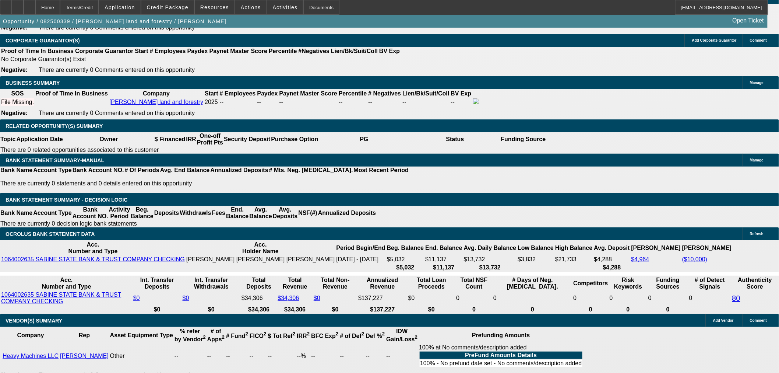
drag, startPoint x: 137, startPoint y: 187, endPoint x: 231, endPoint y: 171, distance: 95.2
type input "$13,645.00"
type input "UNKNOWN"
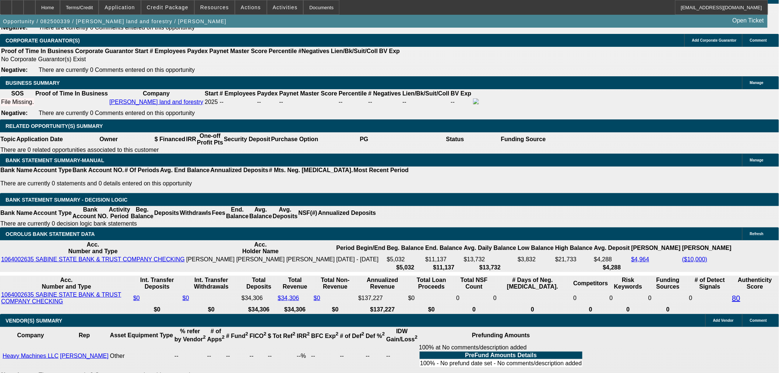
drag, startPoint x: 127, startPoint y: 217, endPoint x: 182, endPoint y: 213, distance: 55.0
type input "13645.00"
type input "13645"
type input "$13,645.00"
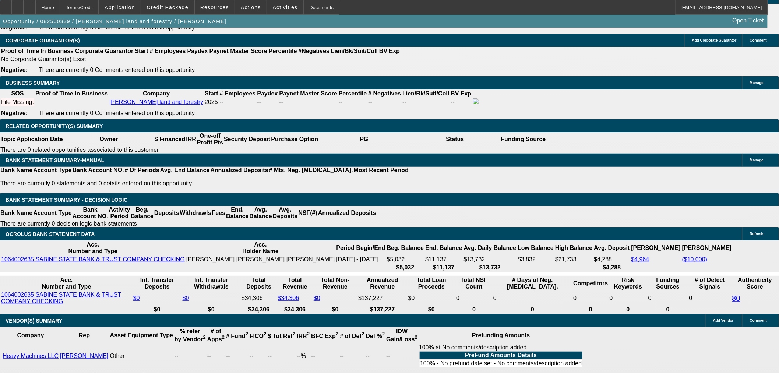
click at [110, 186] on body "Home Terms/Credit Application Credit Package Resources Actions Activities Docum…" at bounding box center [389, 220] width 779 height 2650
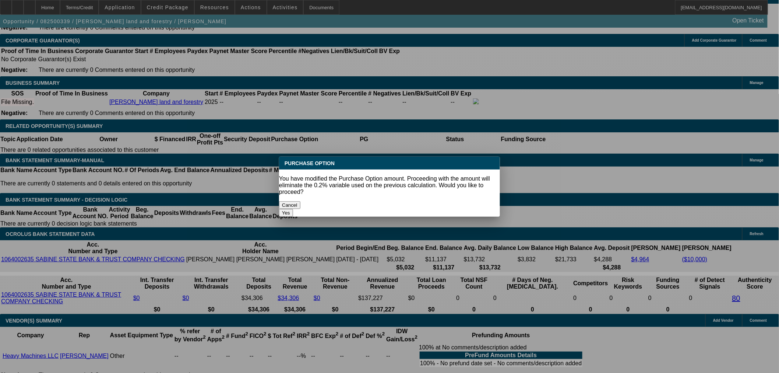
type input "$13,645.00"
click at [293, 209] on button "Yes" at bounding box center [286, 213] width 14 height 8
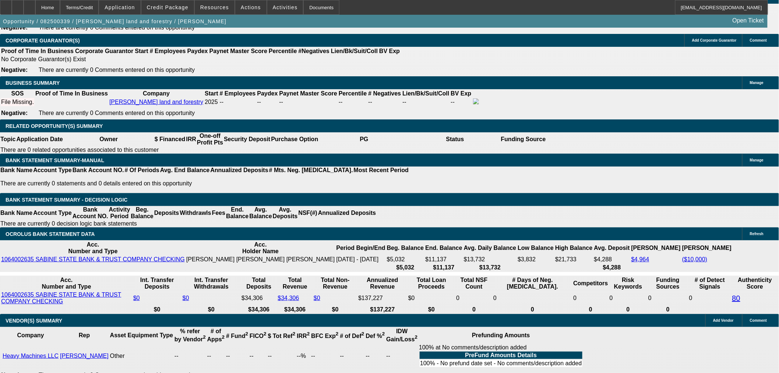
select select "0"
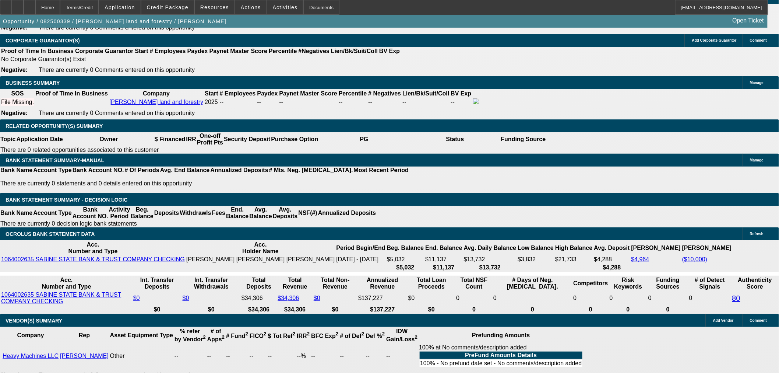
select select "19"
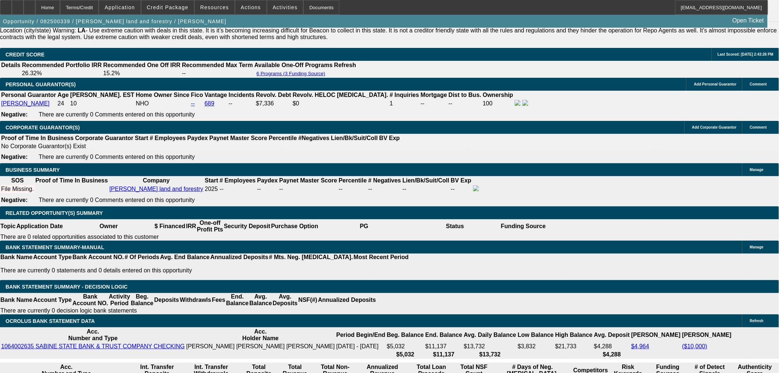
scroll to position [900, 0]
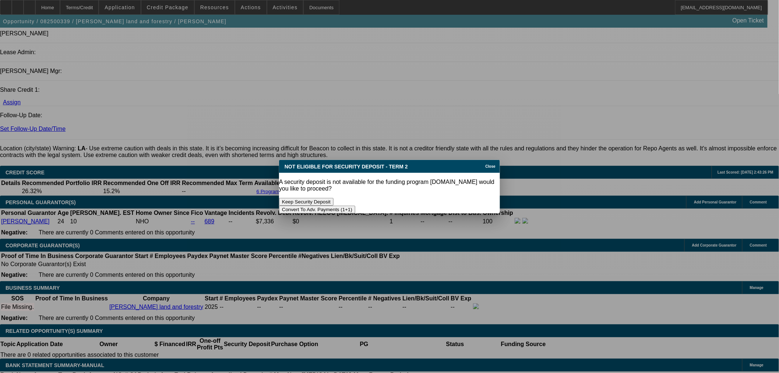
scroll to position [0, 0]
click at [355, 206] on button "Convert To Adv. Payments (1+1)" at bounding box center [317, 210] width 76 height 8
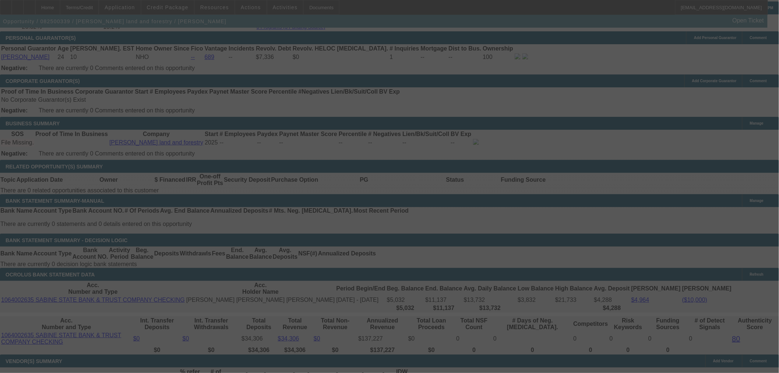
scroll to position [1105, 0]
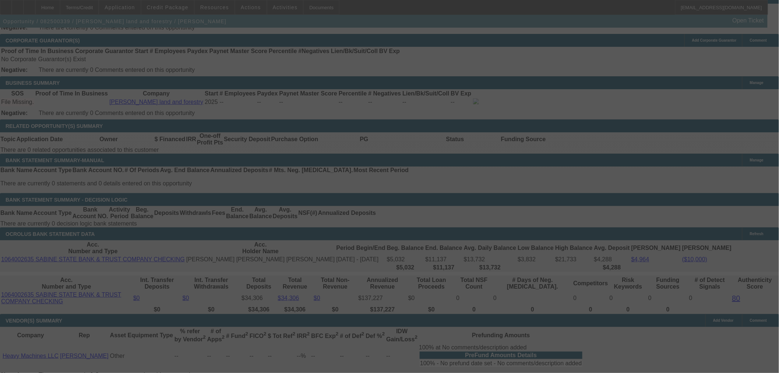
select select "0"
select select "19"
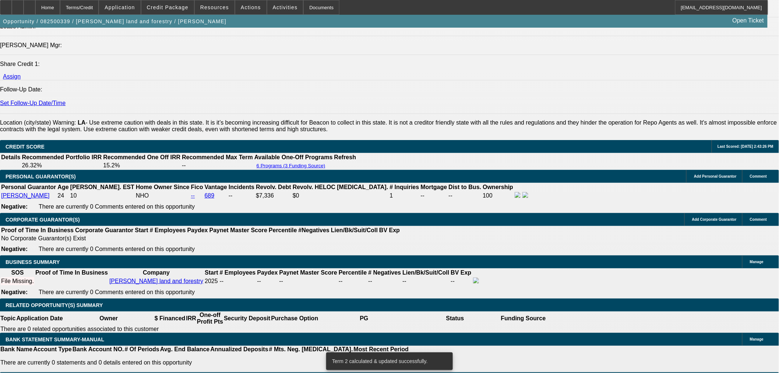
scroll to position [773, 0]
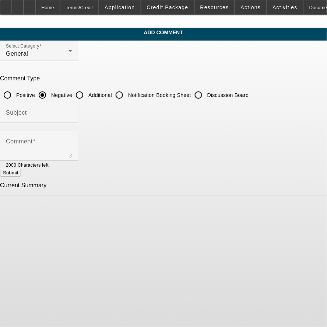
click at [87, 94] on input "Additional" at bounding box center [79, 95] width 15 height 15
radio input "true"
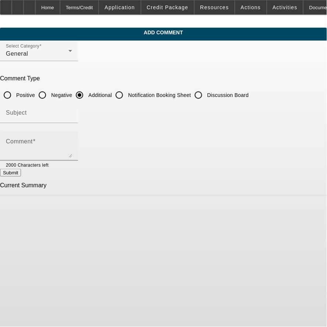
click at [72, 146] on textarea "Comment" at bounding box center [39, 149] width 66 height 18
type textarea "T"
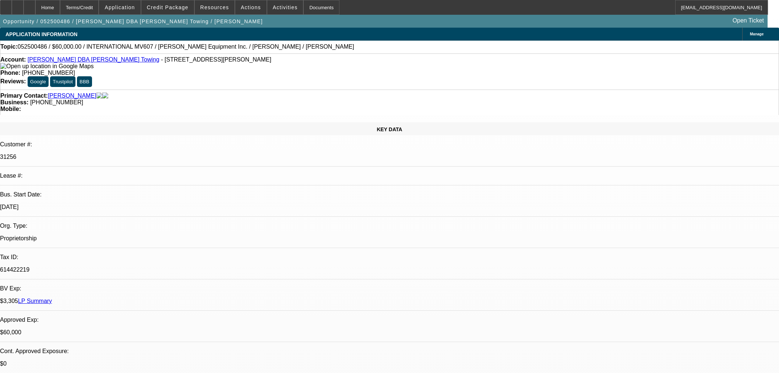
select select "0"
select select "2"
select select "0.1"
select select "4"
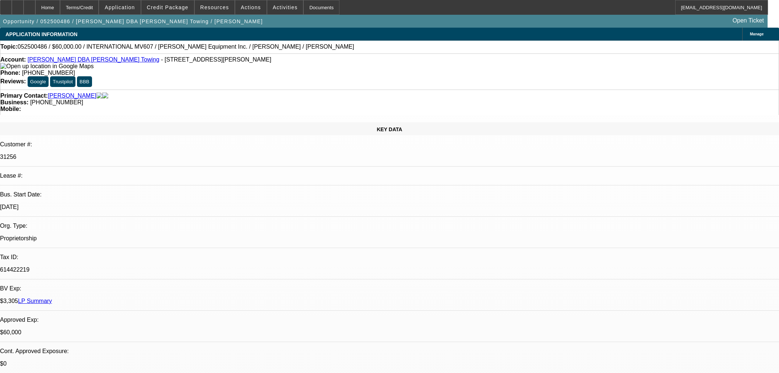
select select "0"
select select "2"
select select "0.1"
select select "4"
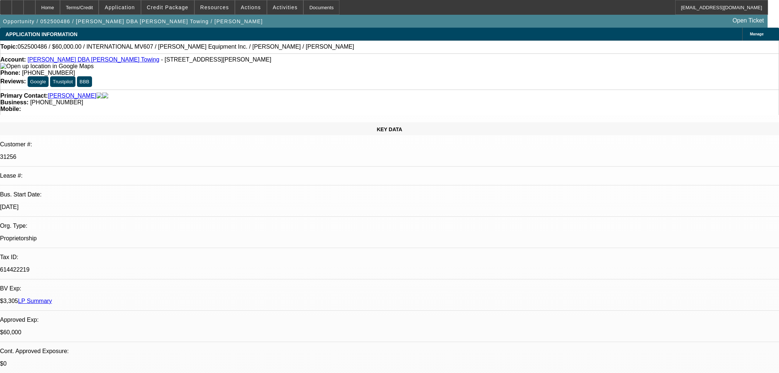
select select "0"
select select "2"
select select "0.1"
select select "4"
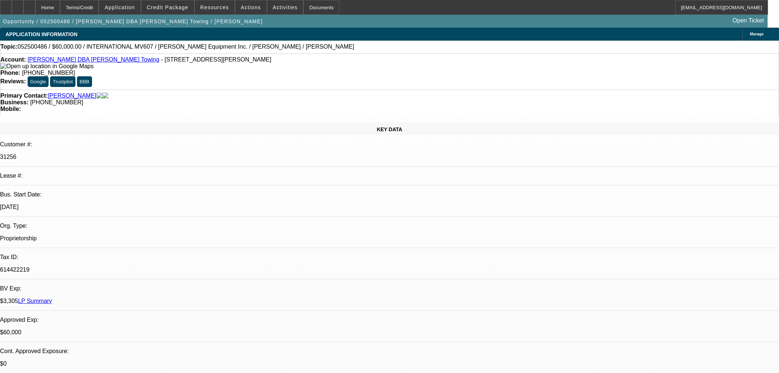
select select "0"
select select "3"
select select "0.1"
select select "4"
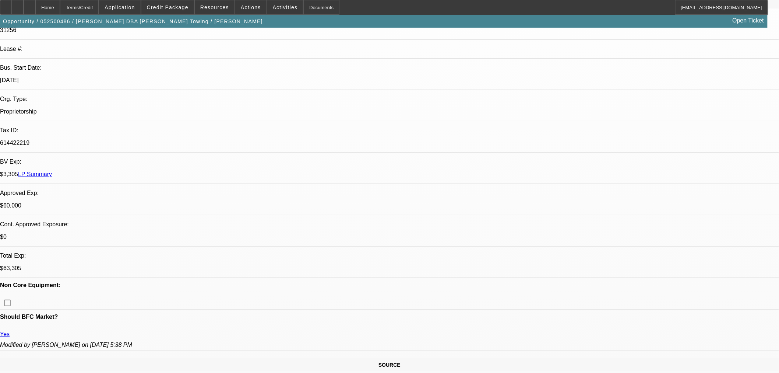
scroll to position [286, 0]
